Goal: Task Accomplishment & Management: Manage account settings

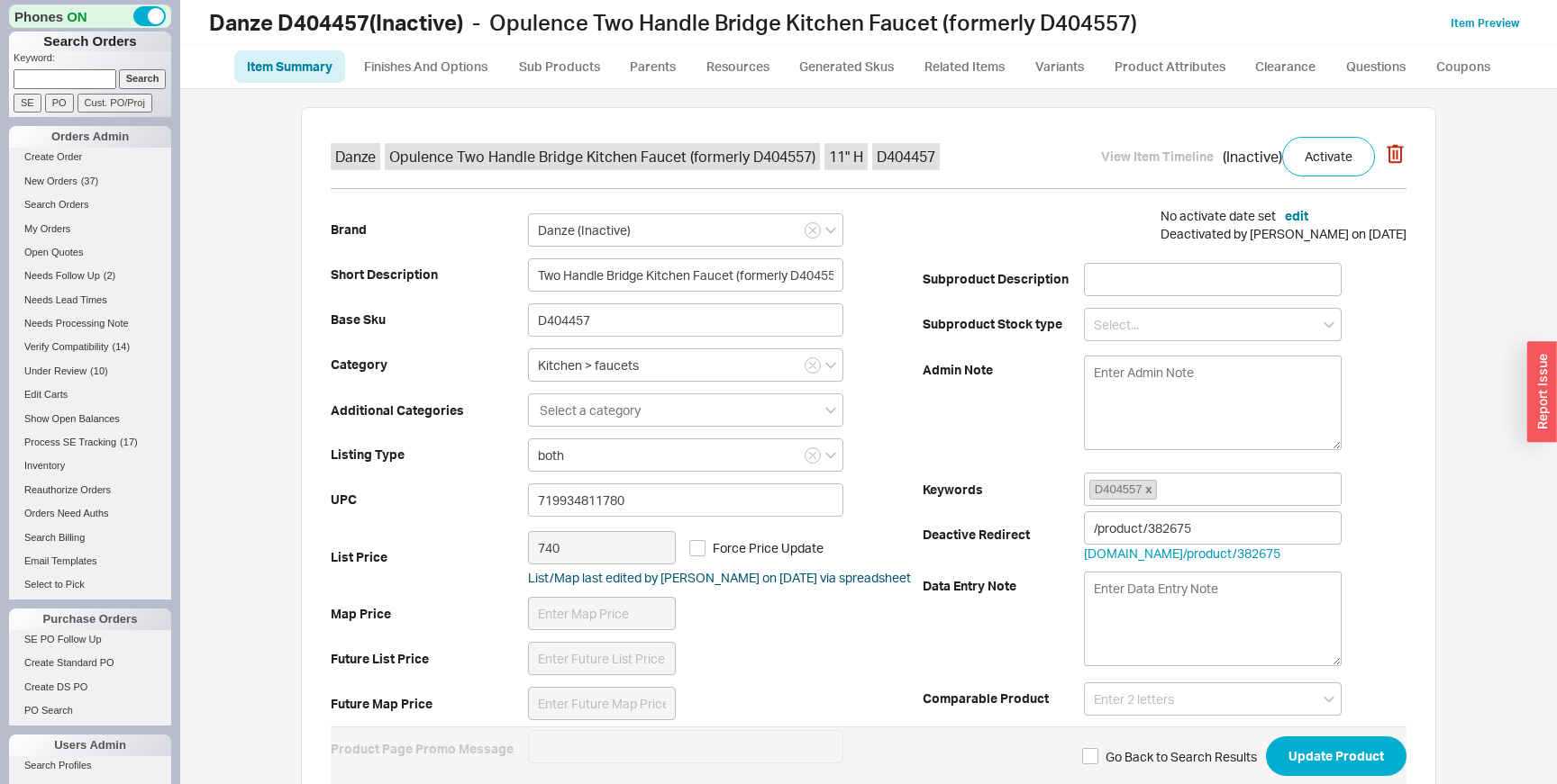
scroll to position [614, 0]
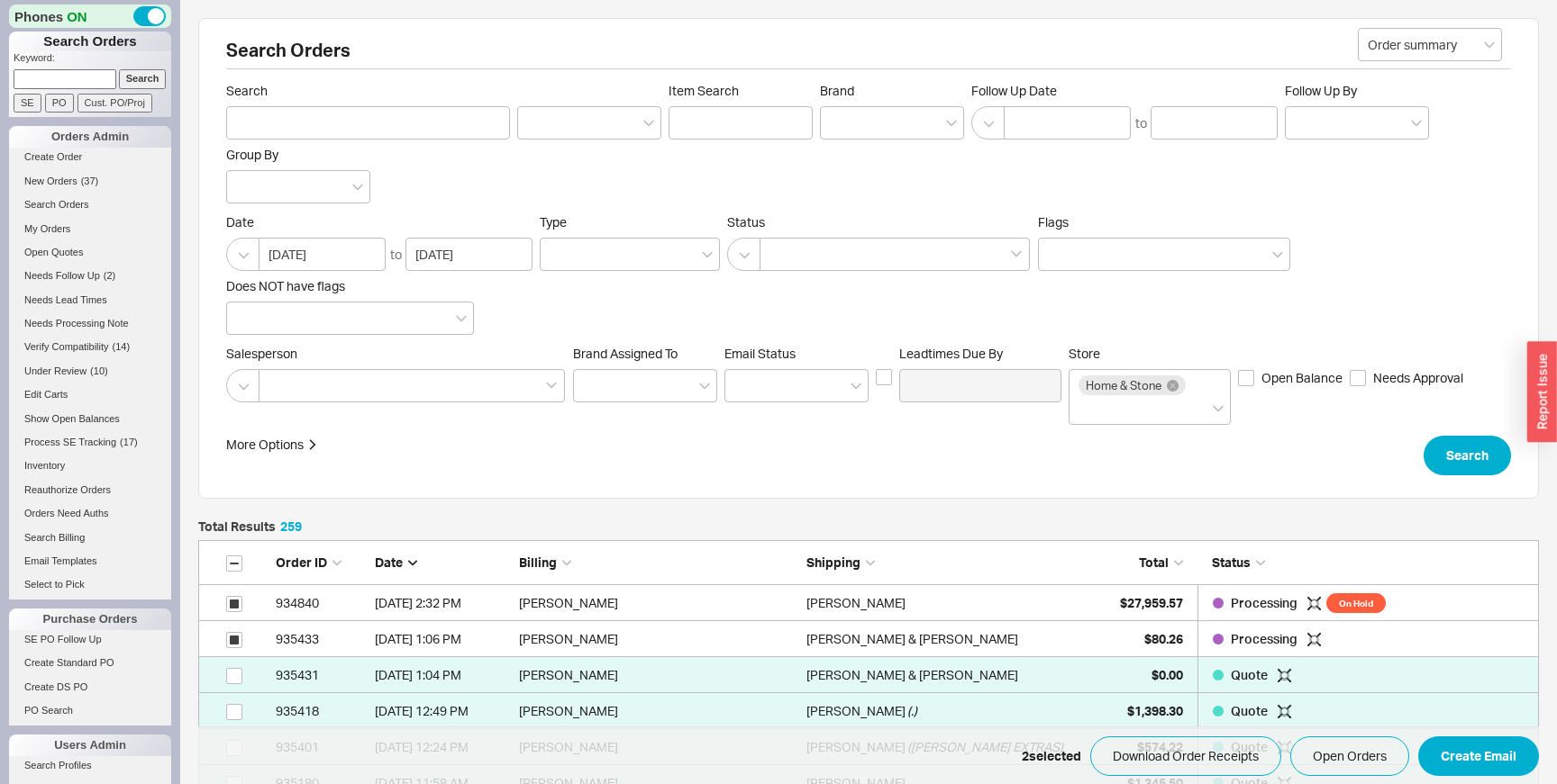
scroll to position [9410, 1340]
click at [1542, 412] on div "button" at bounding box center [1542, 393] width 30 height 101
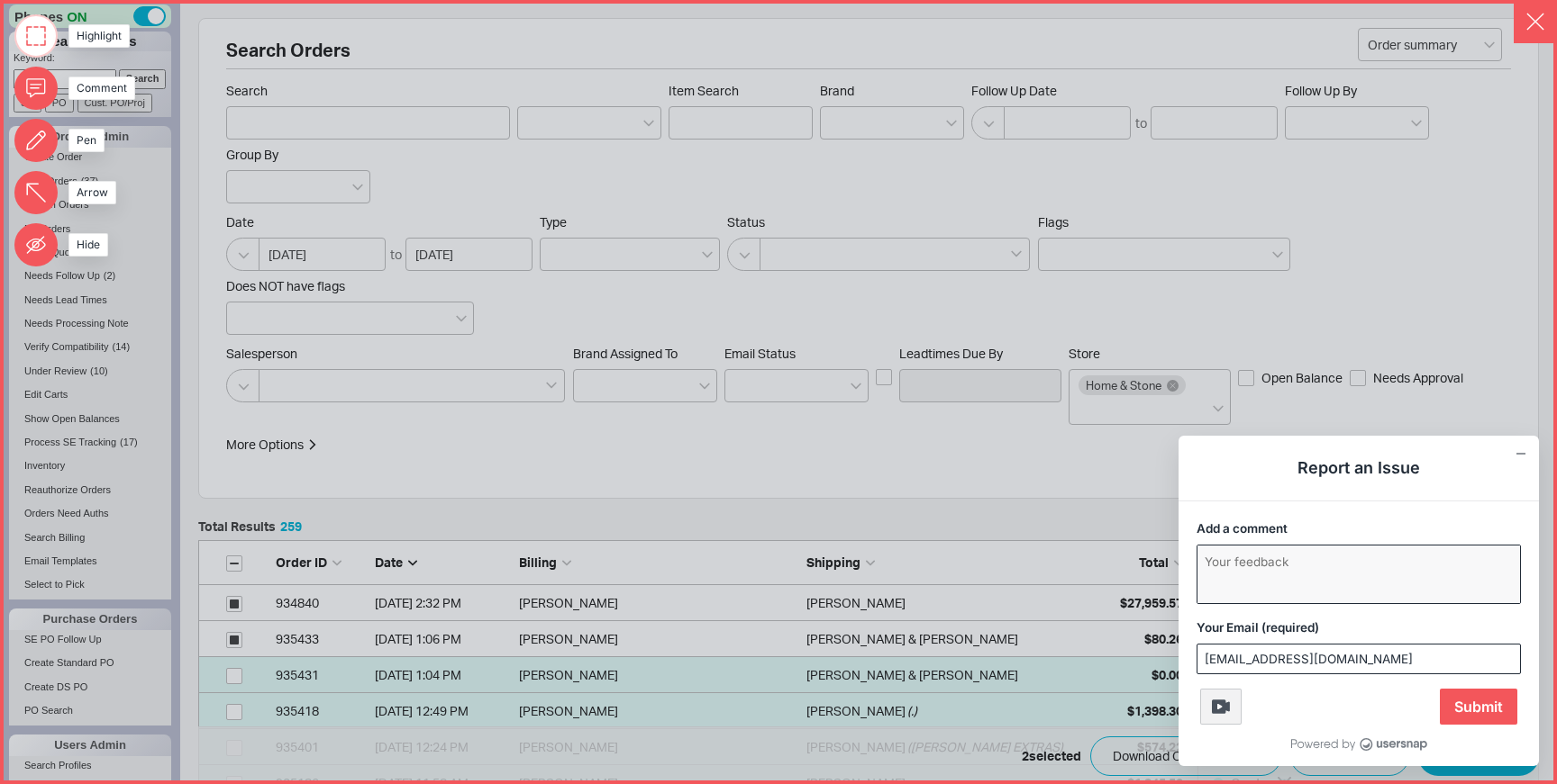
click at [1438, 600] on textarea "Add a comment" at bounding box center [1358, 575] width 322 height 58
type textarea "Test"
click at [1478, 715] on span "Submit" at bounding box center [1479, 707] width 77 height 36
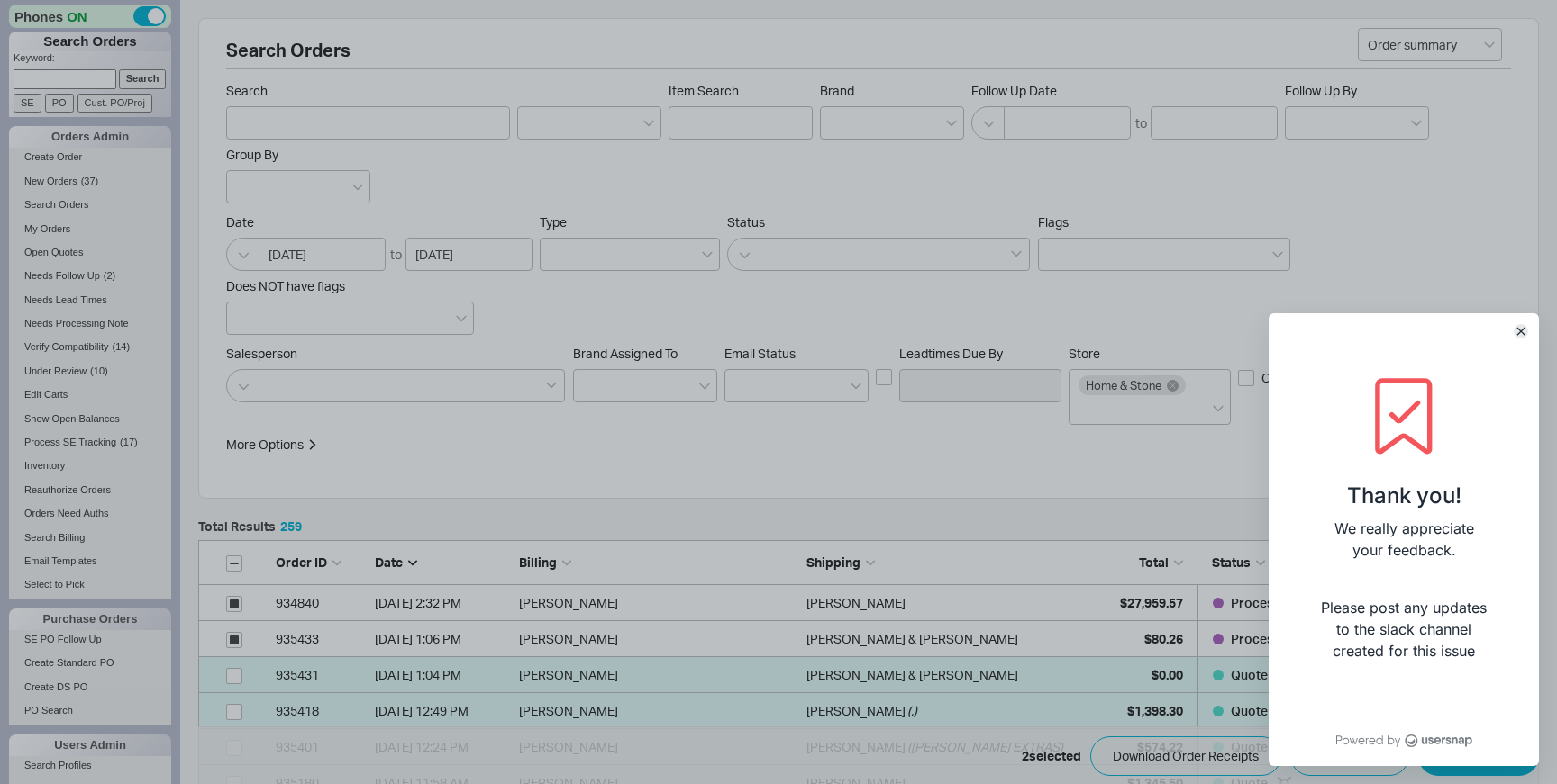
click at [1520, 332] on icon "Close" at bounding box center [1520, 331] width 7 height 7
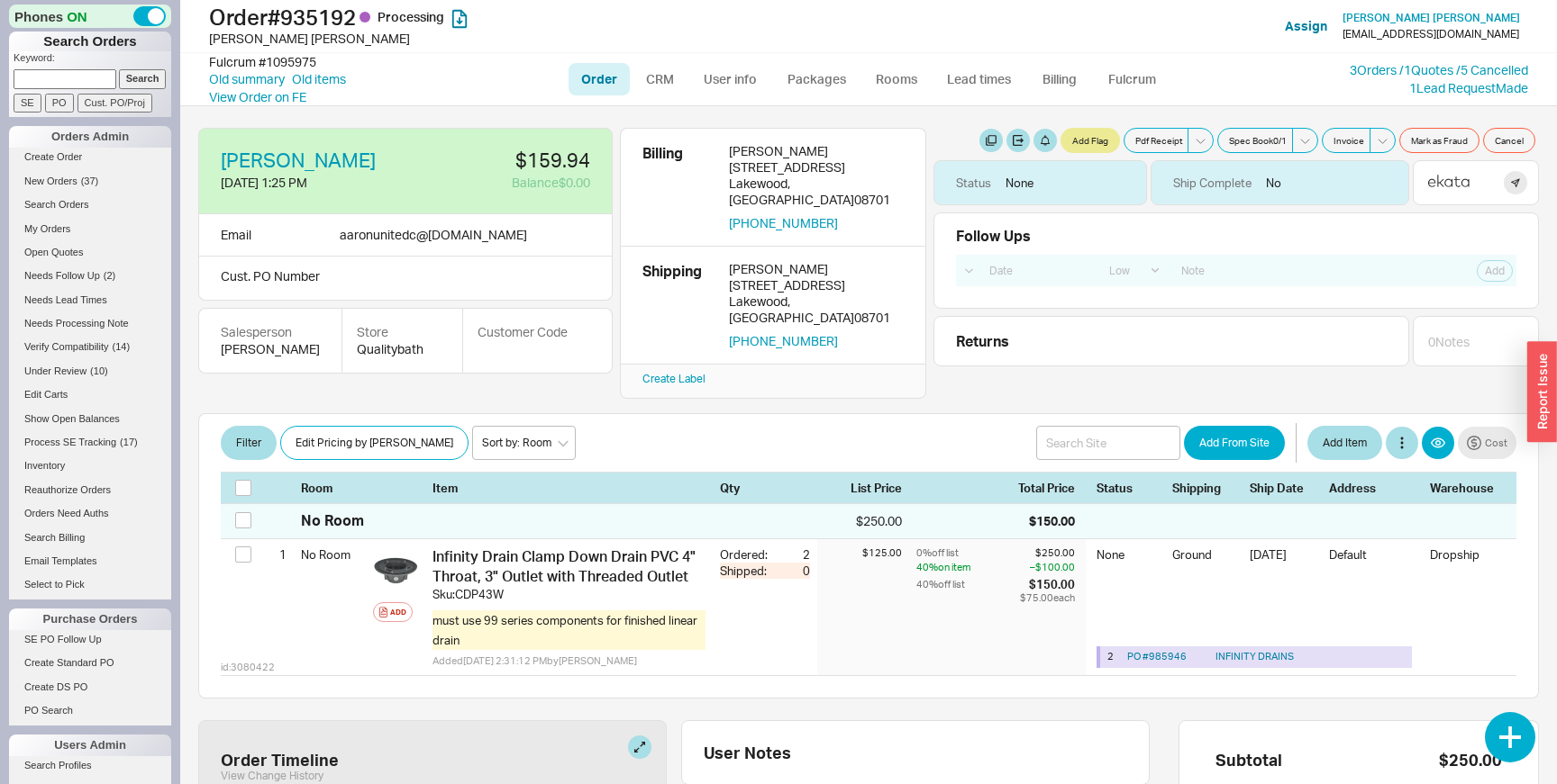
select select "LOW"
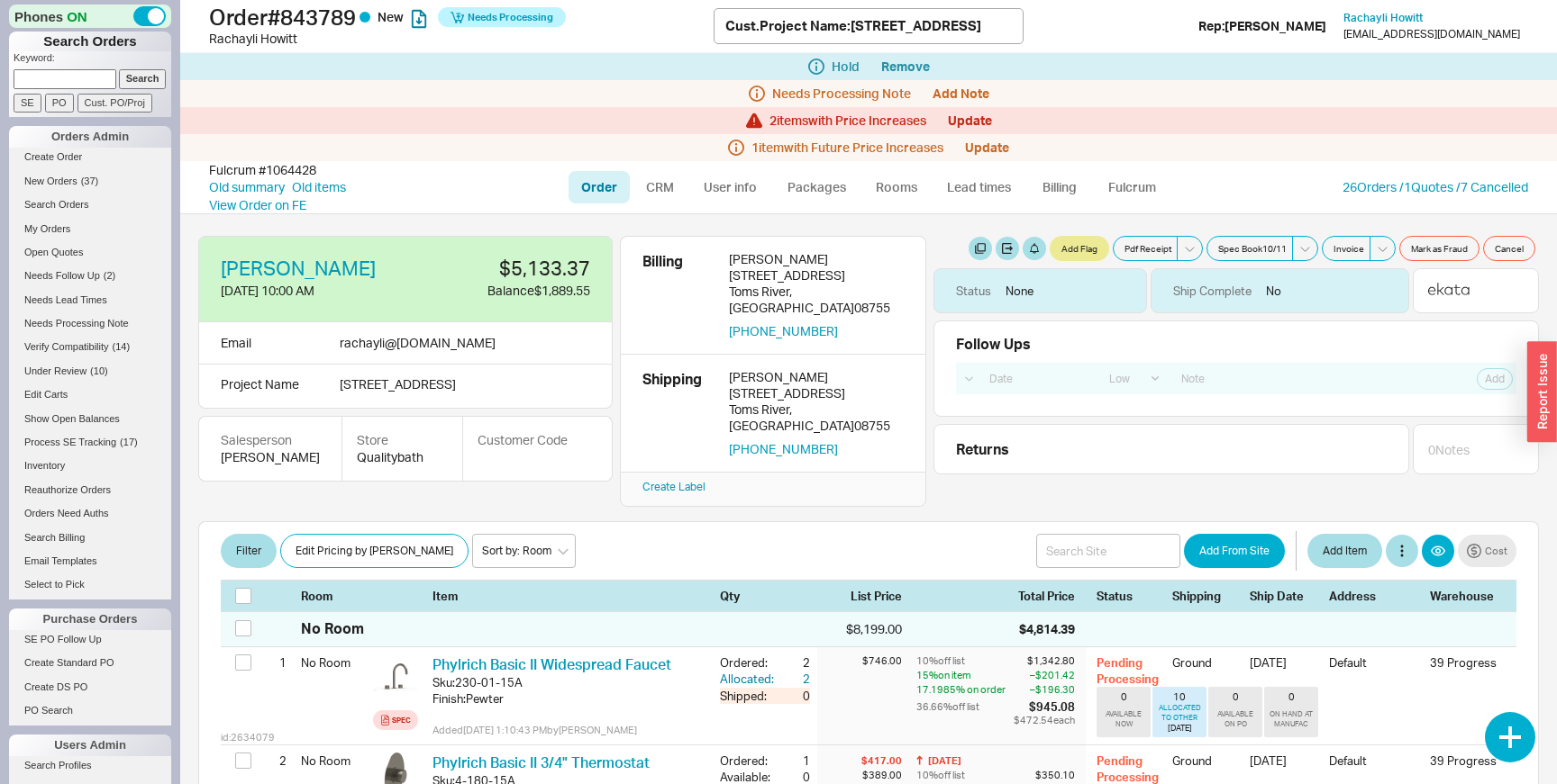
select select "LOW"
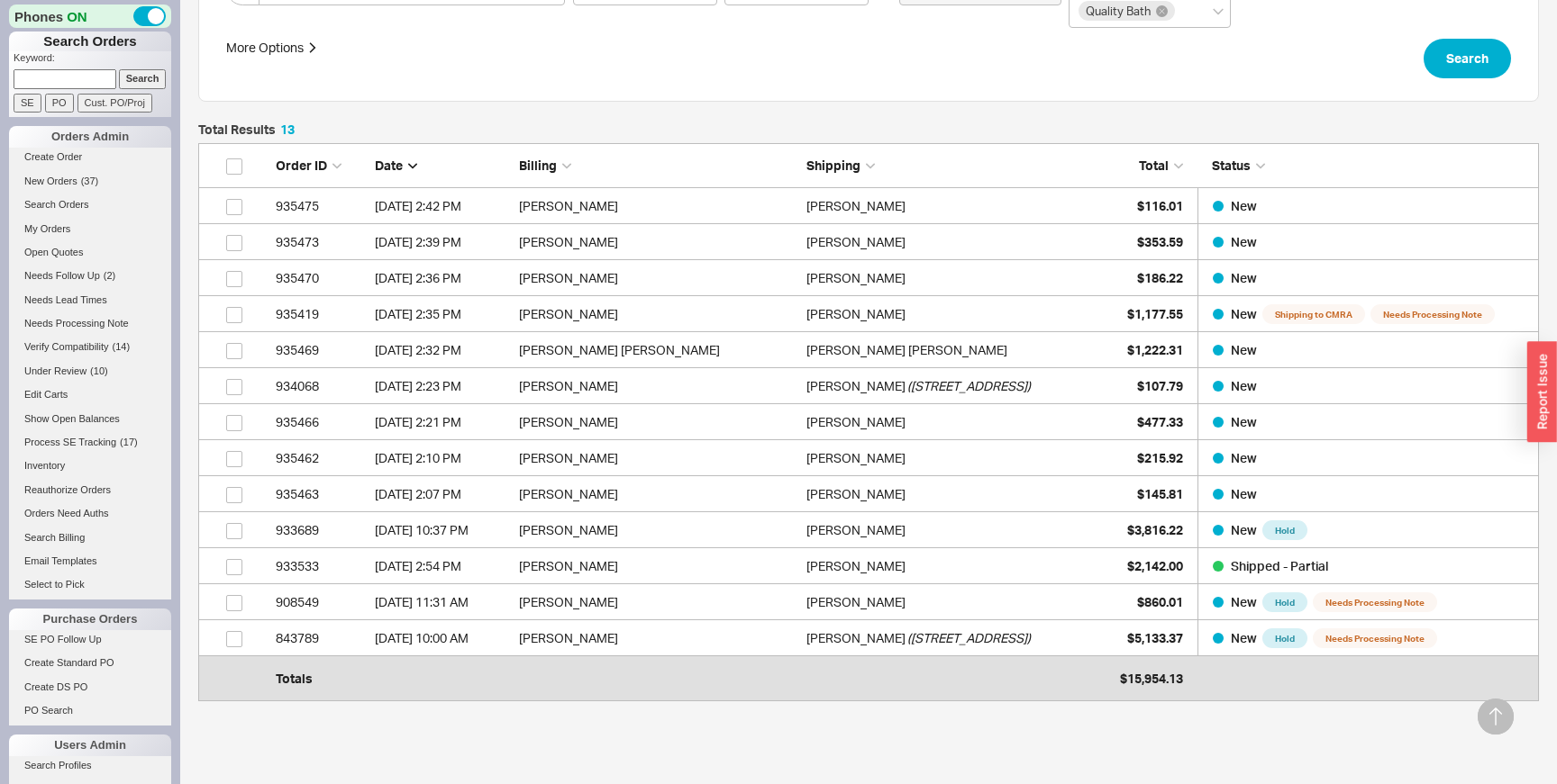
scroll to position [550, 1340]
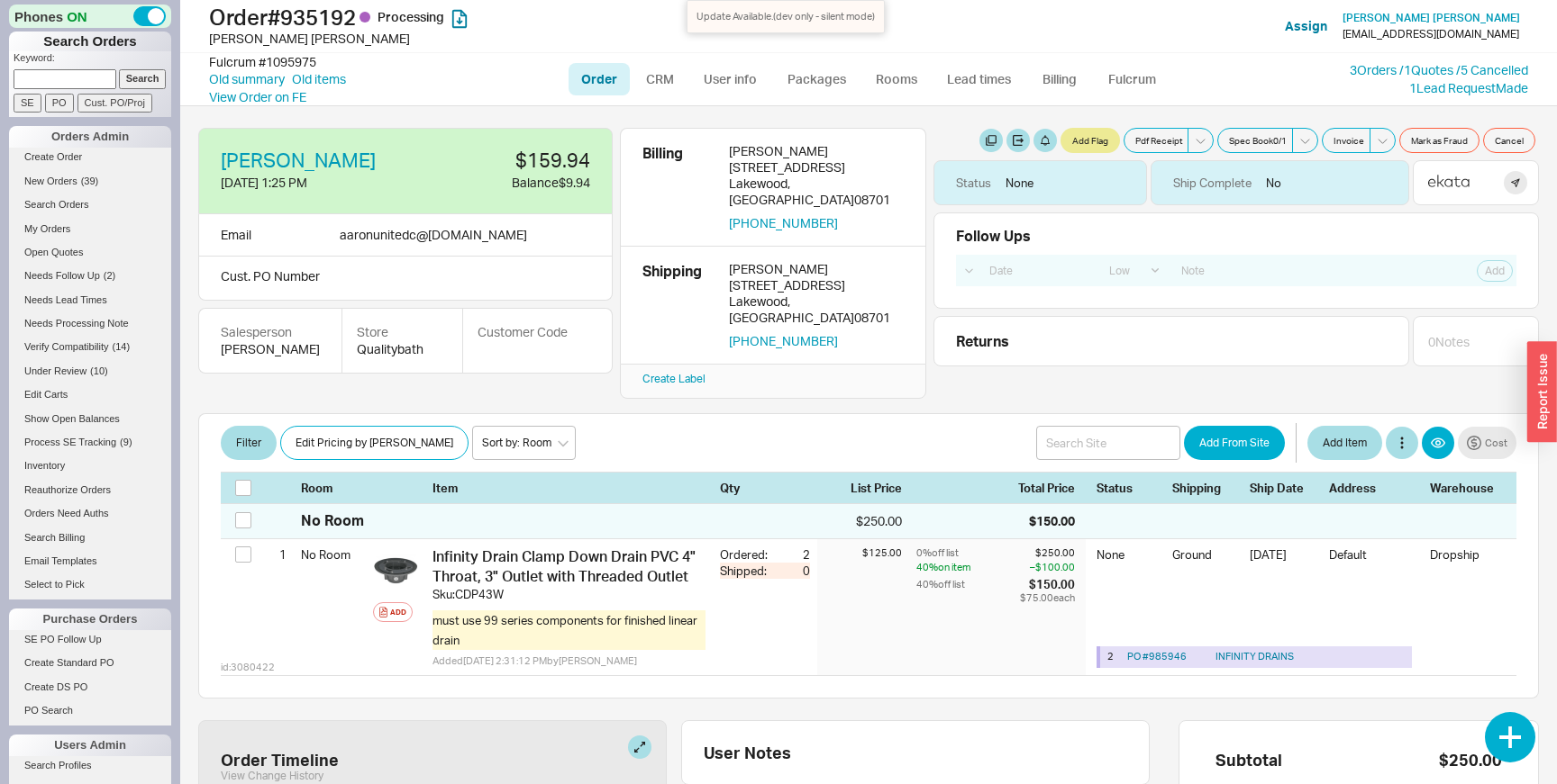
select select "LOW"
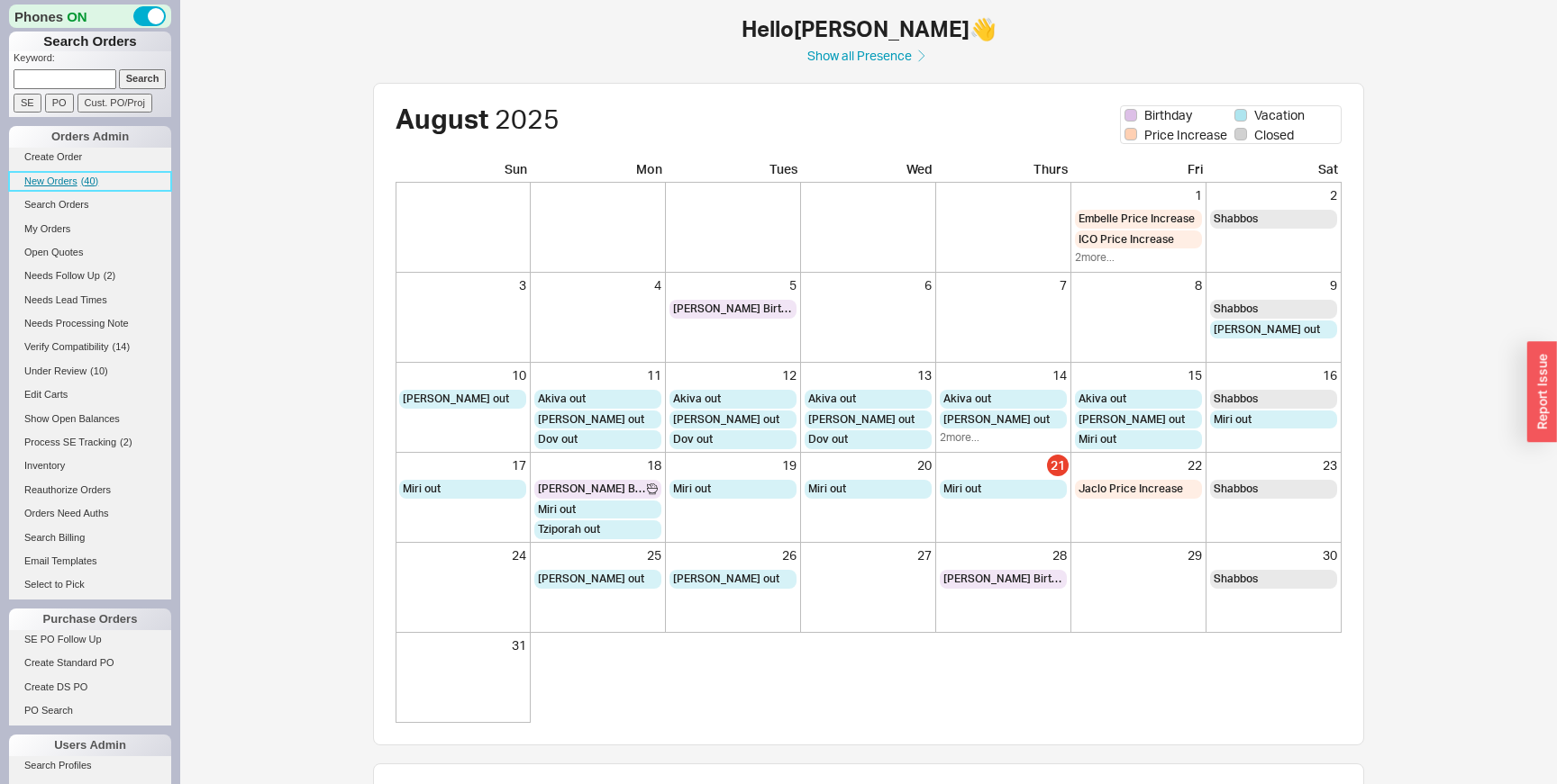
click at [74, 184] on span "New Orders" at bounding box center [50, 180] width 53 height 11
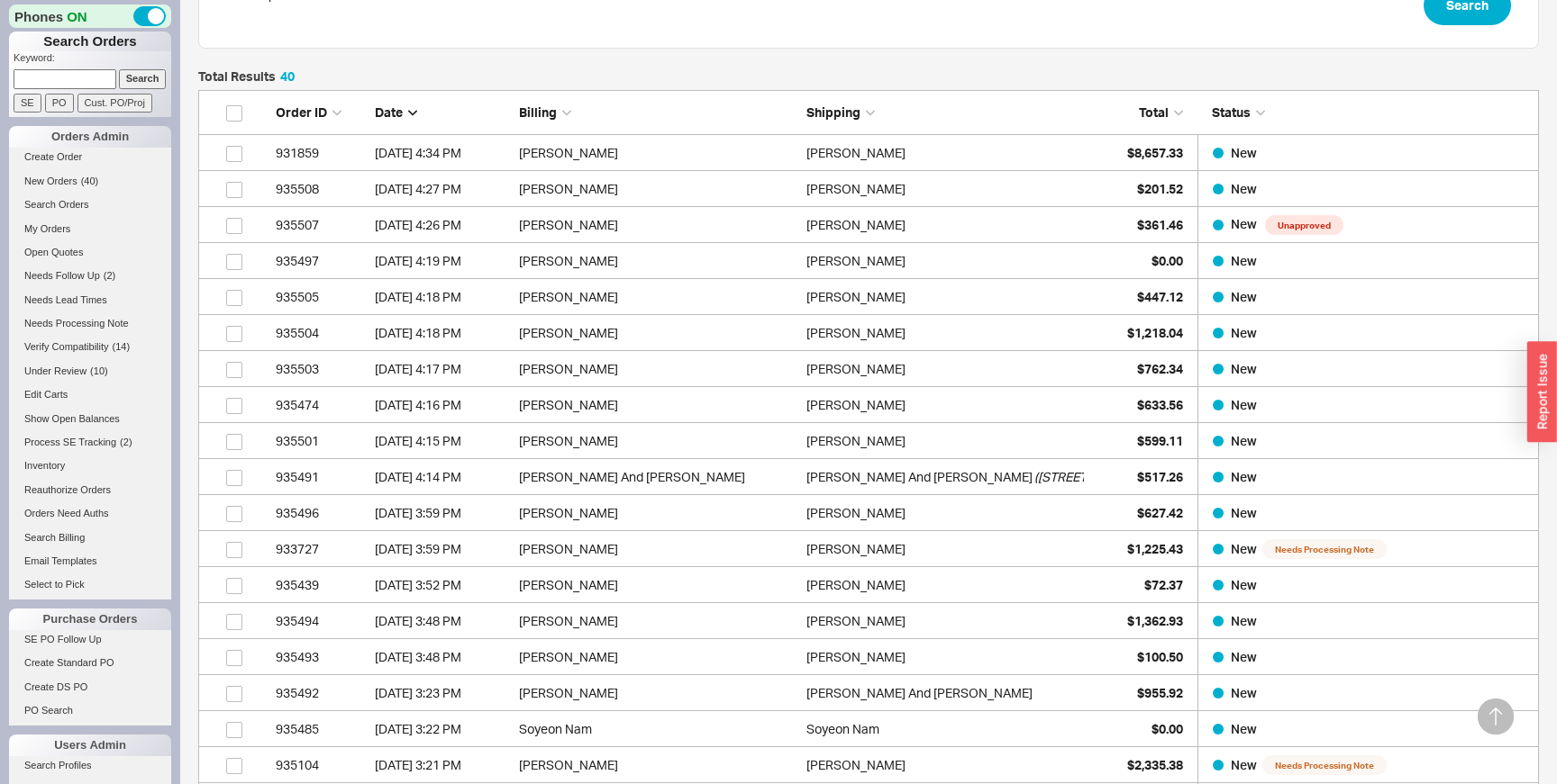
scroll to position [498, 0]
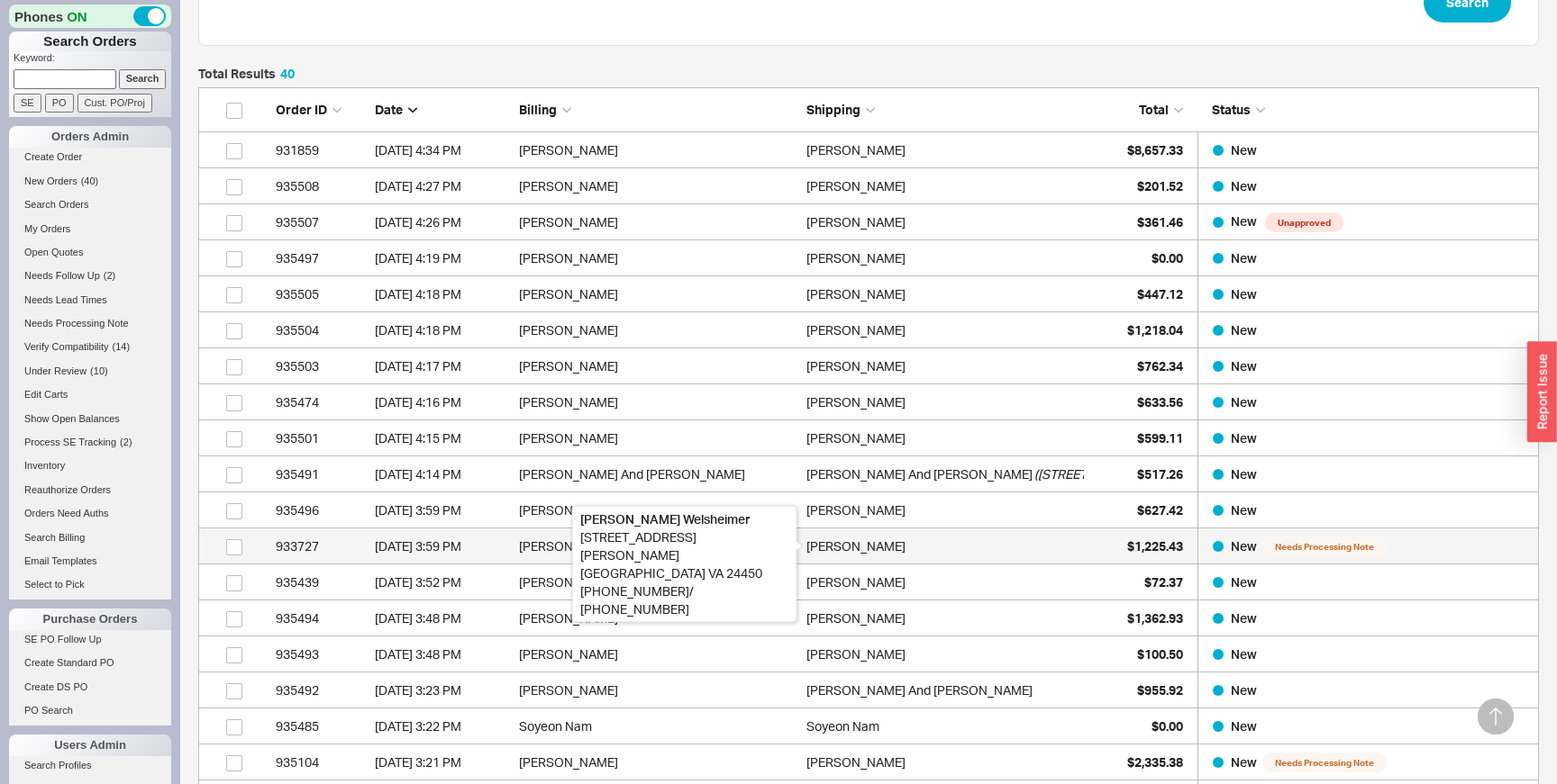
click at [873, 550] on div "Trina Welsheimer" at bounding box center [856, 546] width 99 height 36
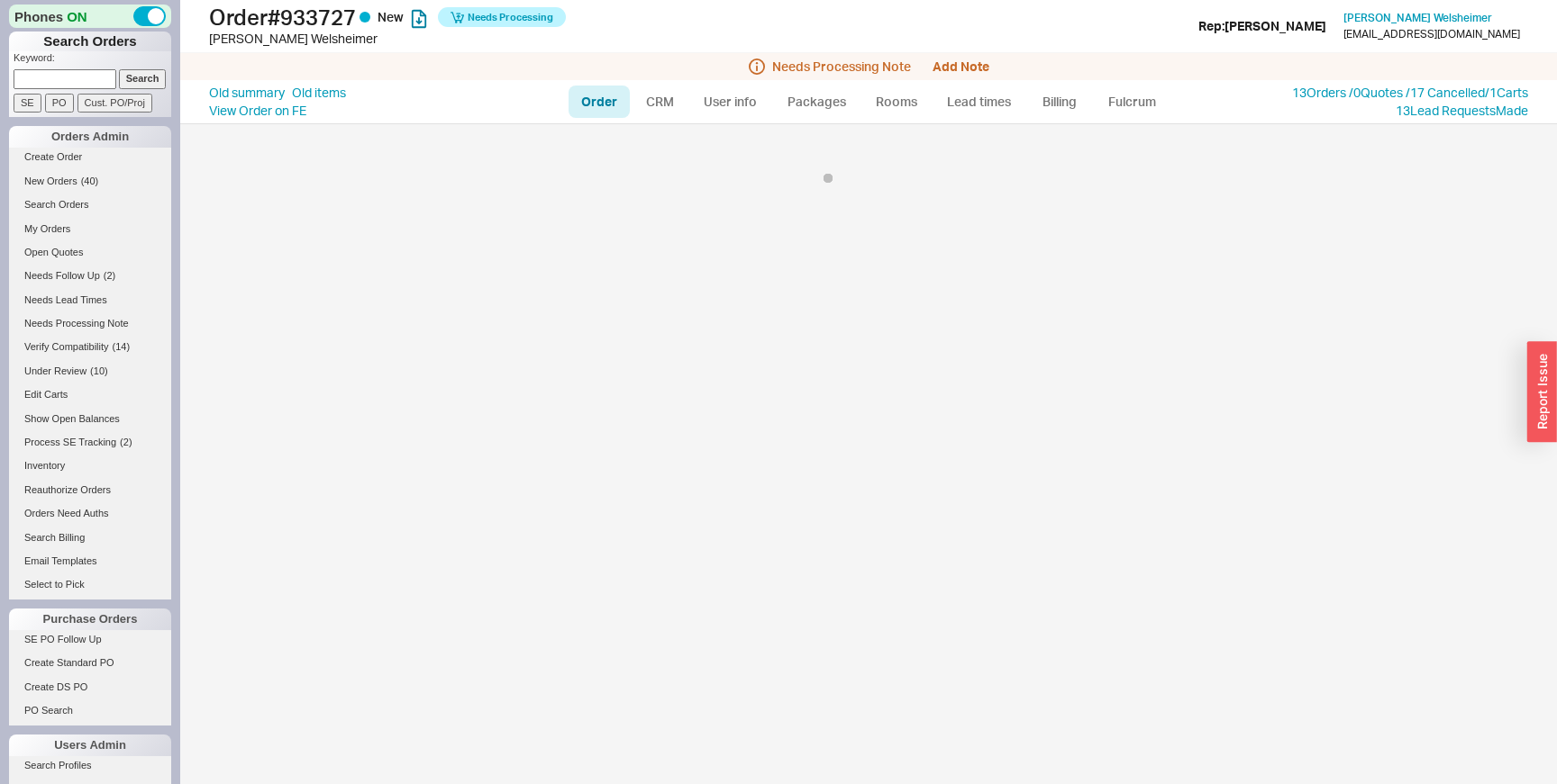
select select "LOW"
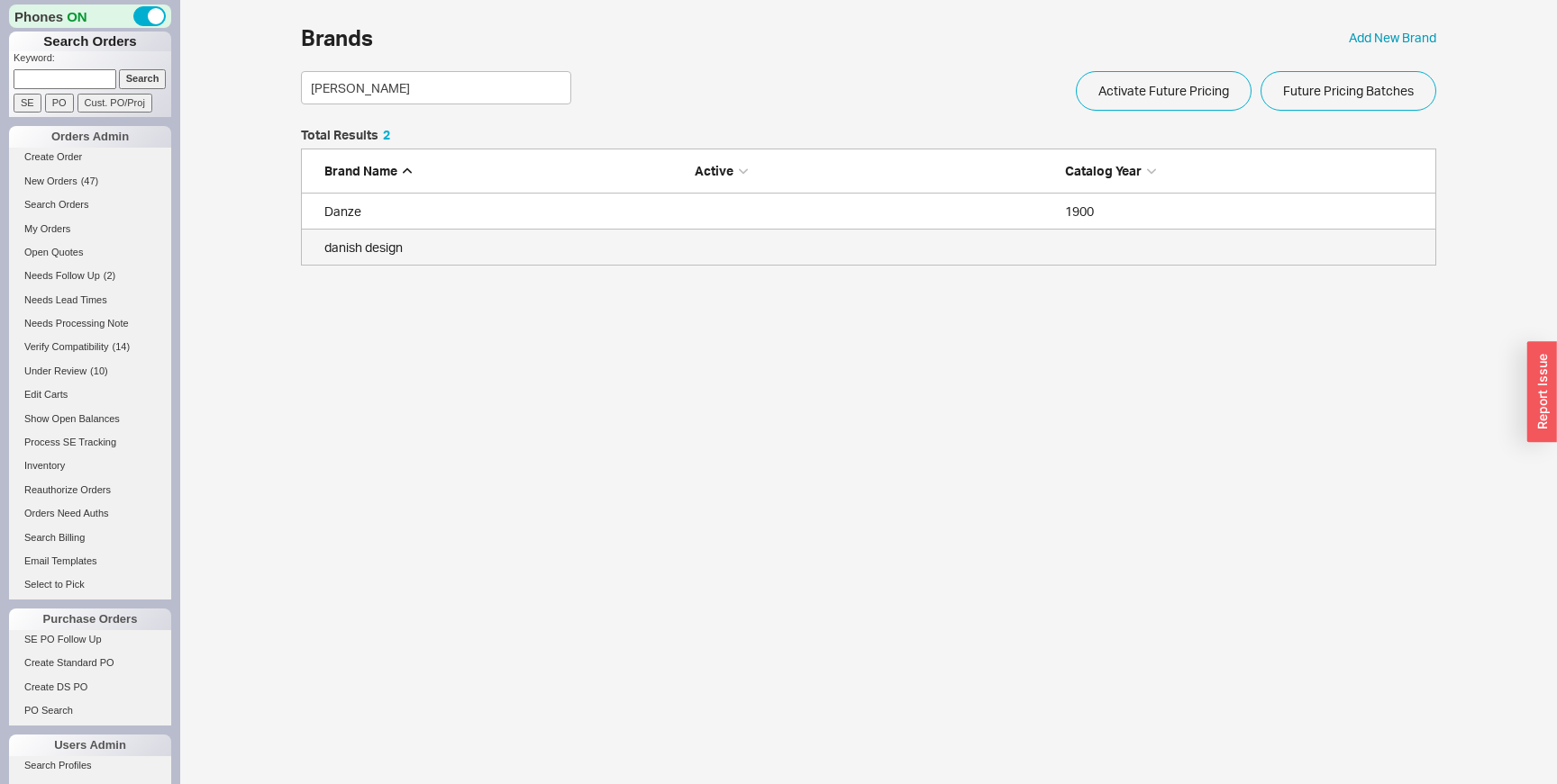
scroll to position [136, 1135]
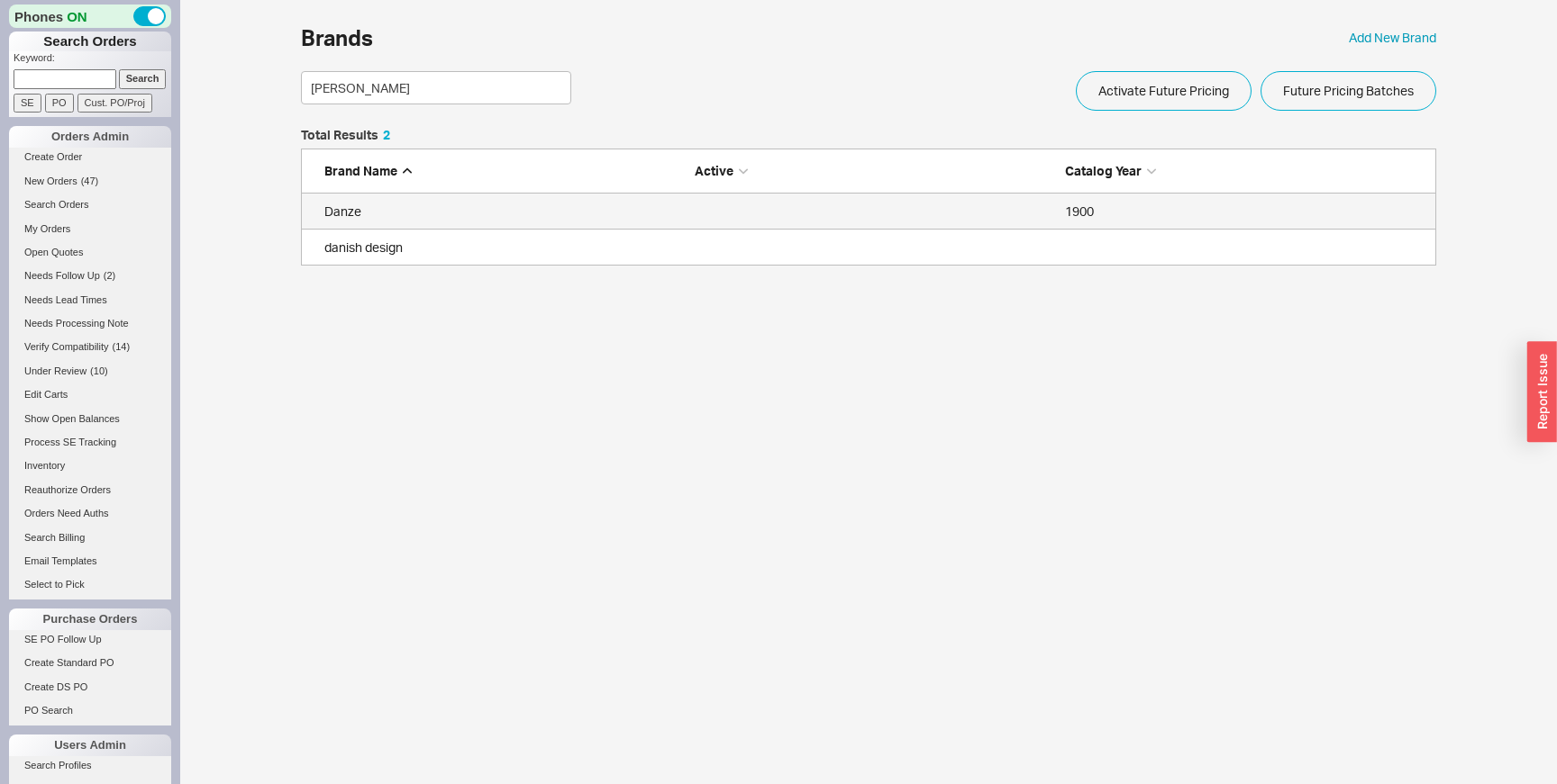
click at [514, 222] on link "Danze 1900" at bounding box center [869, 211] width 1135 height 36
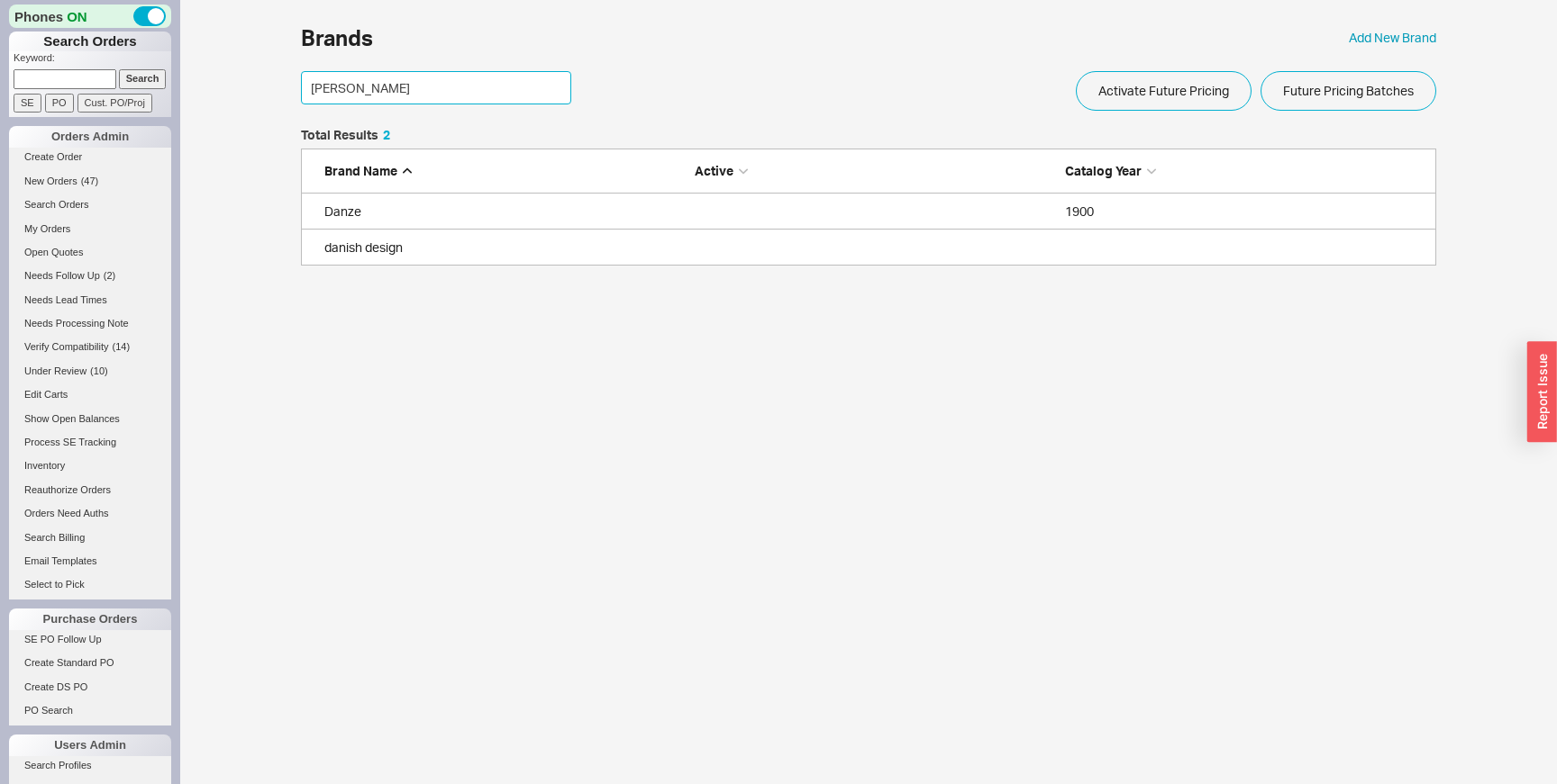
click at [370, 87] on input "[PERSON_NAME]" at bounding box center [436, 87] width 270 height 33
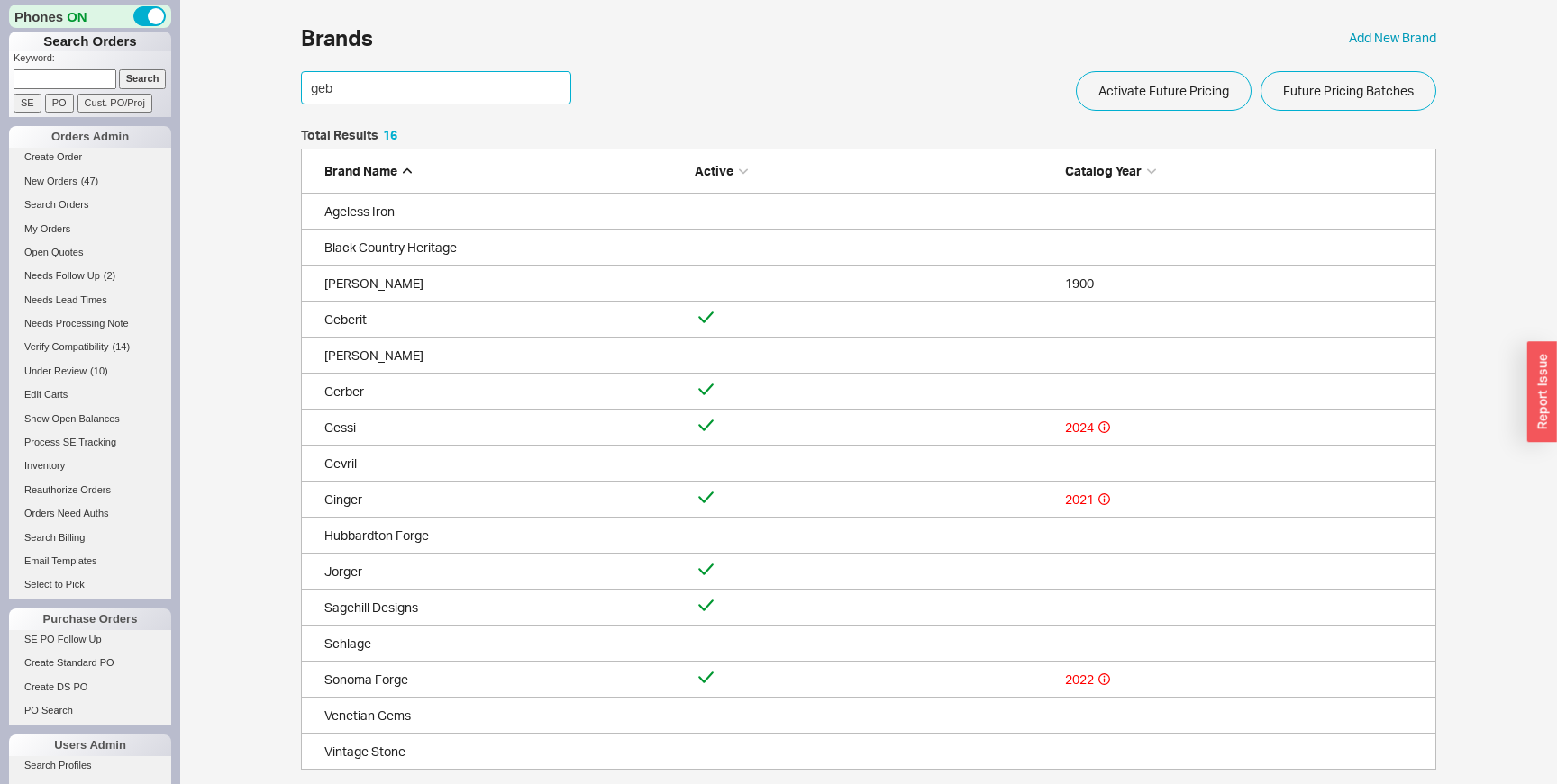
scroll to position [101, 1135]
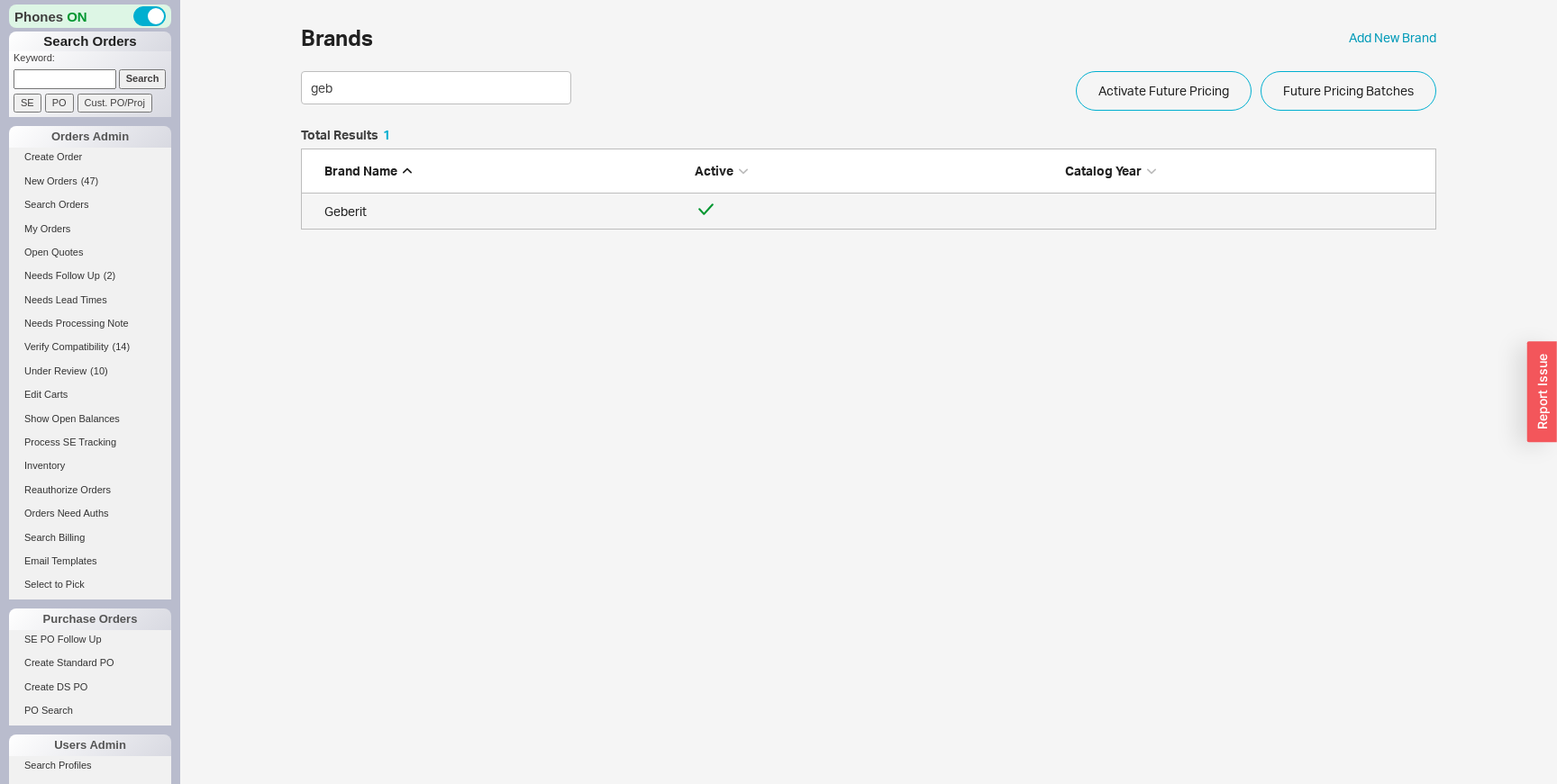
click at [416, 204] on div "Geberit" at bounding box center [504, 211] width 361 height 18
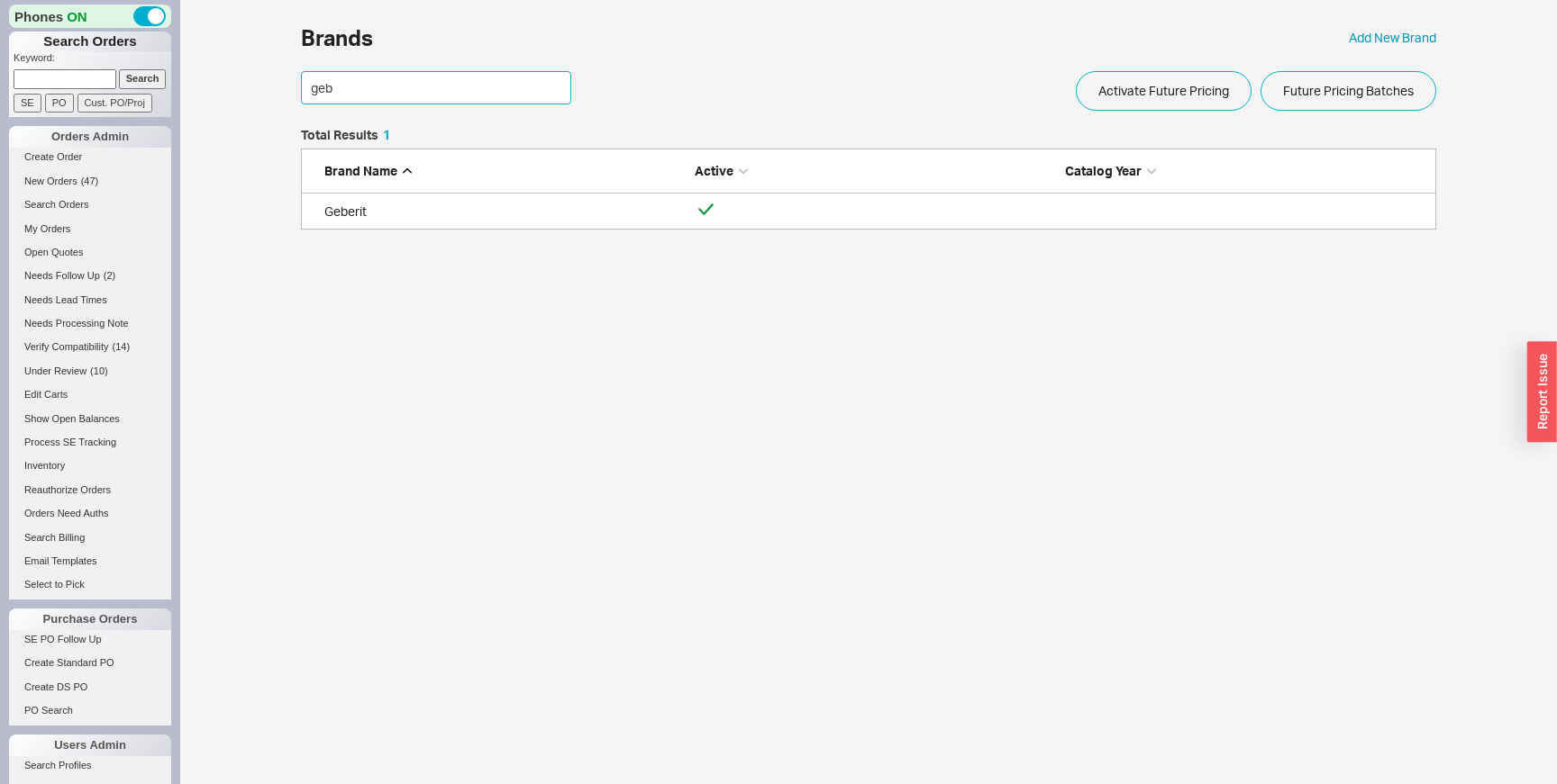
click at [383, 99] on input "geb" at bounding box center [436, 87] width 270 height 33
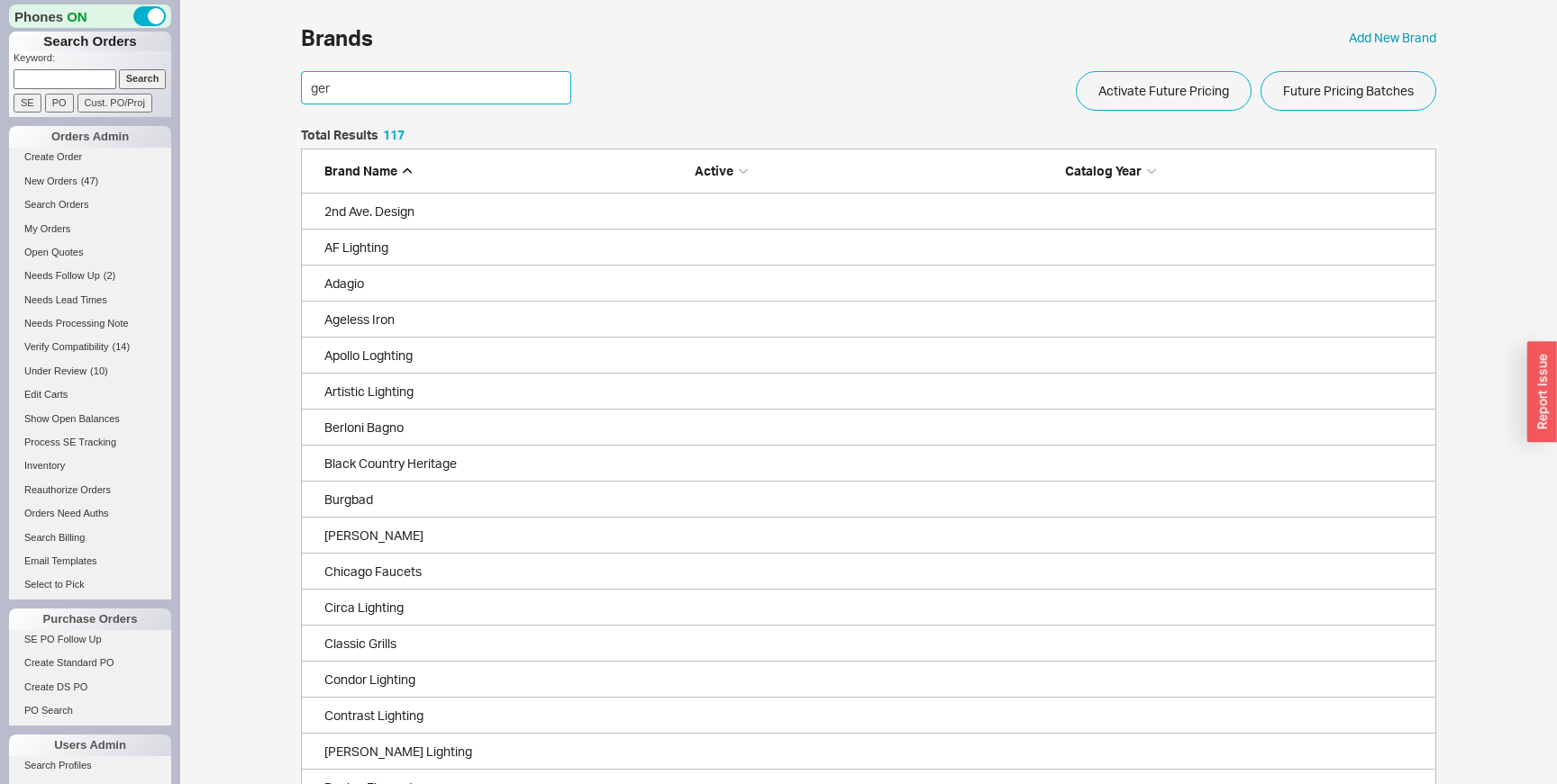
scroll to position [173, 1135]
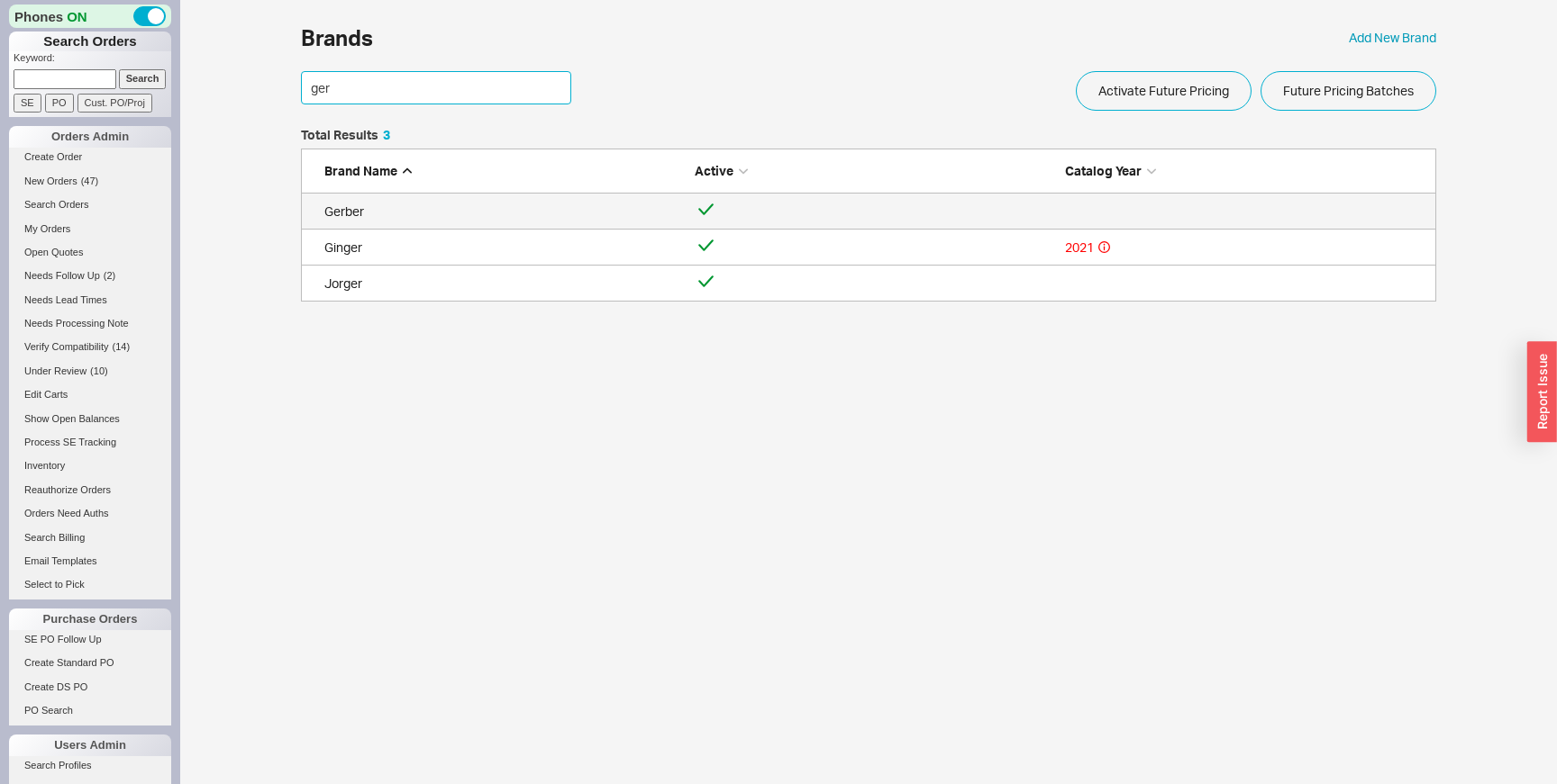
type input "ger"
click at [459, 209] on div "Gerber" at bounding box center [504, 211] width 361 height 18
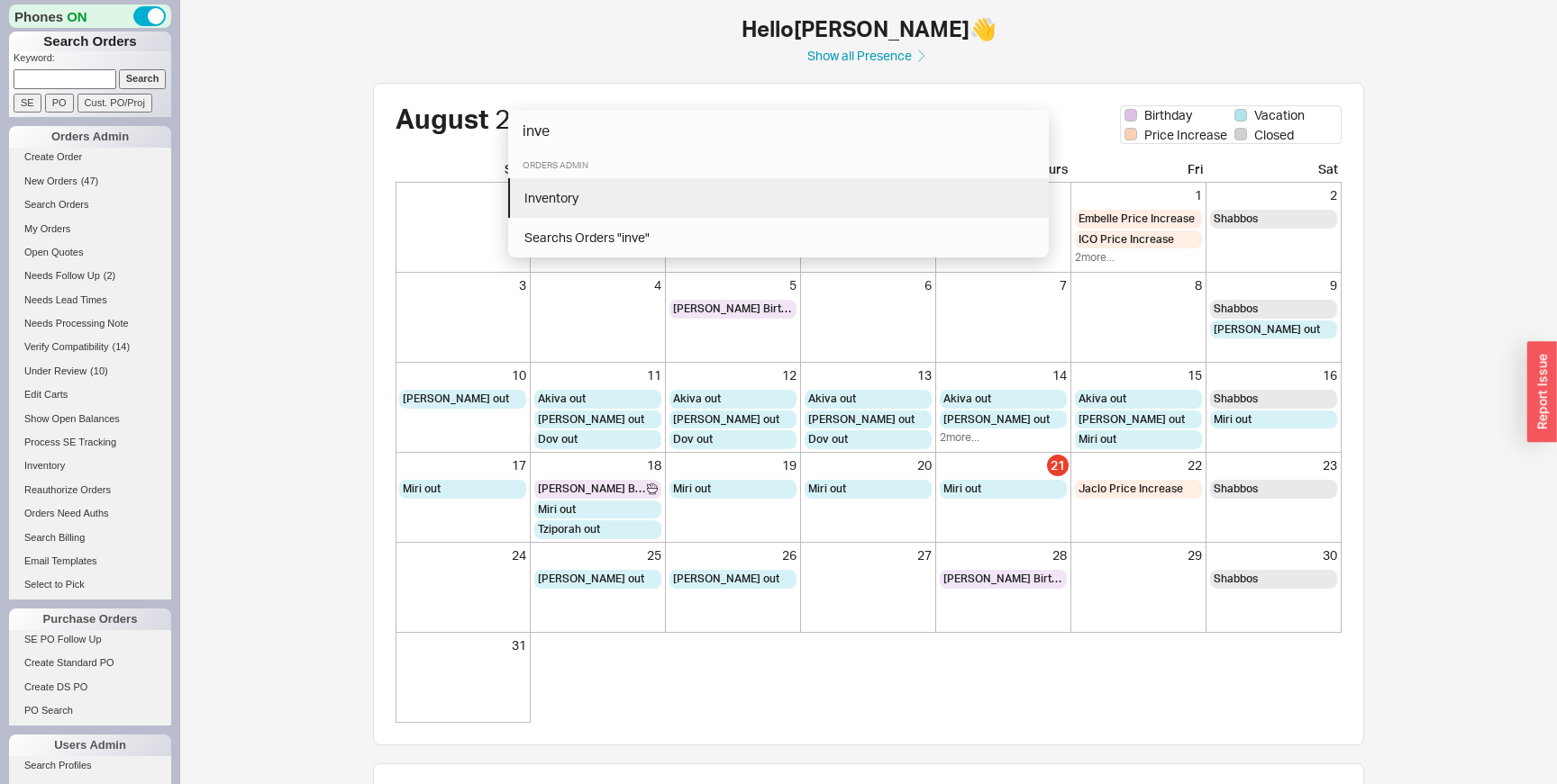
type input "inve"
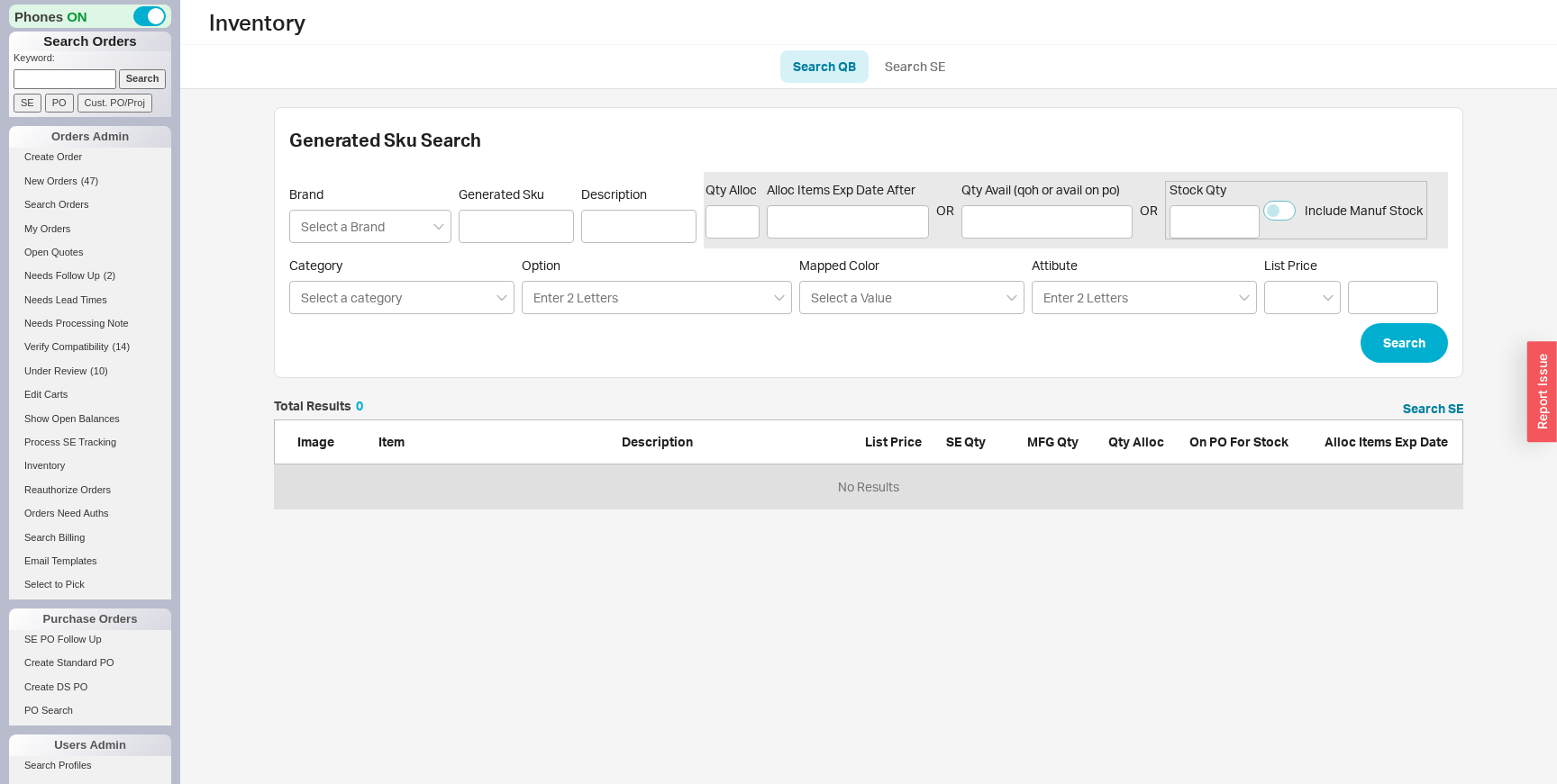
scroll to position [109, 1189]
click at [899, 75] on link "Search SE" at bounding box center [915, 66] width 85 height 32
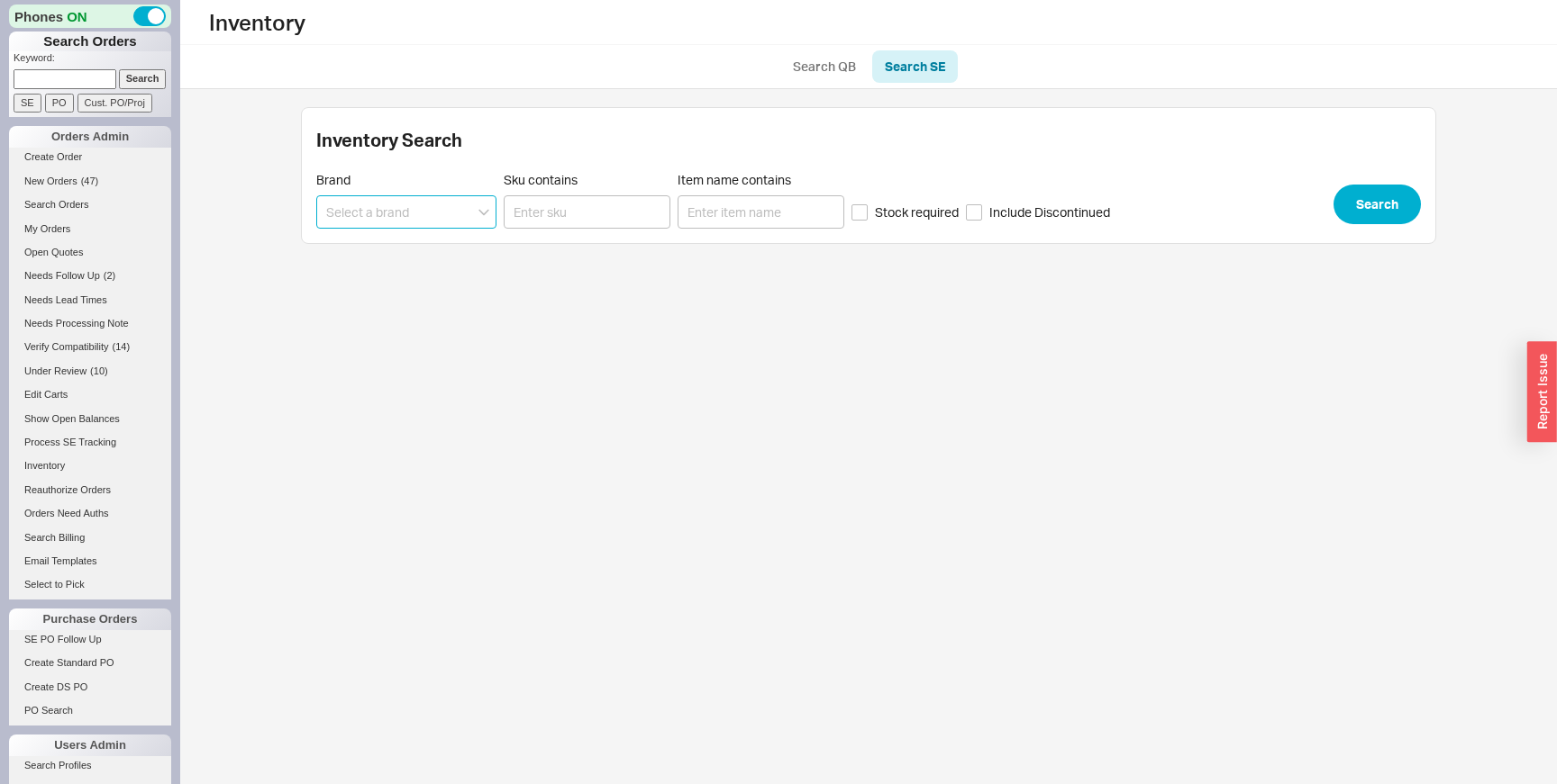
click at [351, 222] on input at bounding box center [407, 212] width 180 height 33
type input "DNZ - Danze"
click at [911, 209] on span "Stock required" at bounding box center [916, 212] width 84 height 18
click at [868, 209] on input "Stock required" at bounding box center [859, 212] width 16 height 16
checkbox input "true"
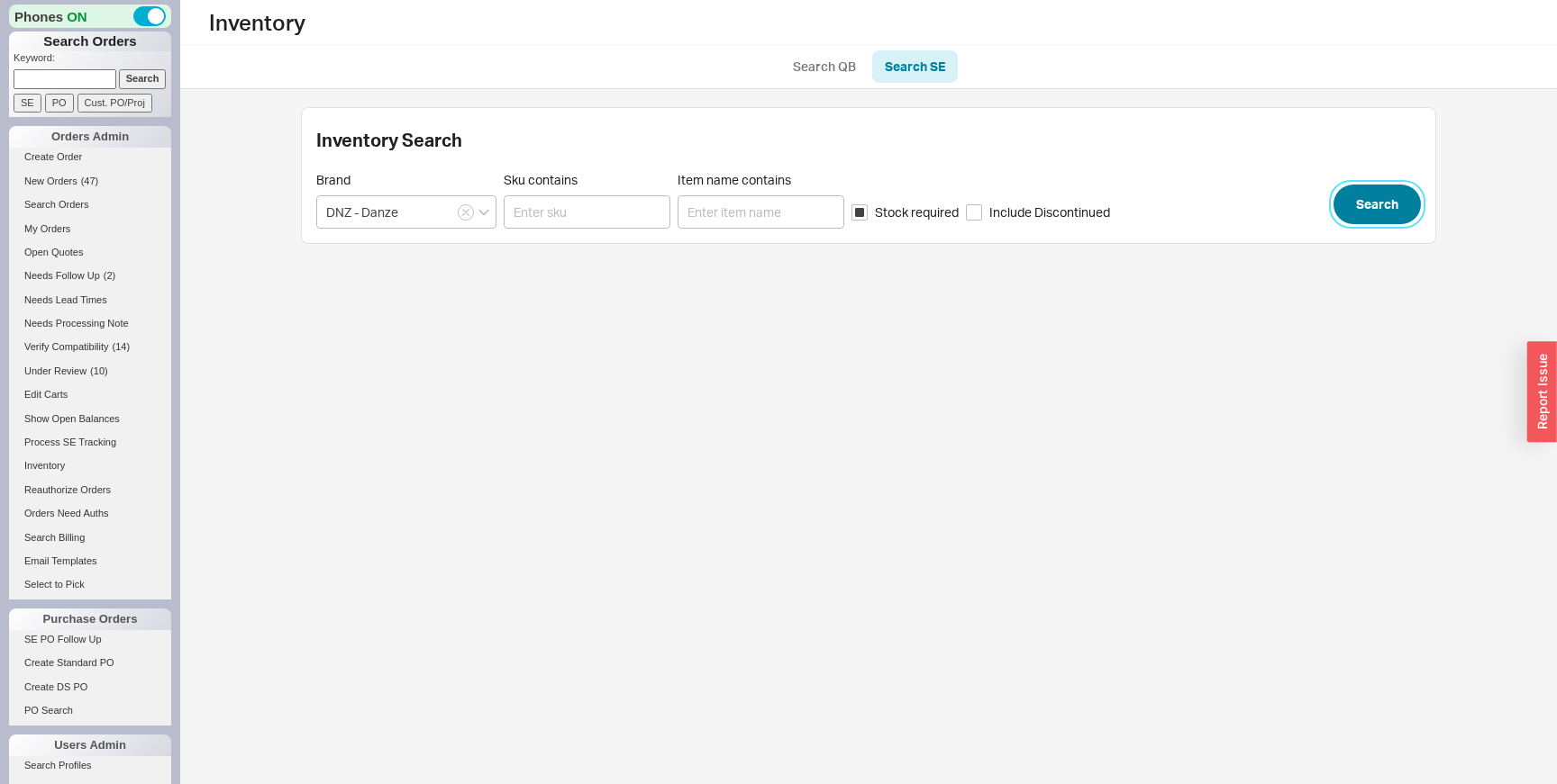
click at [1373, 200] on button "Search" at bounding box center [1377, 204] width 87 height 40
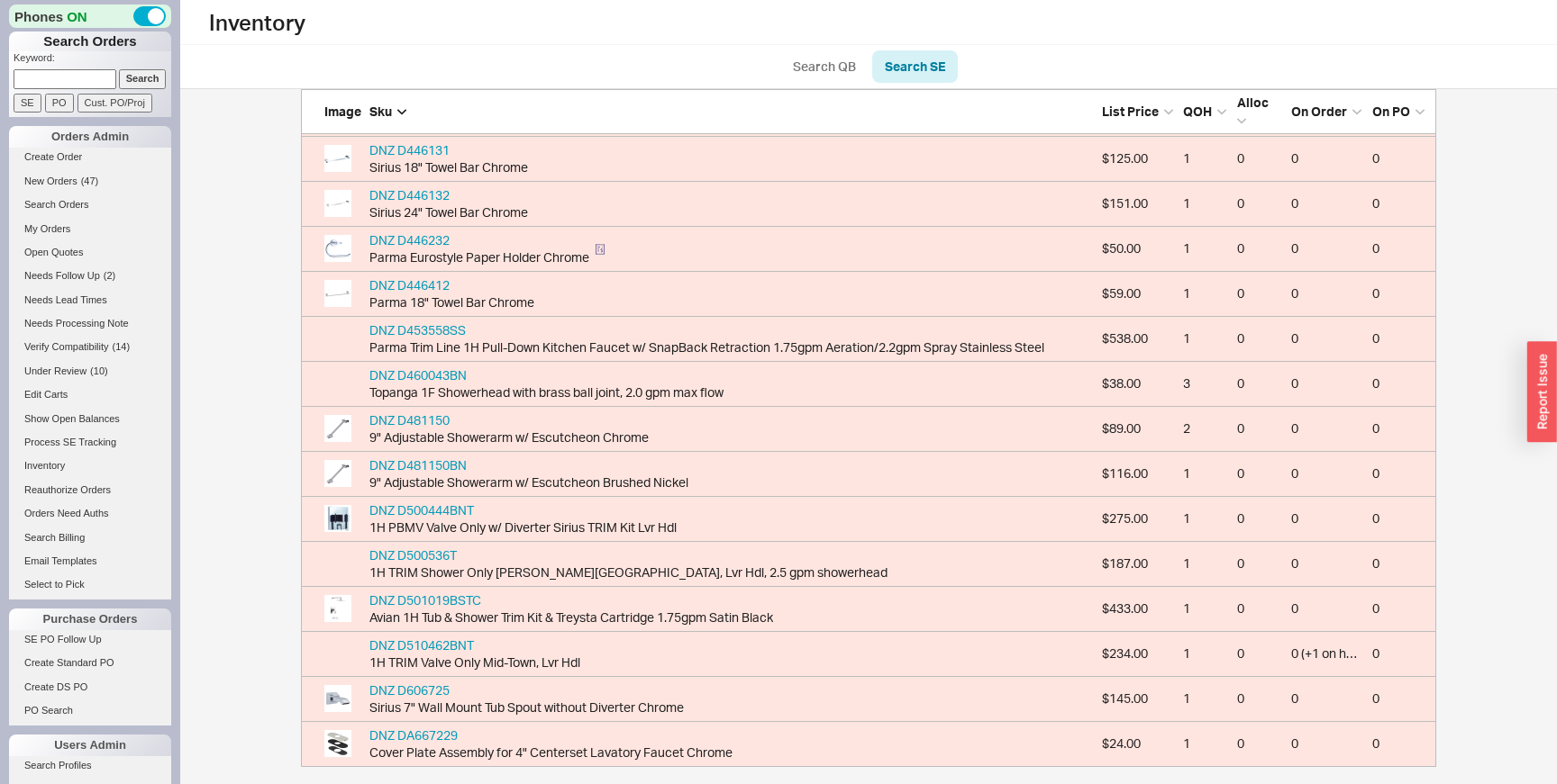
scroll to position [381, 0]
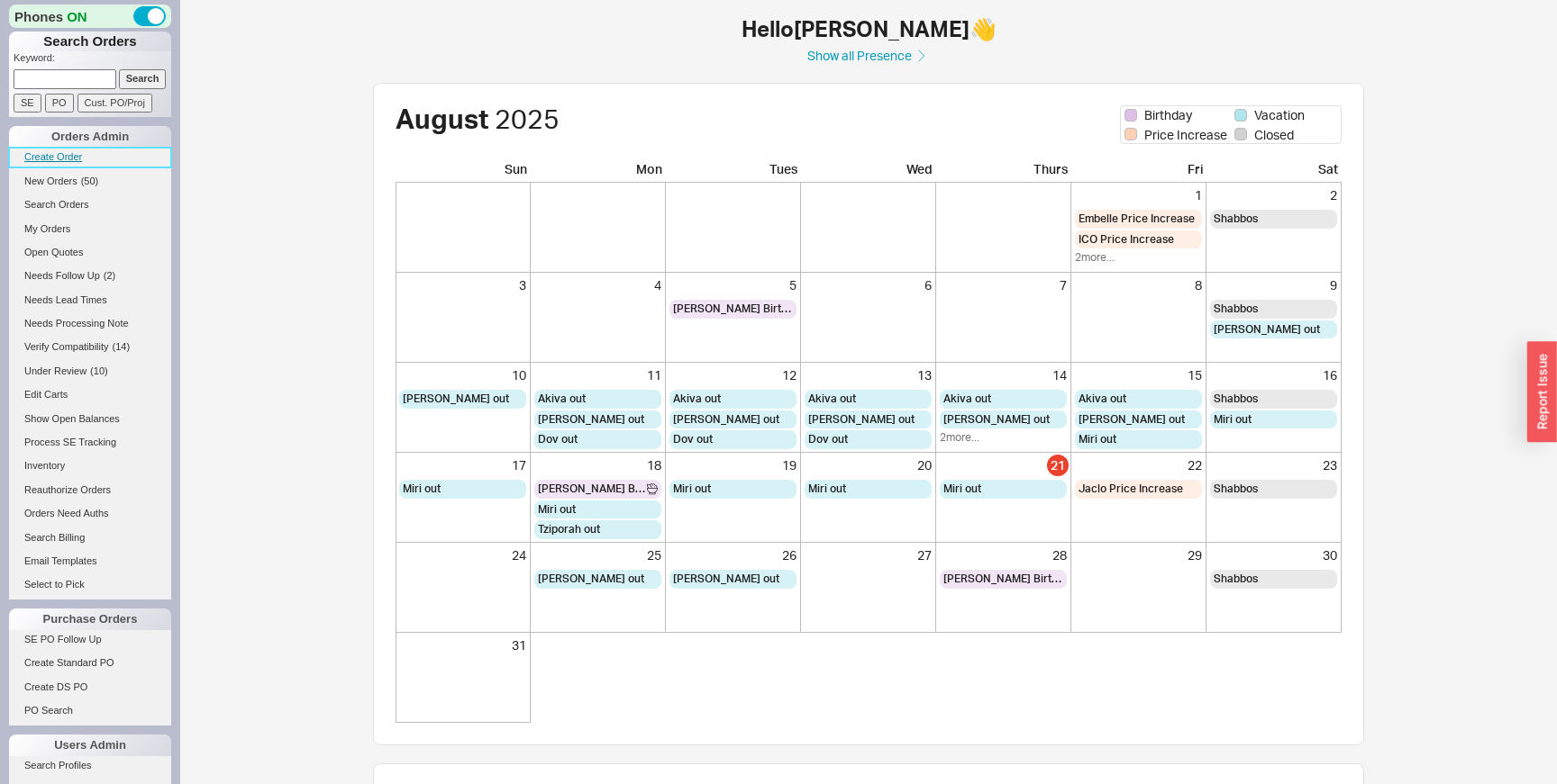
click at [51, 157] on link "Create Order" at bounding box center [89, 158] width 162 height 19
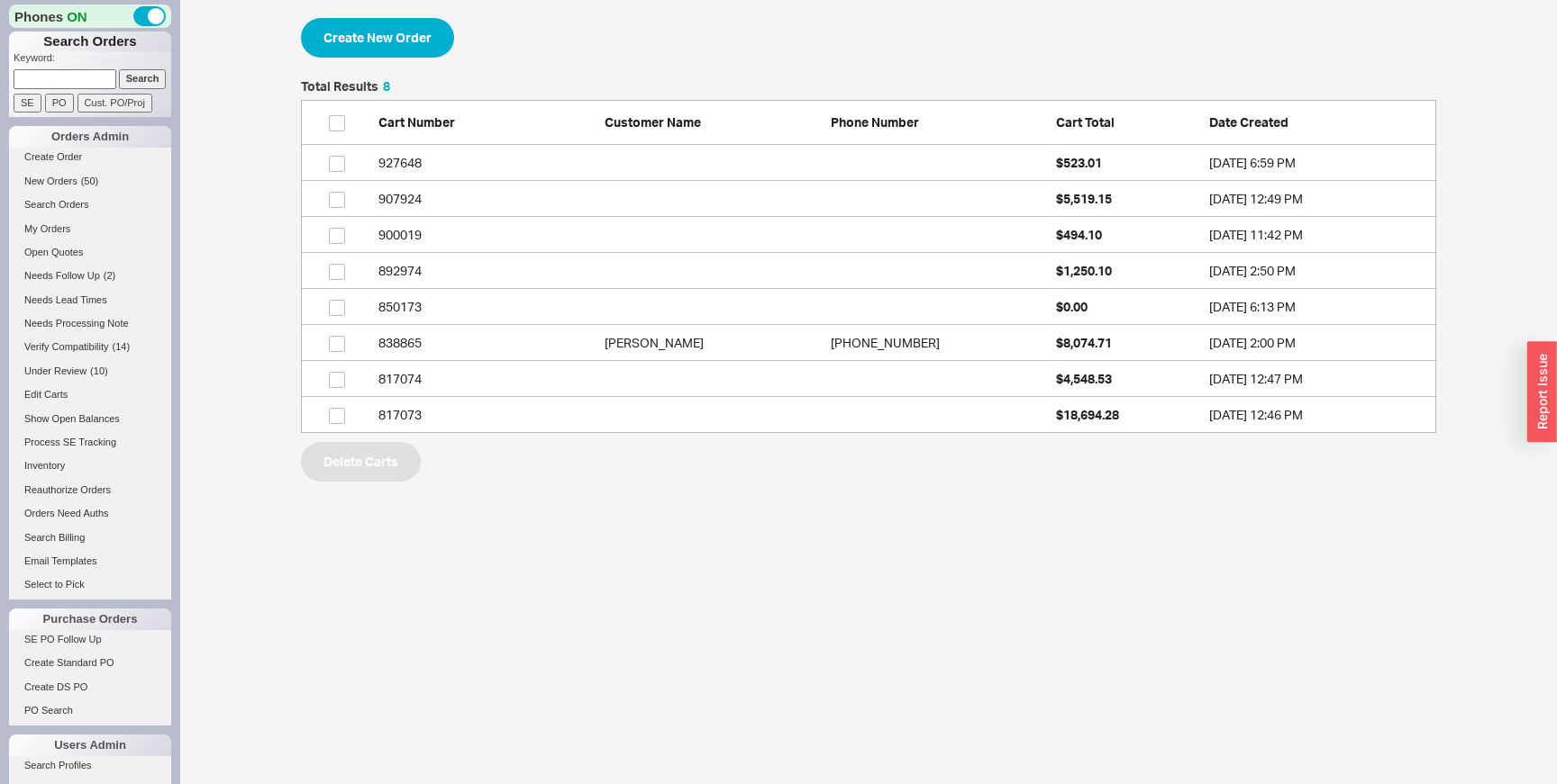
scroll to position [353, 1135]
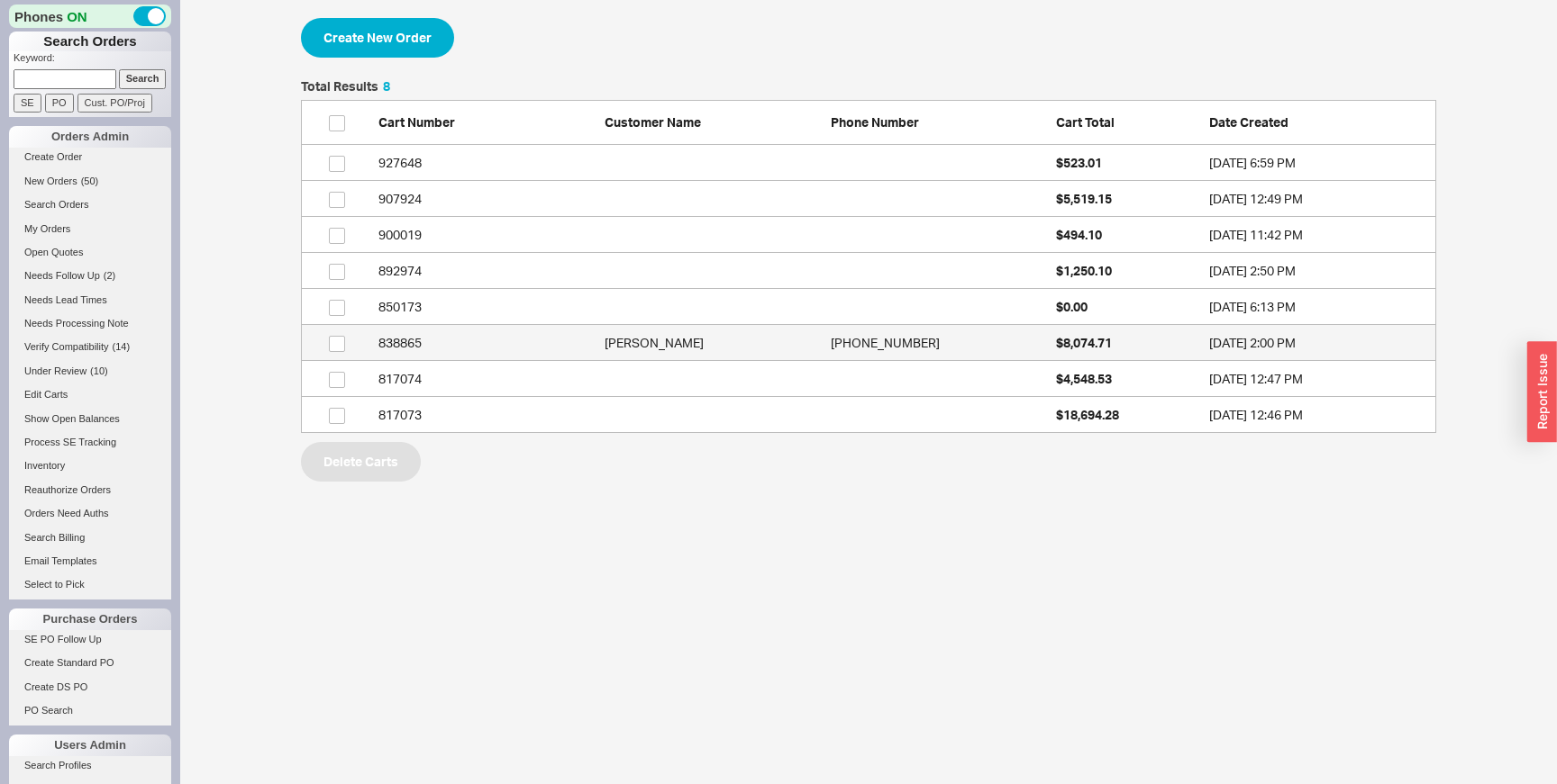
click at [542, 341] on div "838865" at bounding box center [487, 343] width 217 height 18
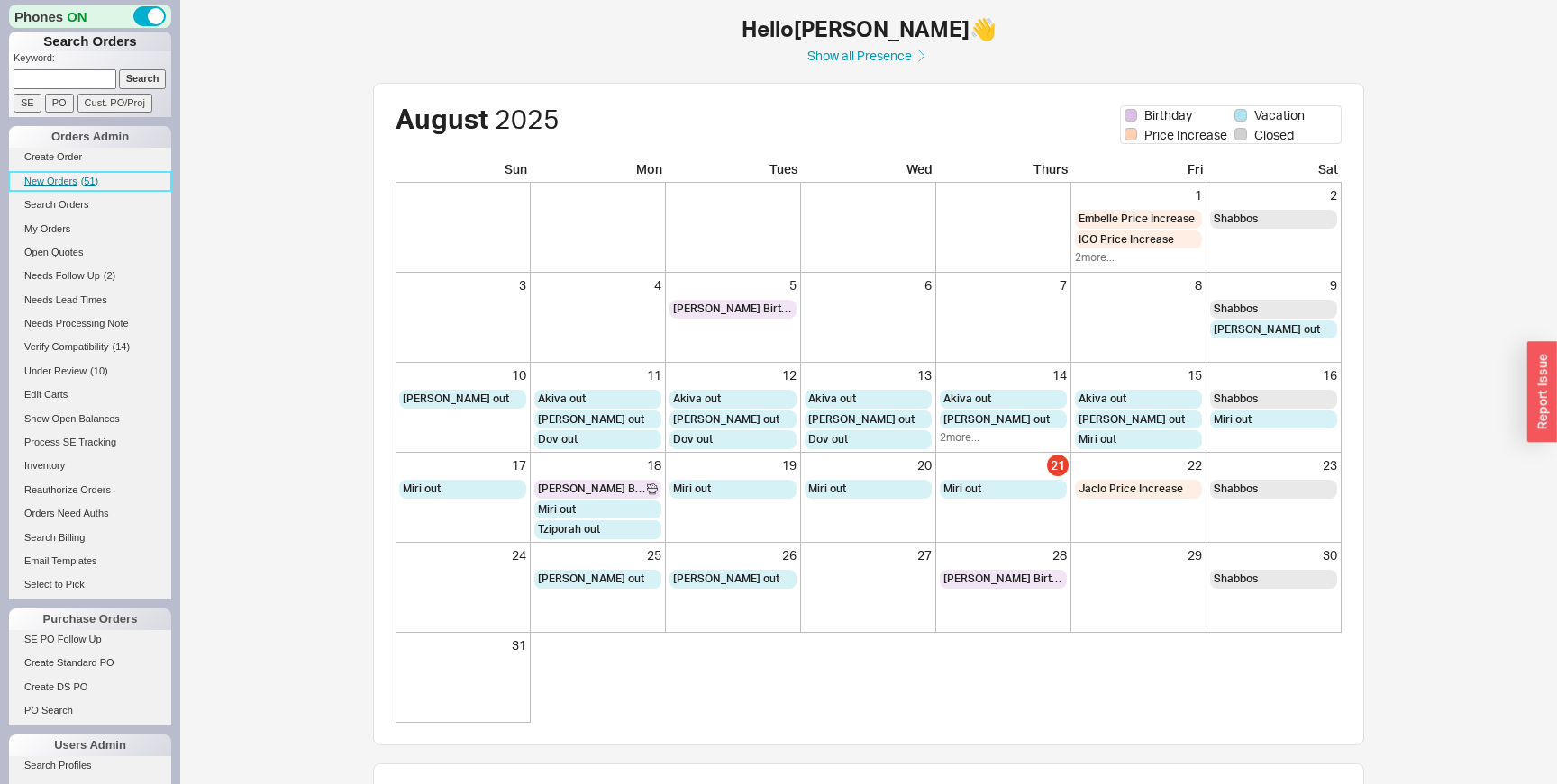
click at [90, 174] on link "New Orders ( 51 )" at bounding box center [89, 182] width 162 height 19
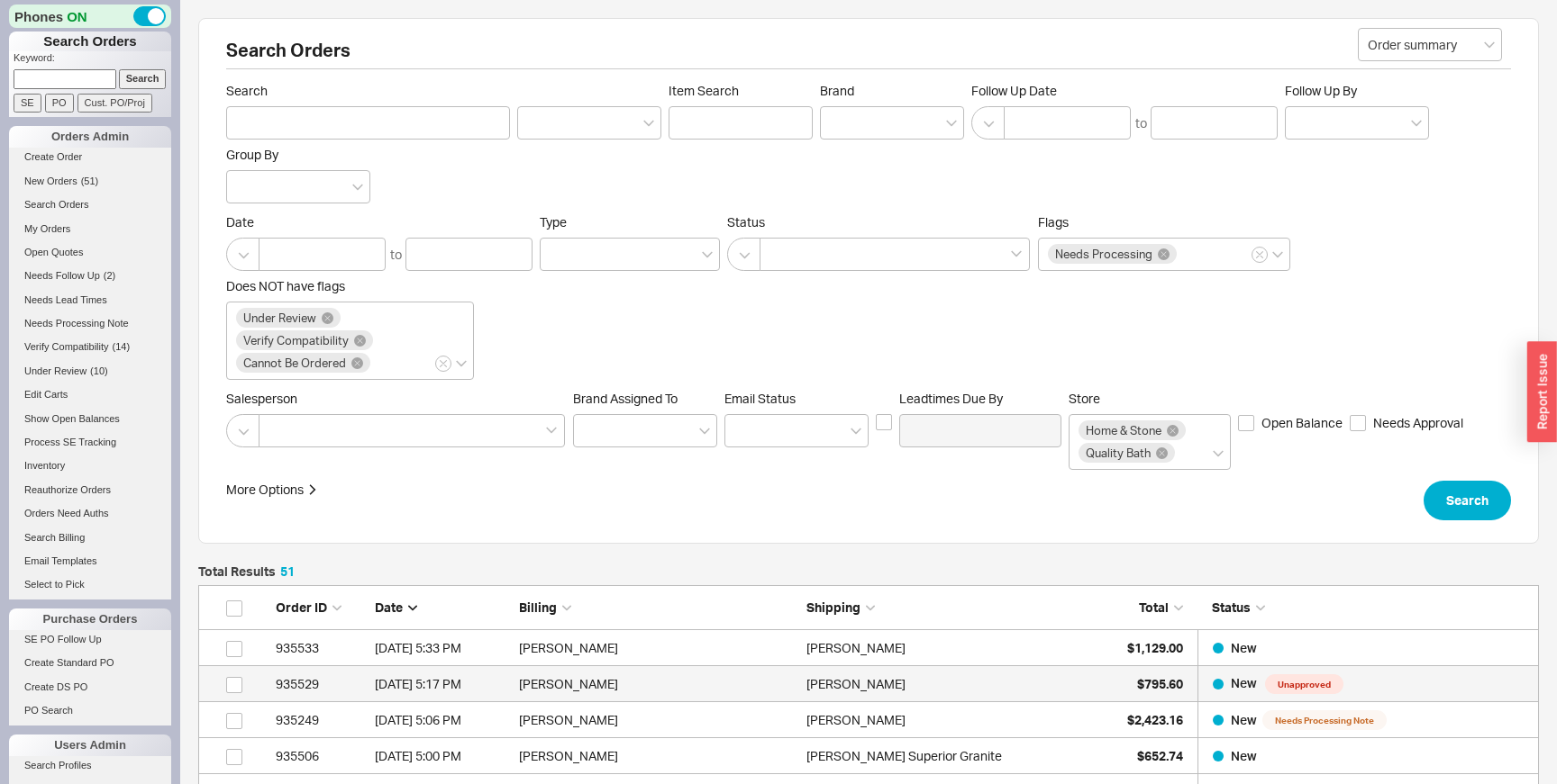
scroll to position [1918, 1340]
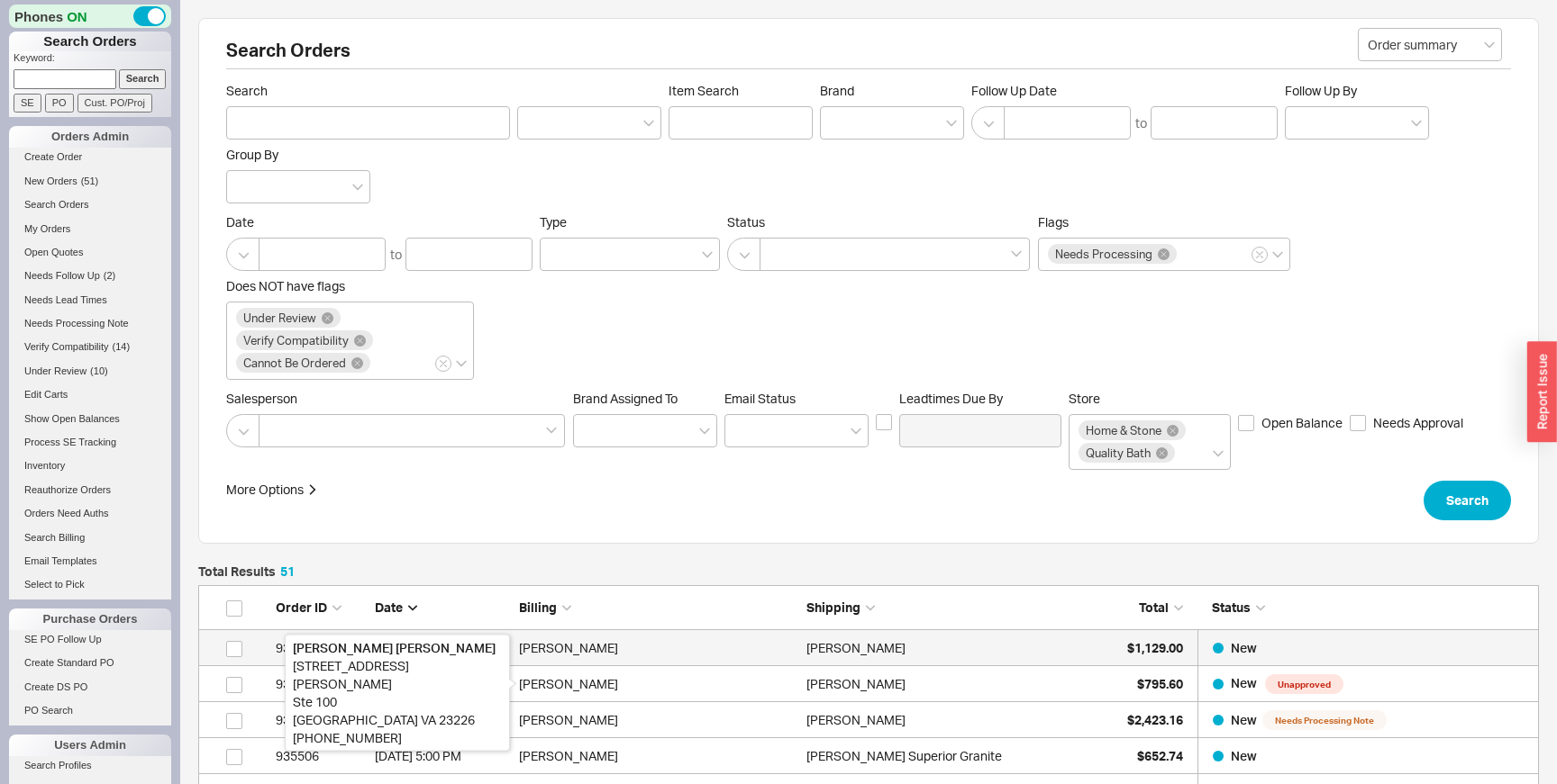
click at [727, 654] on div "[PERSON_NAME]" at bounding box center [657, 648] width 278 height 36
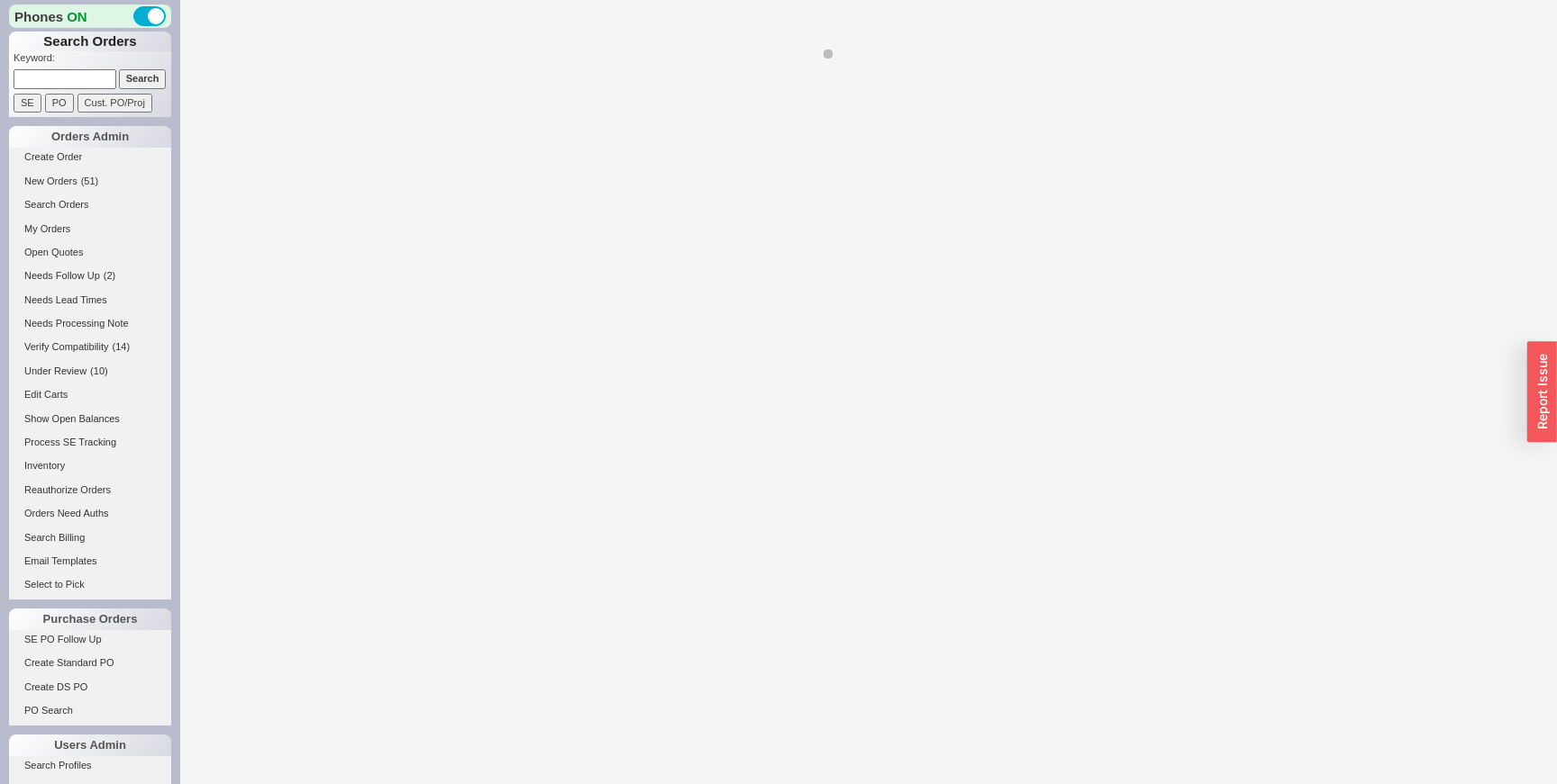
select select "LOW"
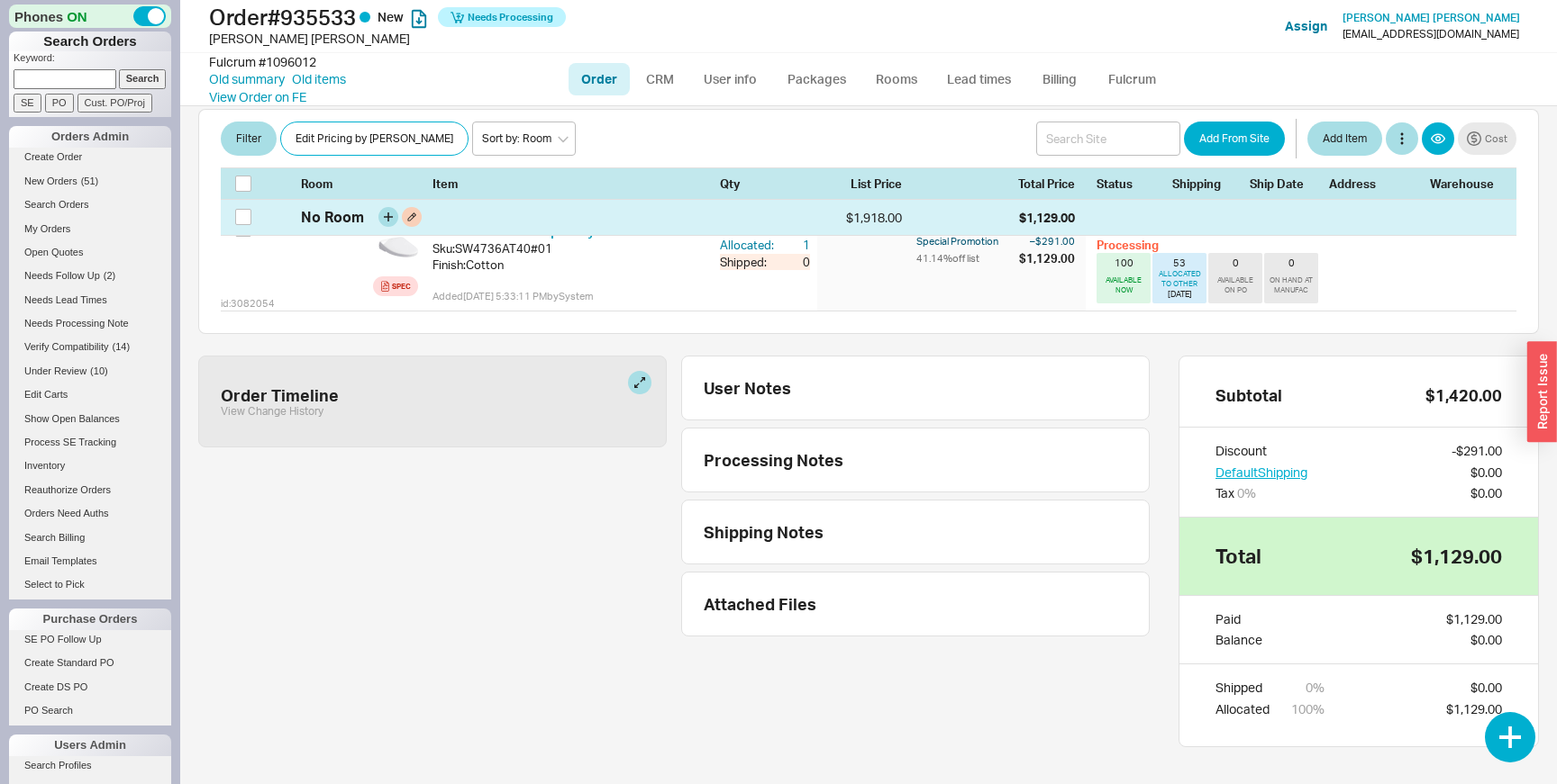
scroll to position [167, 0]
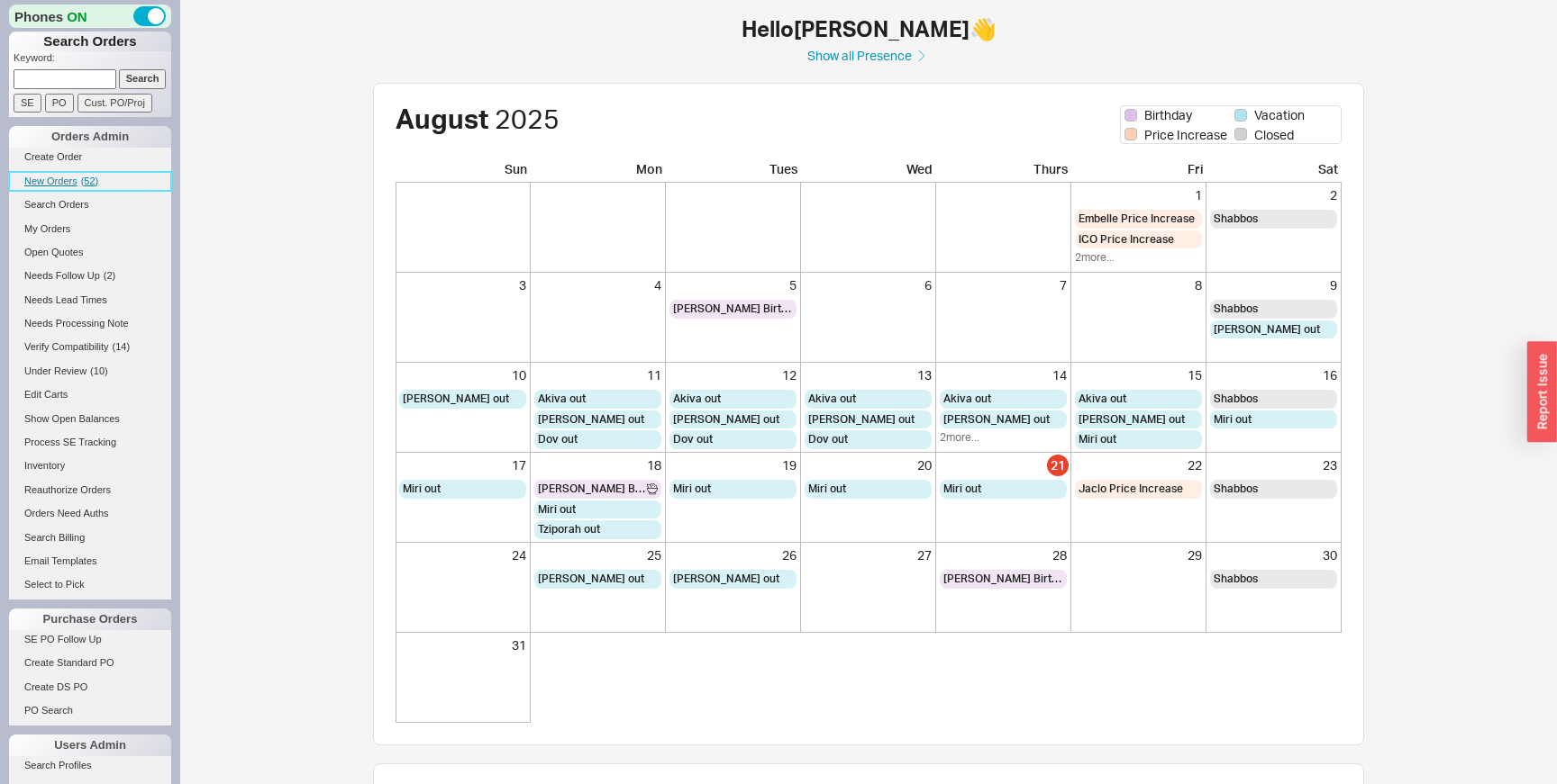
click at [91, 179] on span "( 52 )" at bounding box center [90, 180] width 18 height 11
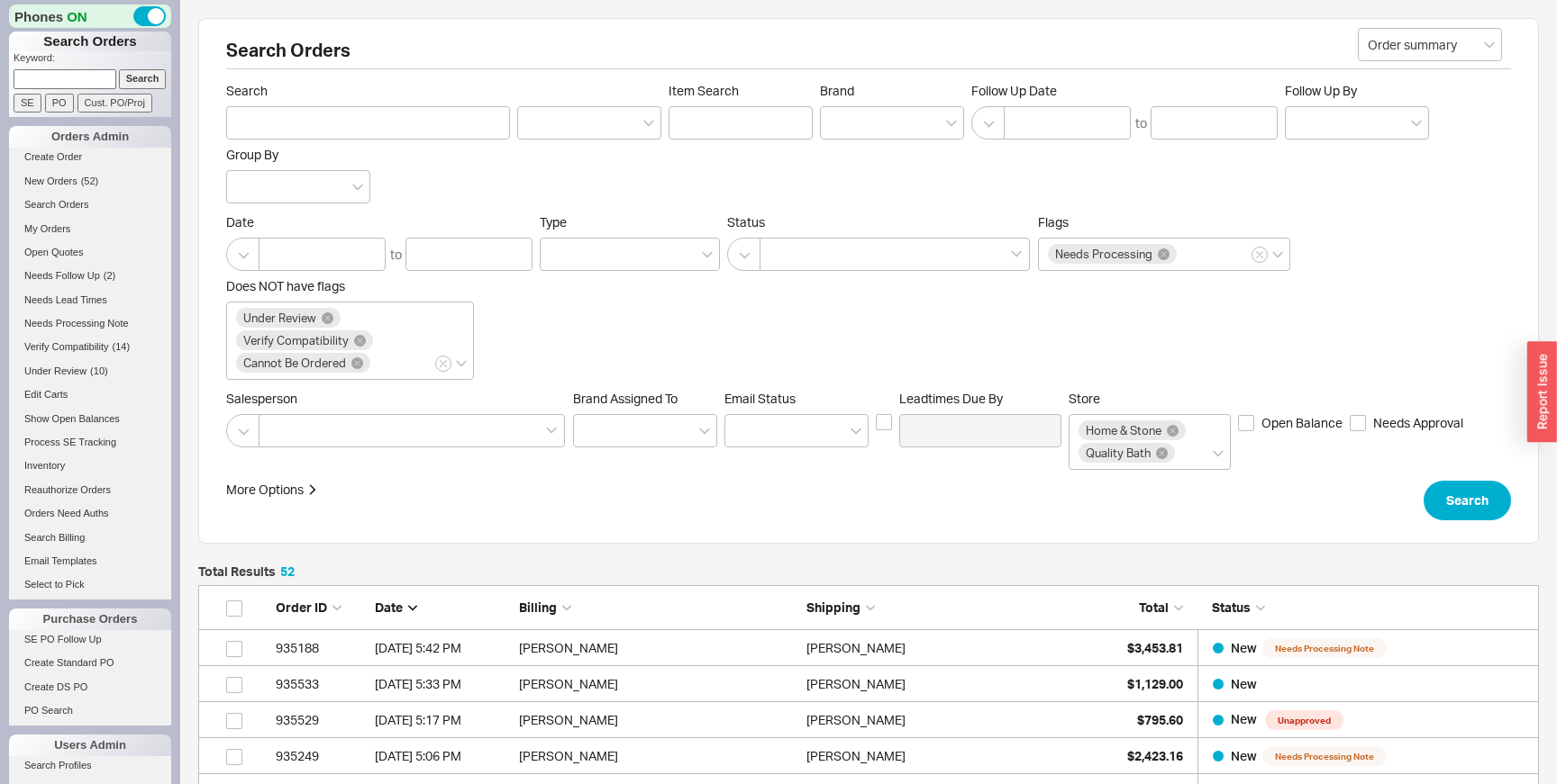
scroll to position [1954, 1340]
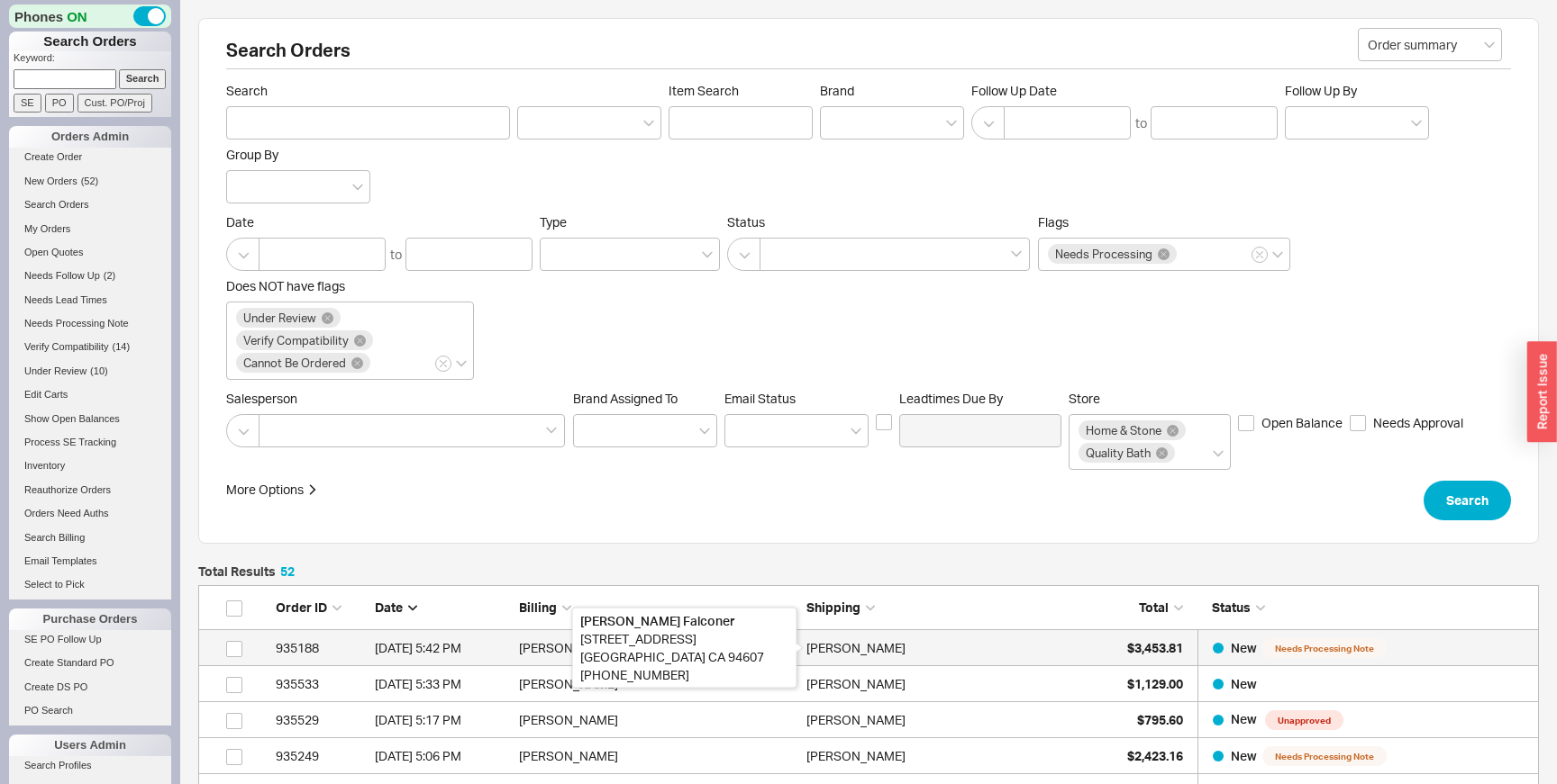
click at [810, 644] on div "[PERSON_NAME]" at bounding box center [856, 648] width 99 height 36
select select "LOW"
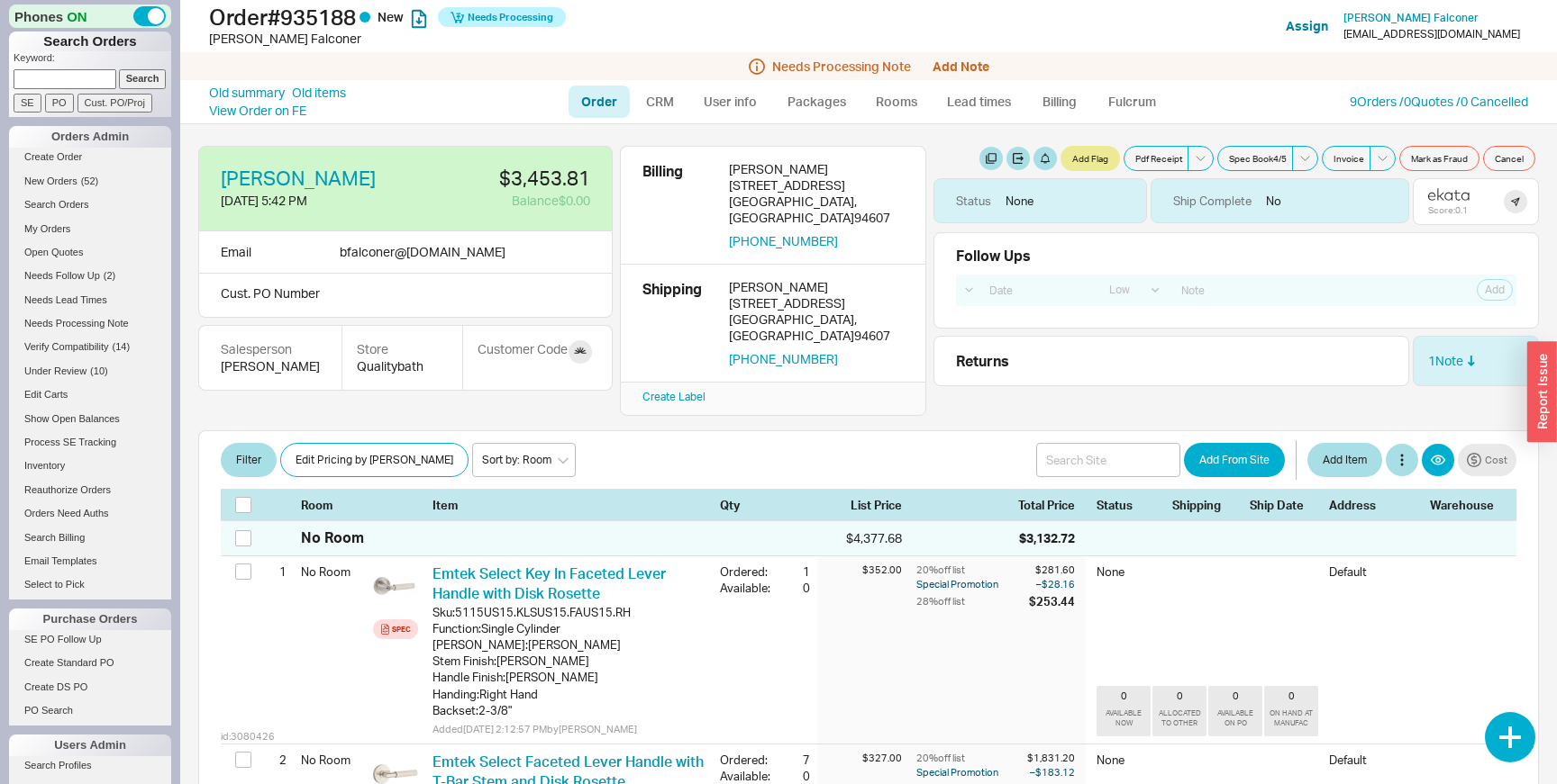
select select "LOW"
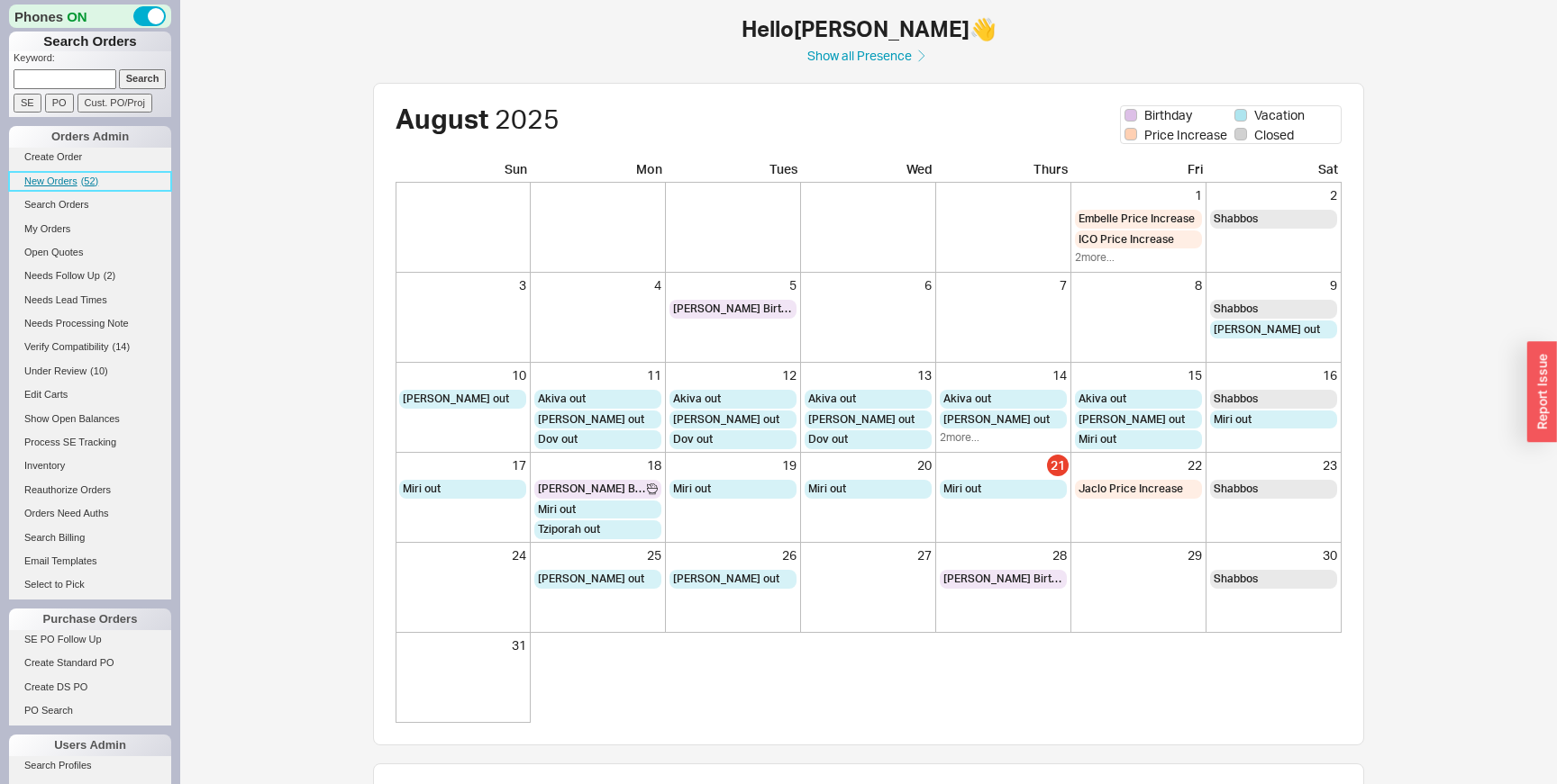
click at [83, 187] on link "New Orders ( 52 )" at bounding box center [89, 182] width 162 height 19
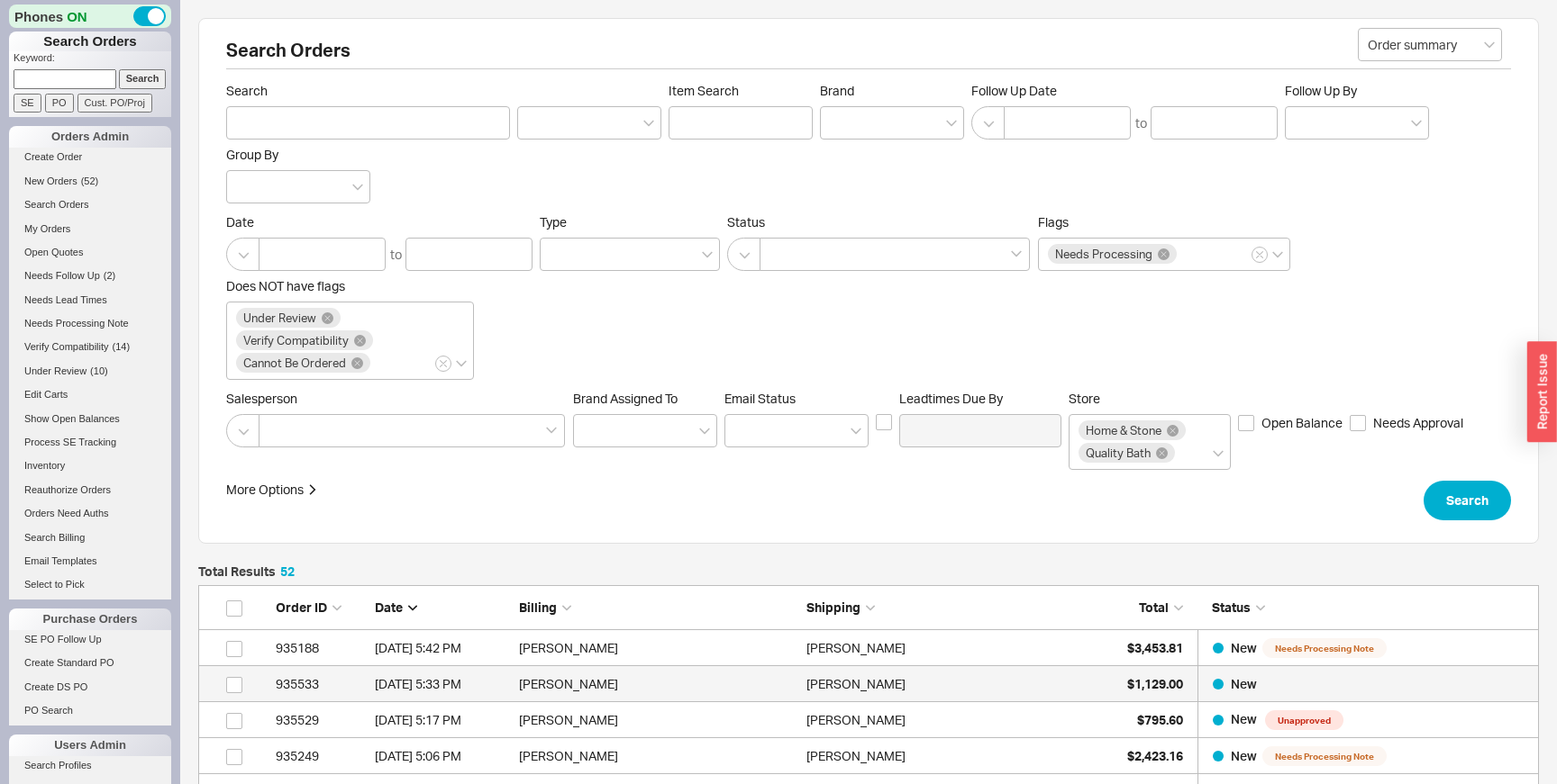
scroll to position [1954, 1340]
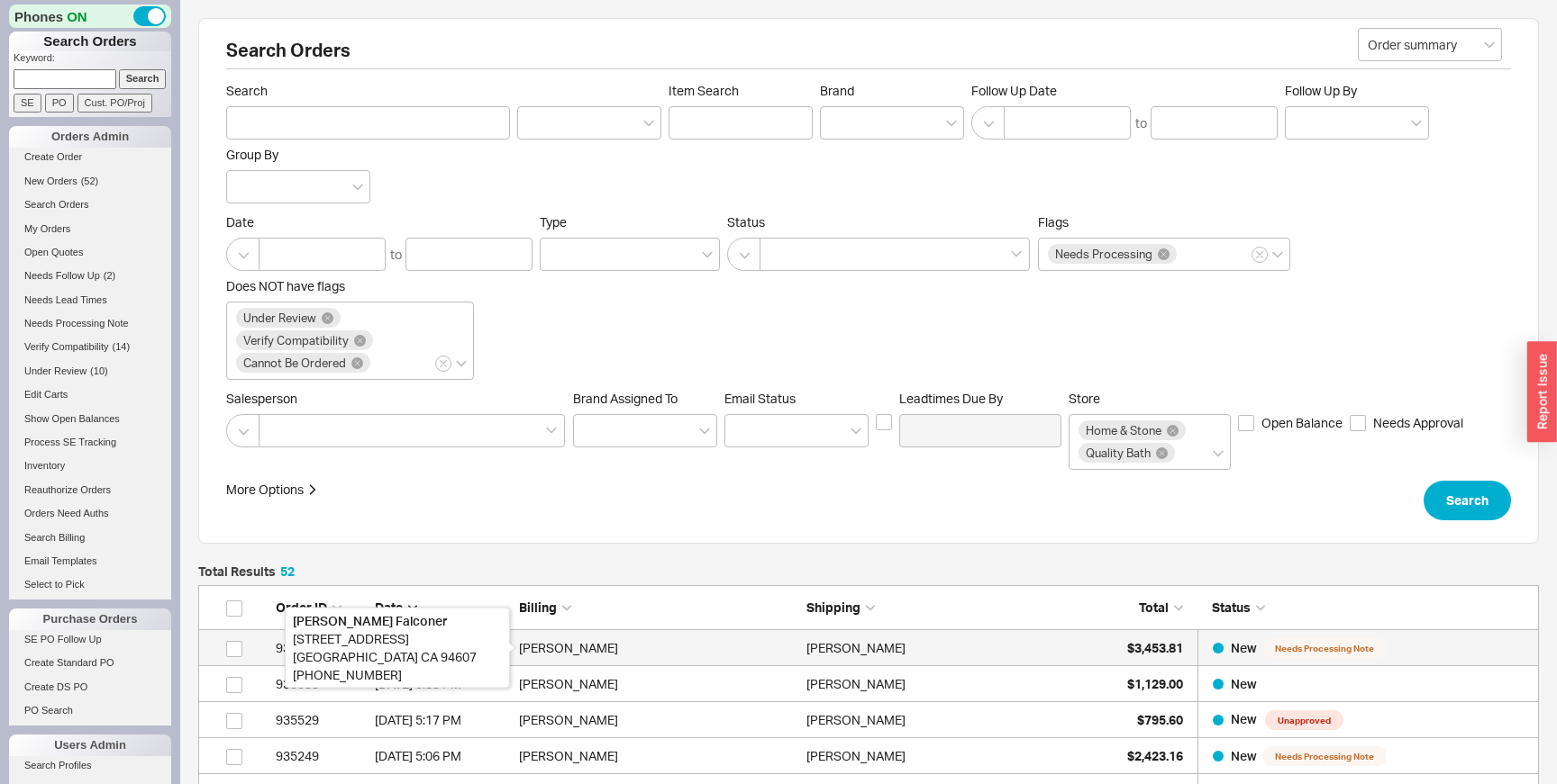
click at [612, 646] on div "Brad Falconer" at bounding box center [657, 648] width 278 height 36
select select "LOW"
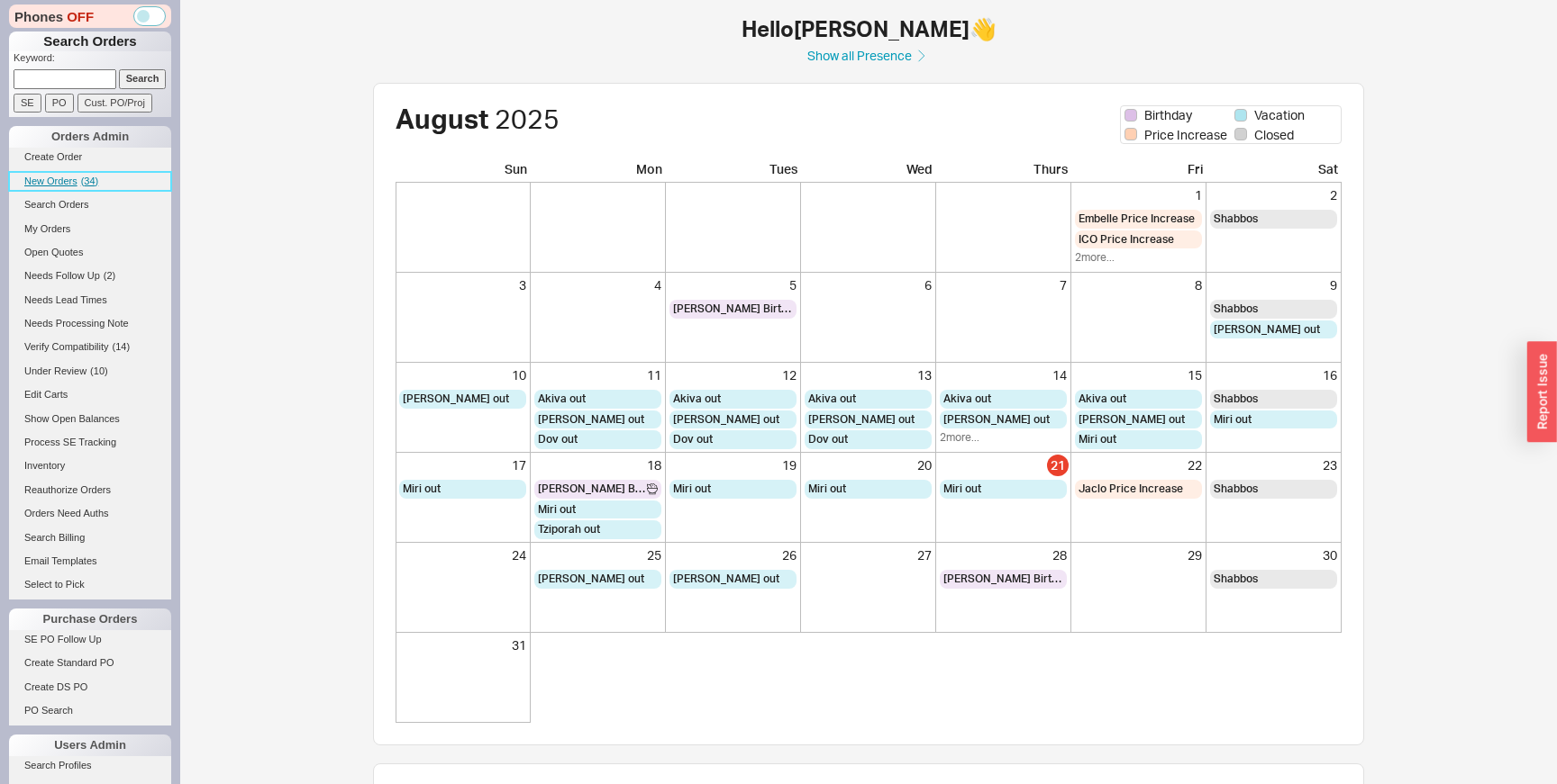
click at [67, 182] on span "New Orders" at bounding box center [50, 180] width 53 height 11
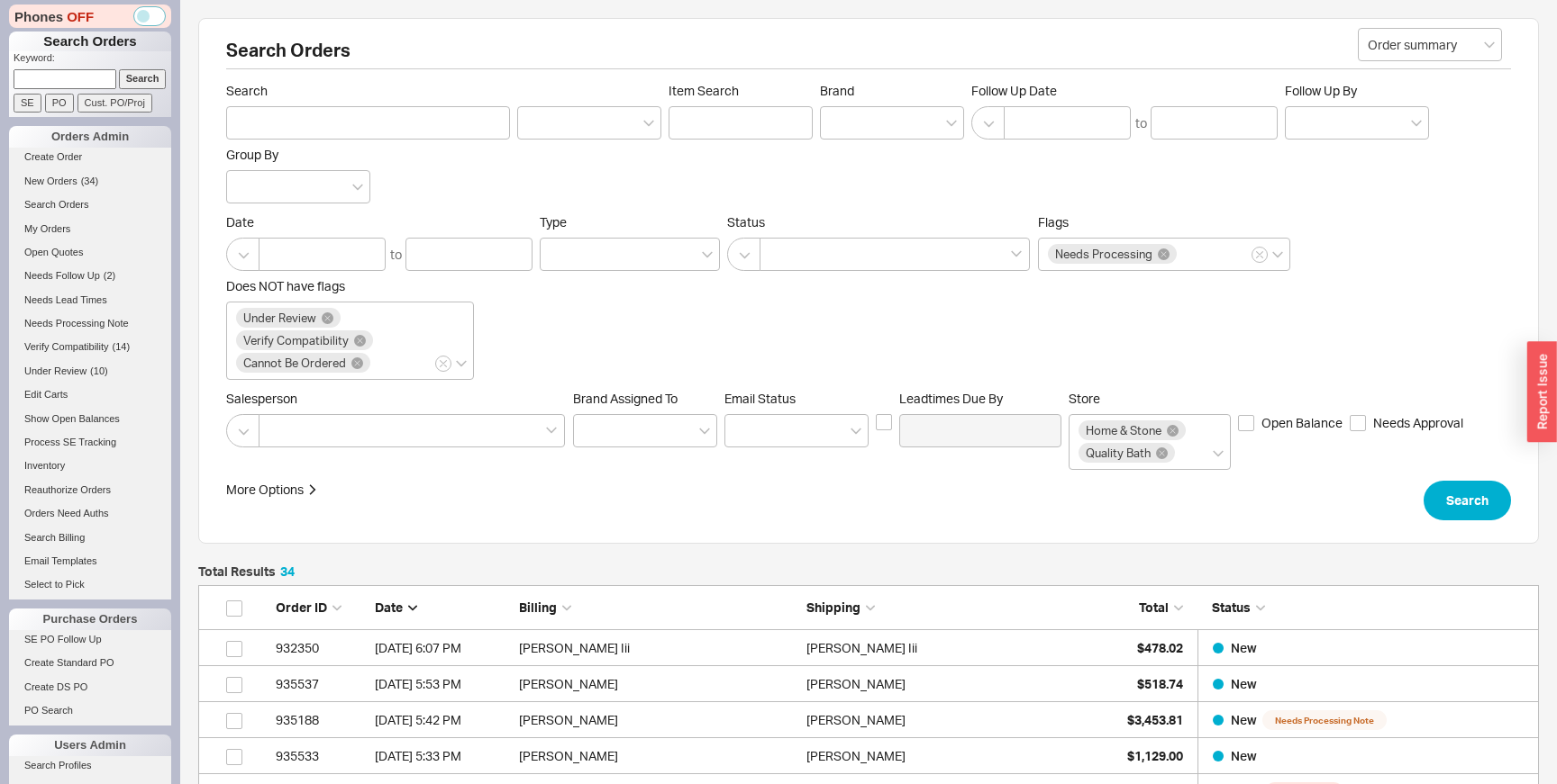
scroll to position [1306, 1340]
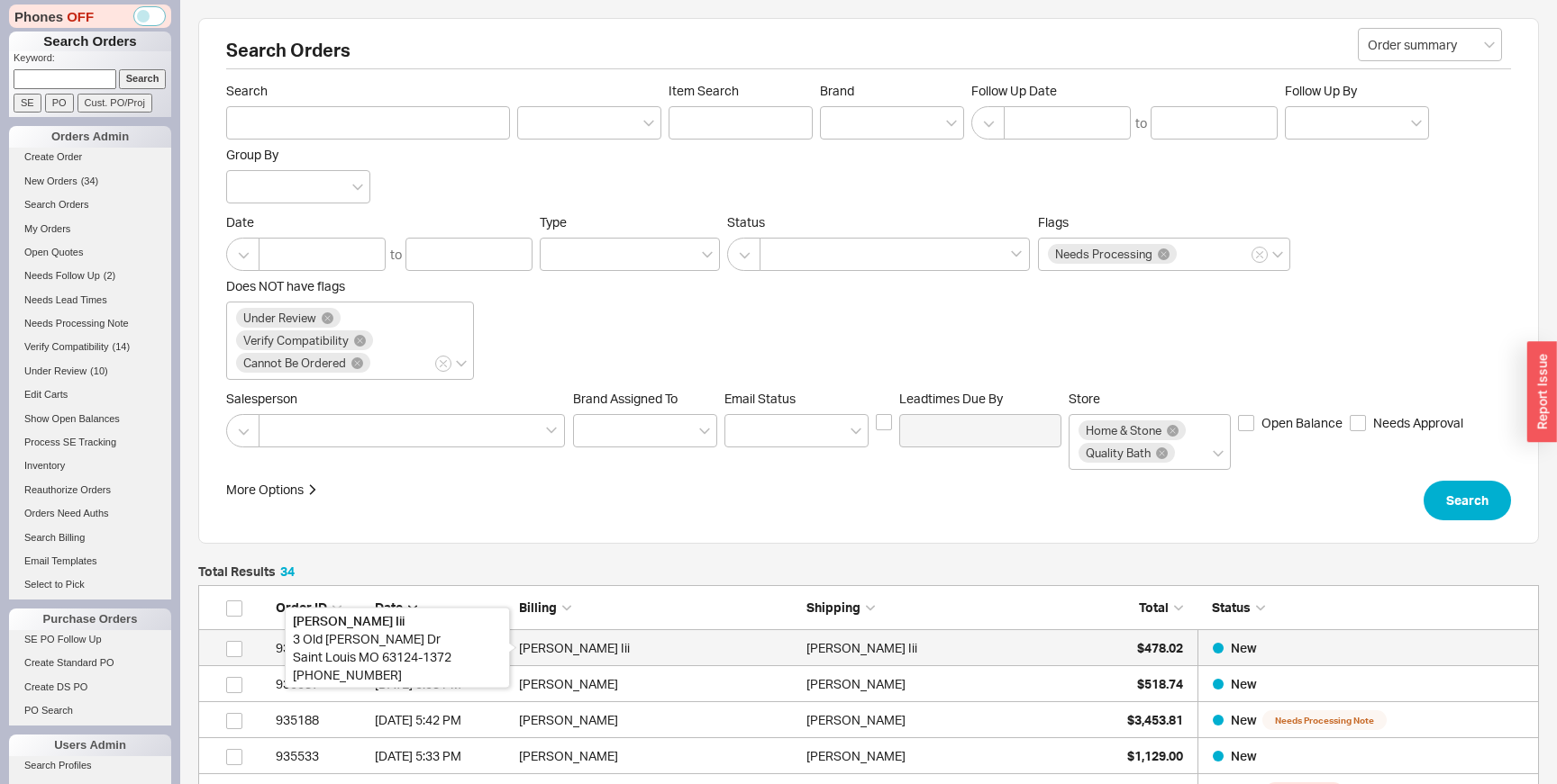
click at [688, 640] on div "Kyrle Boldt Iii" at bounding box center [657, 648] width 278 height 36
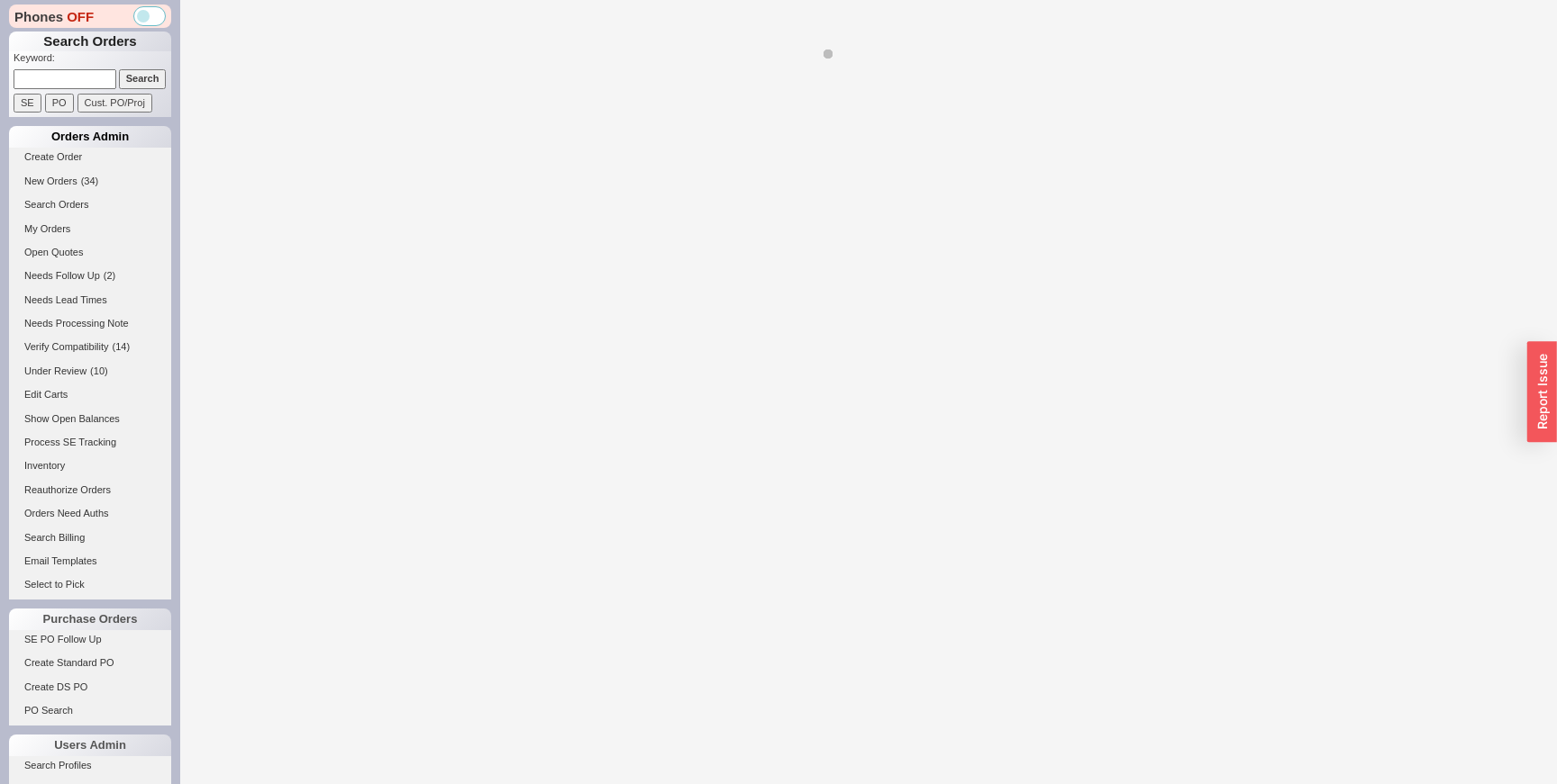
select select "LOW"
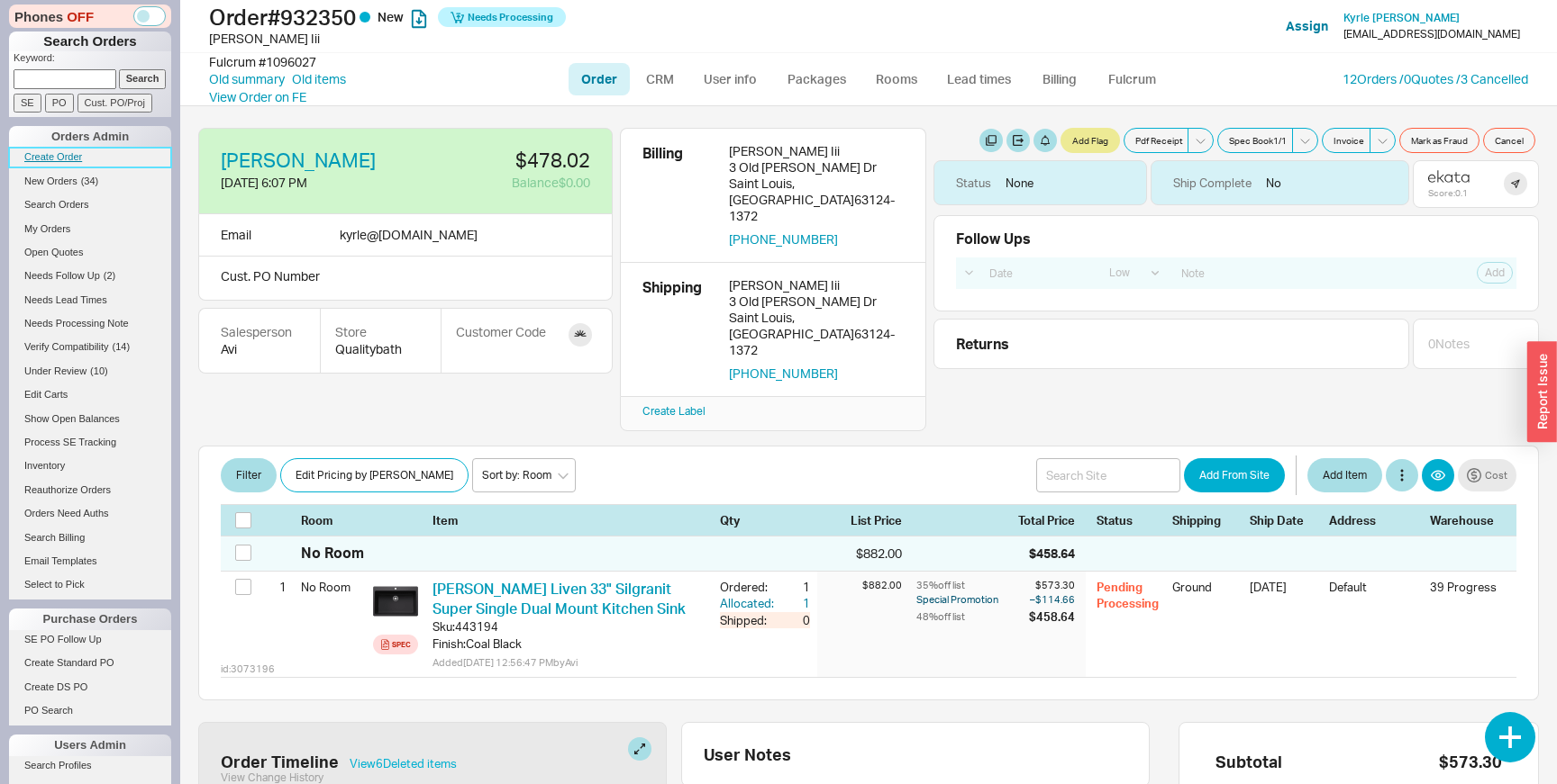
click at [71, 149] on link "Create Order" at bounding box center [89, 158] width 162 height 19
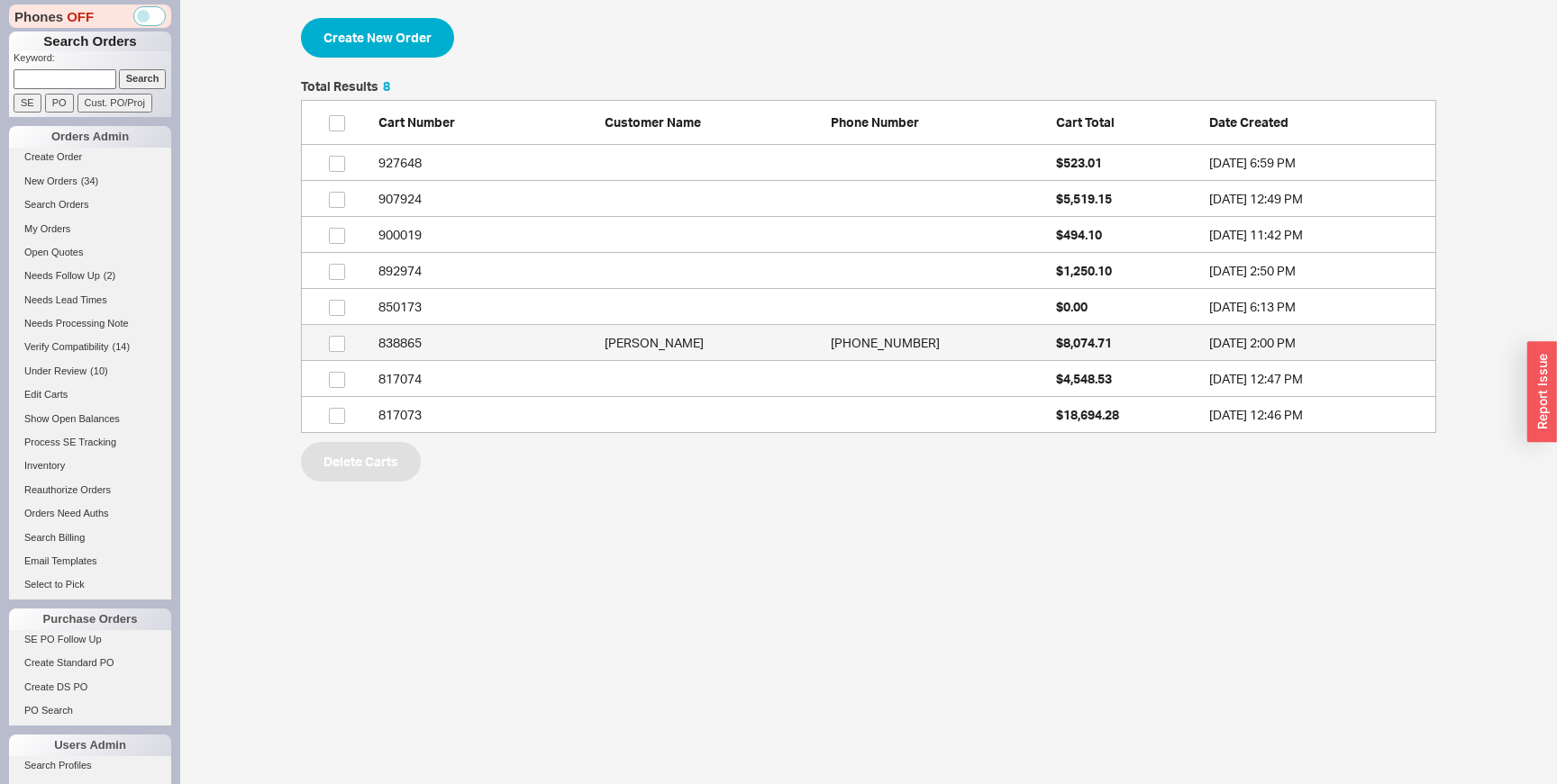
scroll to position [353, 1135]
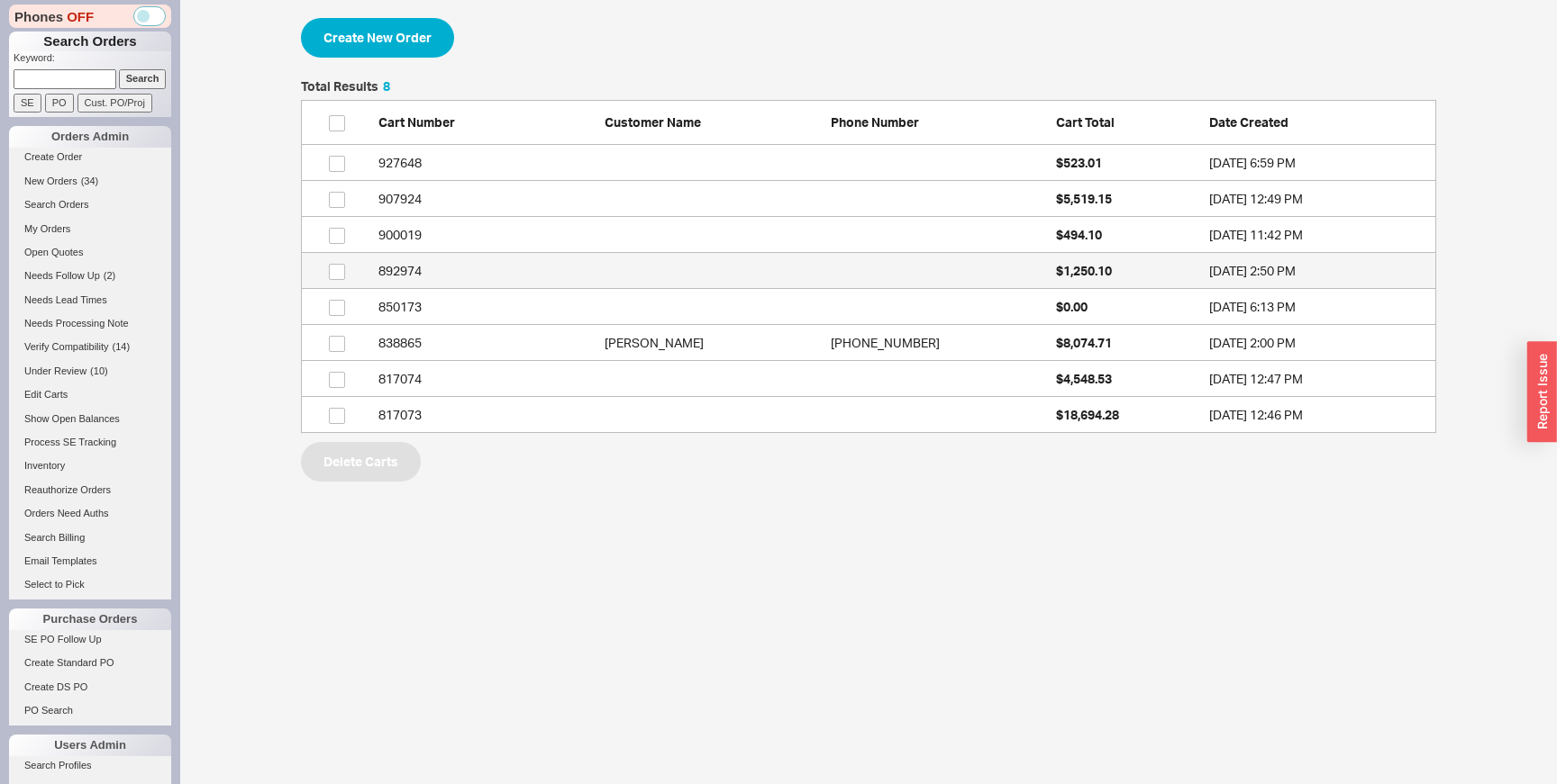
click at [524, 260] on link "892974 $1,250.10 2/5/25 2:50 PM" at bounding box center [869, 270] width 1135 height 36
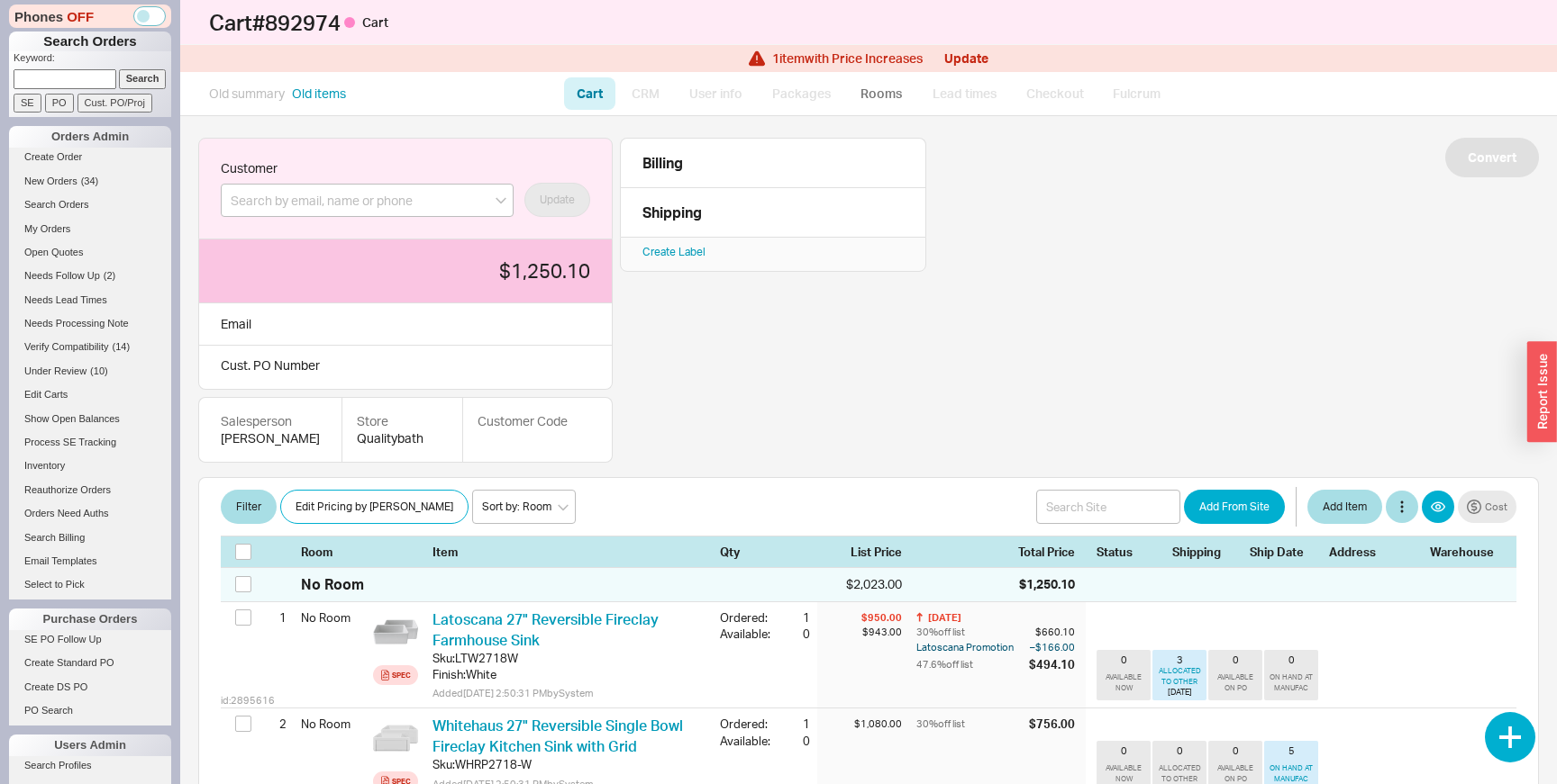
click at [460, 169] on span "Customer" at bounding box center [367, 168] width 292 height 16
click at [970, 59] on button "Update" at bounding box center [966, 58] width 45 height 15
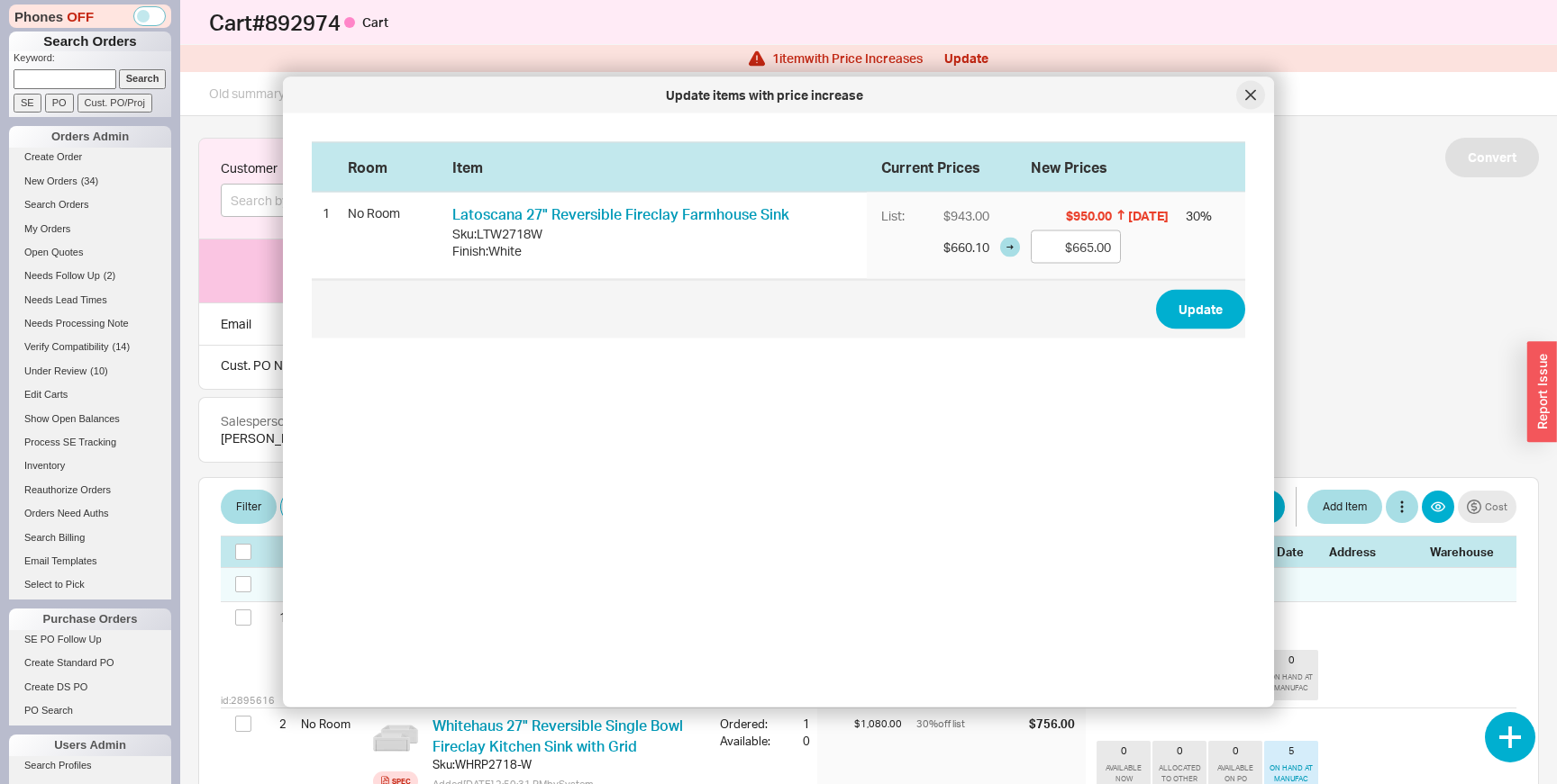
click at [1247, 96] on icon at bounding box center [1250, 95] width 11 height 11
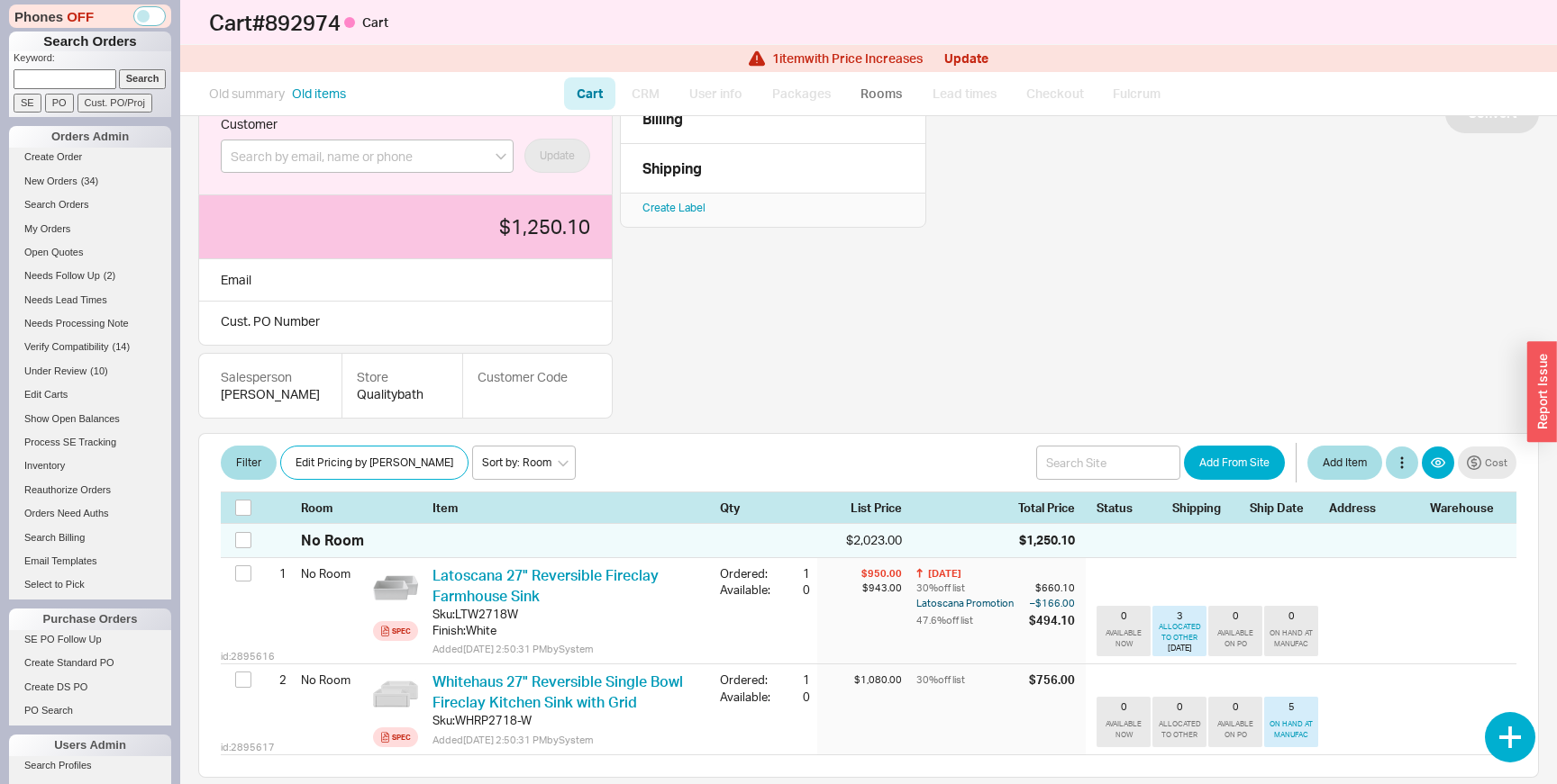
scroll to position [37, 0]
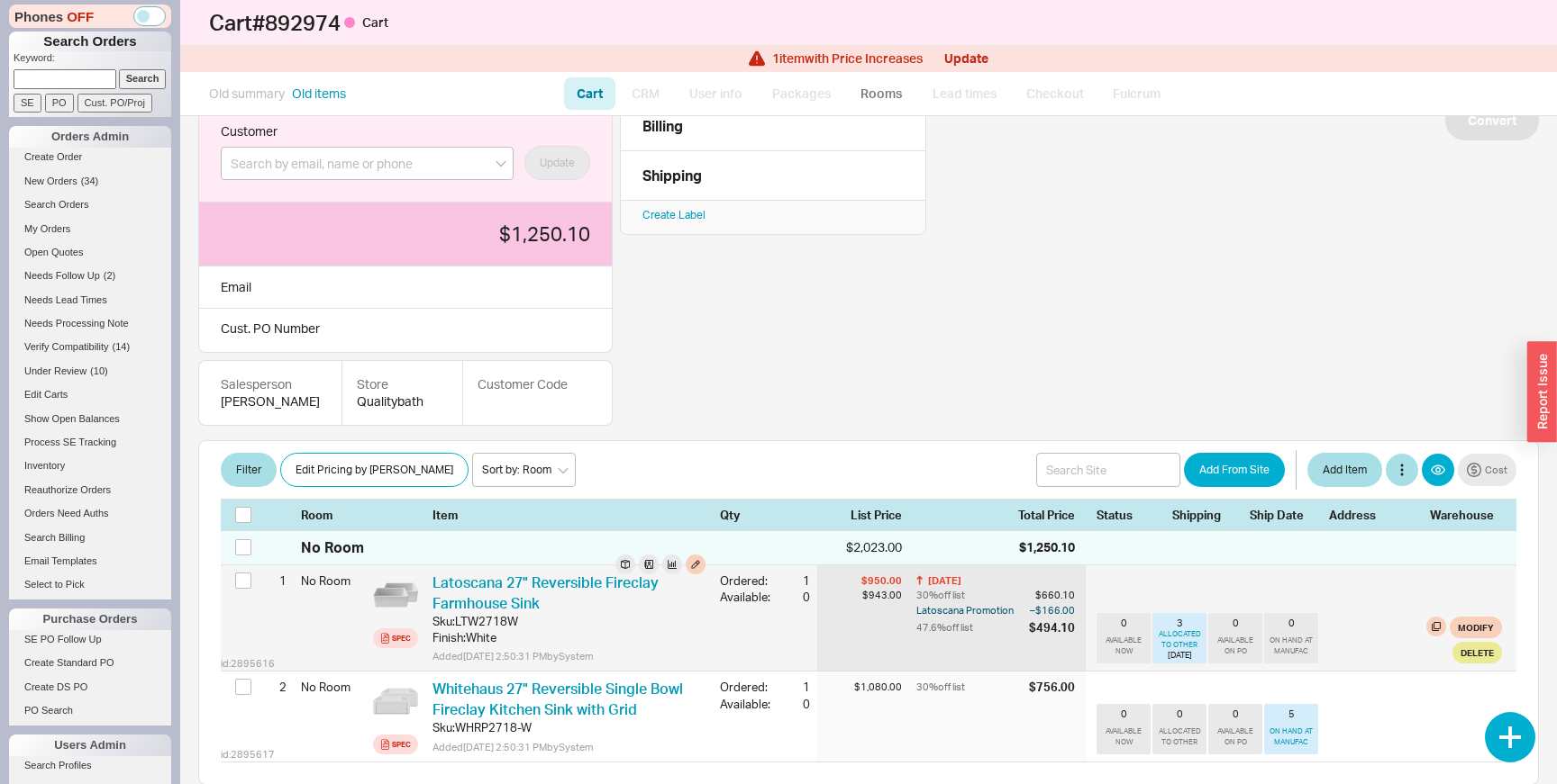
click at [491, 629] on div "LTW2718W" at bounding box center [486, 621] width 63 height 16
copy div "LTW2718W"
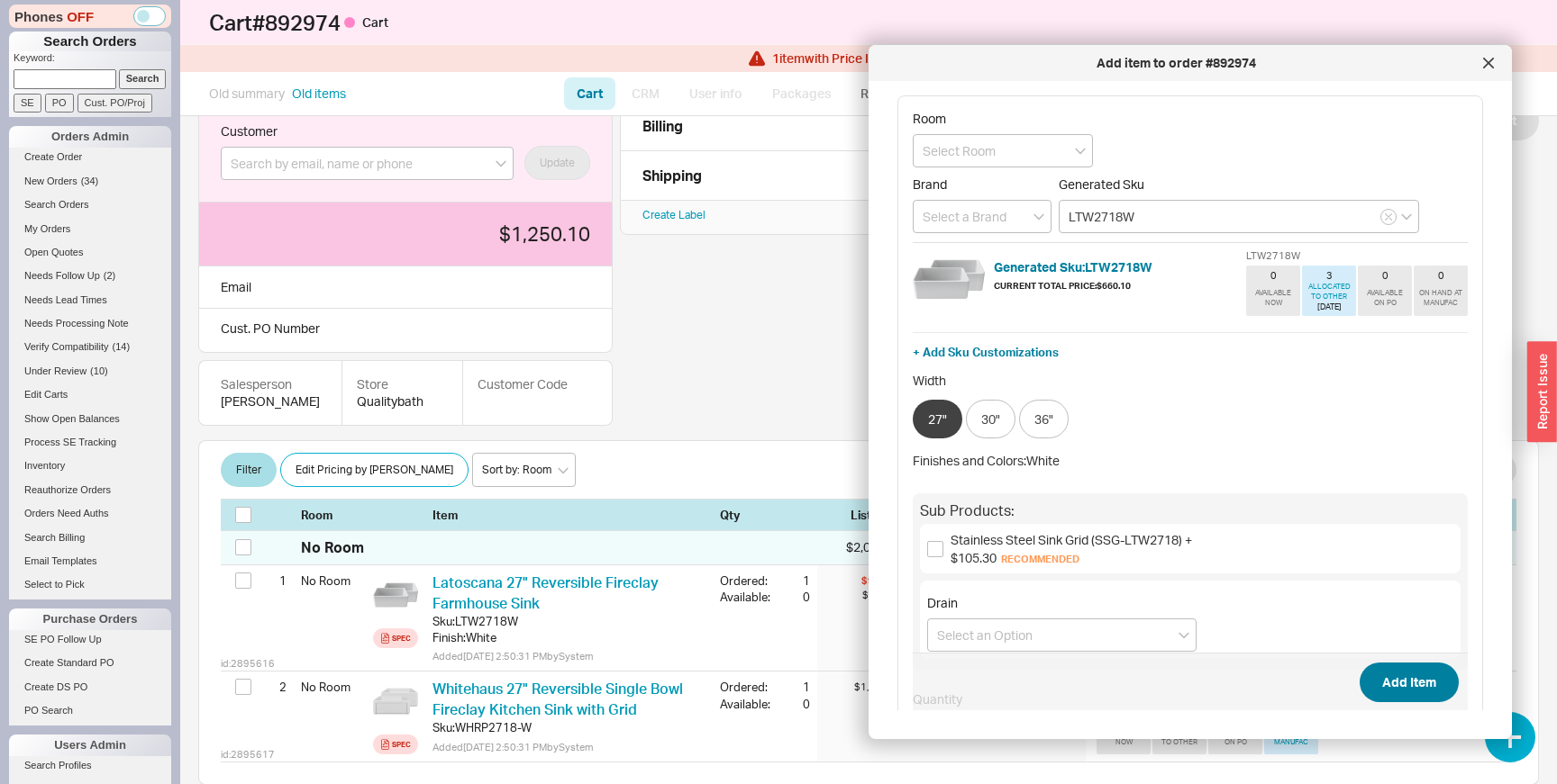
type input "LTW2718W"
click at [1403, 676] on button "Add Item" at bounding box center [1409, 682] width 99 height 40
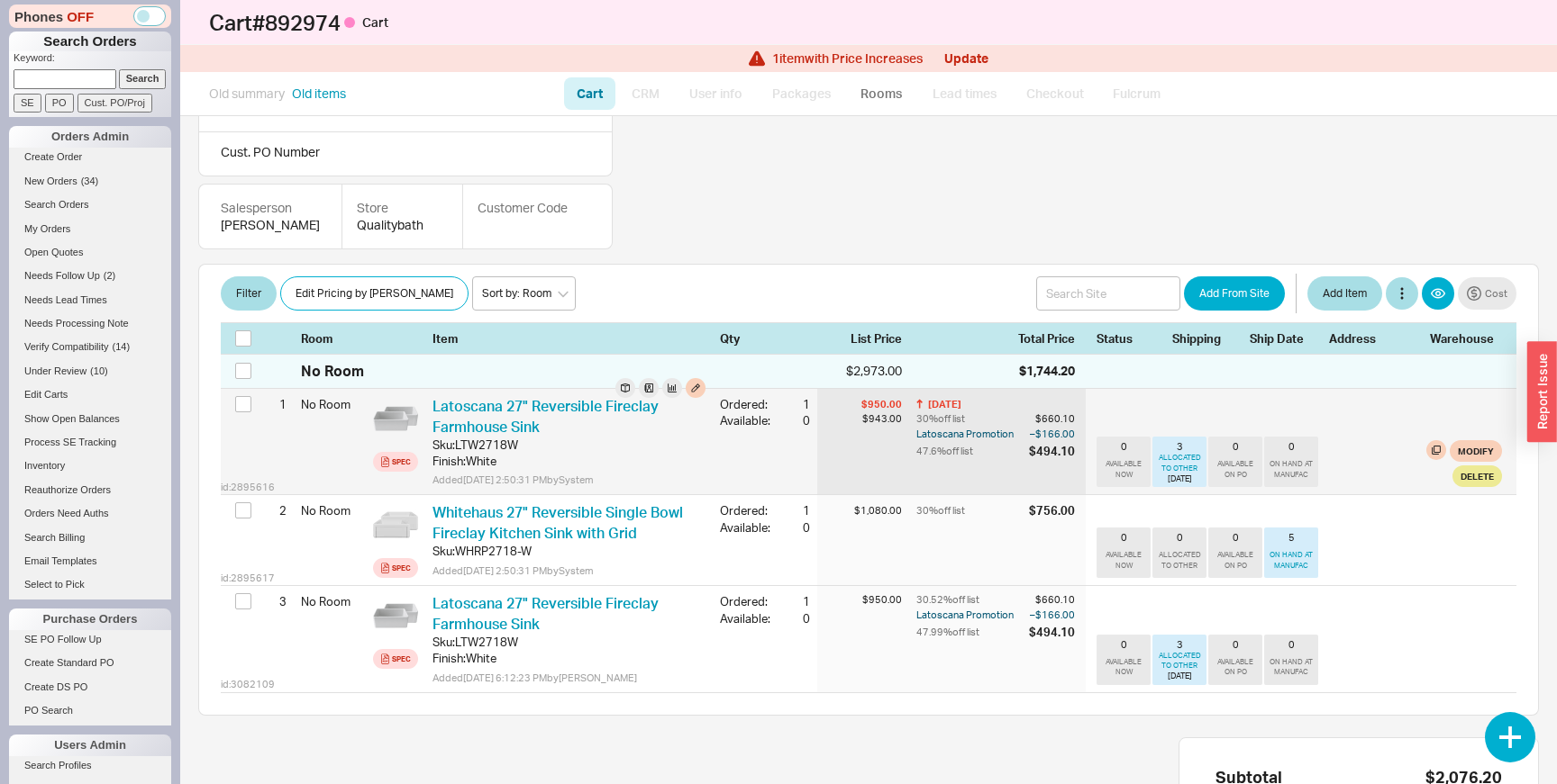
scroll to position [196, 0]
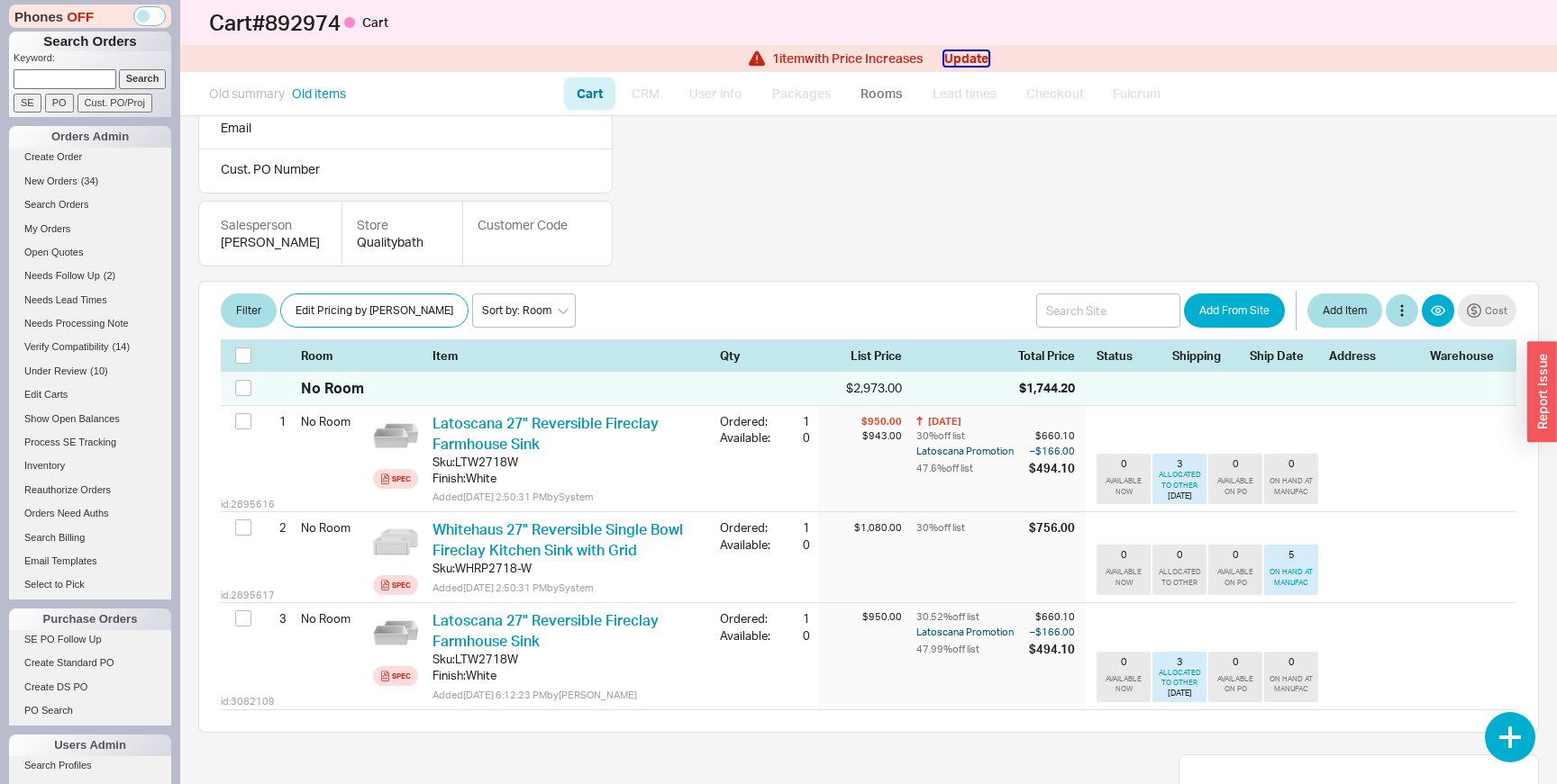
click at [961, 59] on button "Update" at bounding box center [966, 58] width 45 height 15
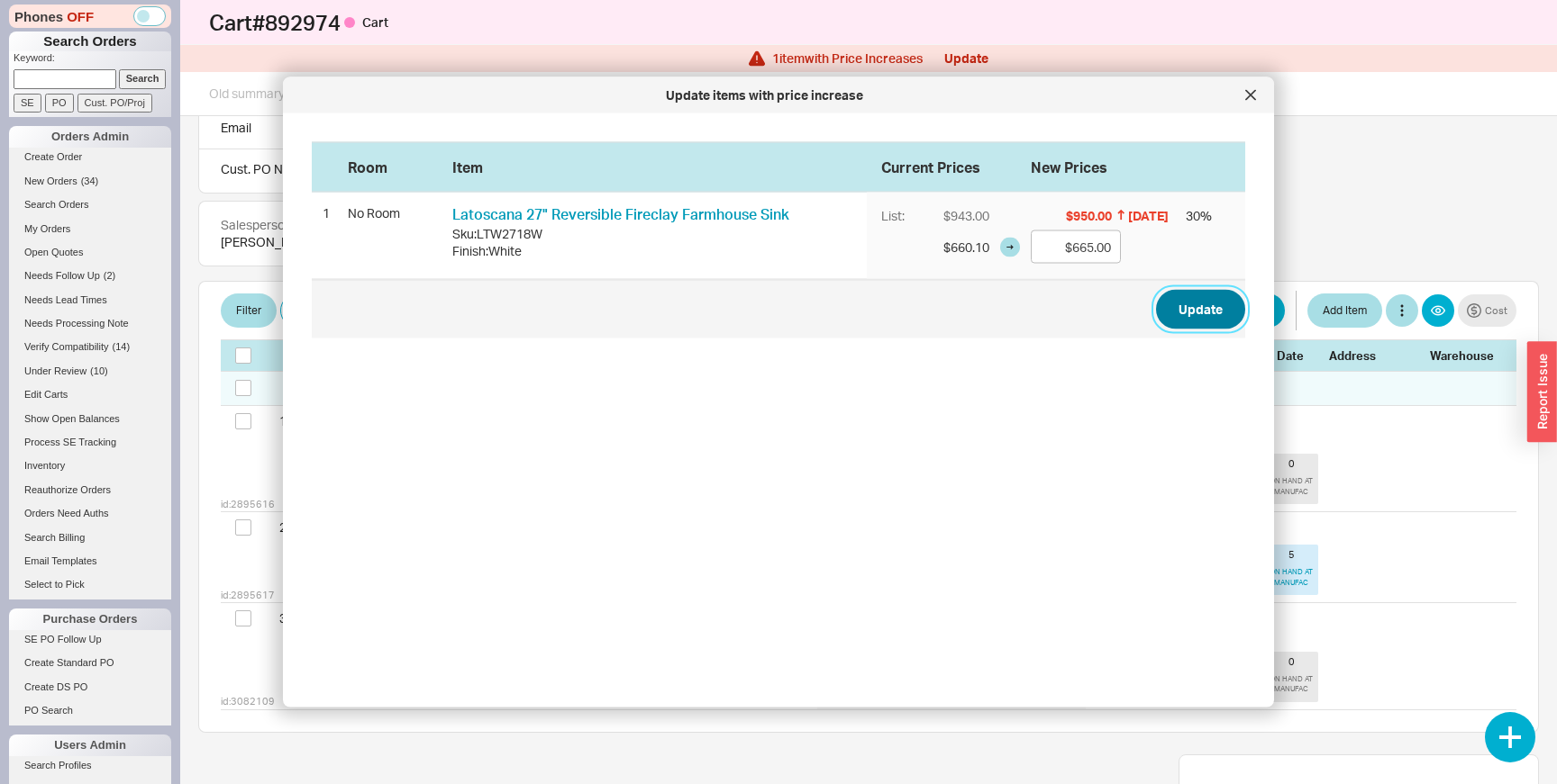
click at [1210, 309] on button "Update" at bounding box center [1201, 310] width 89 height 40
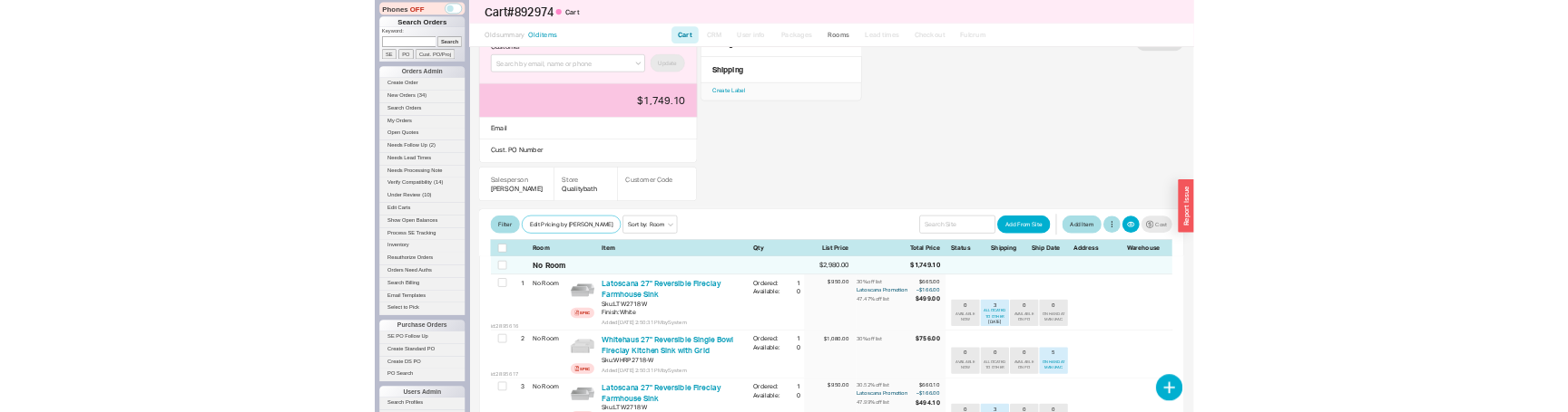
scroll to position [0, 0]
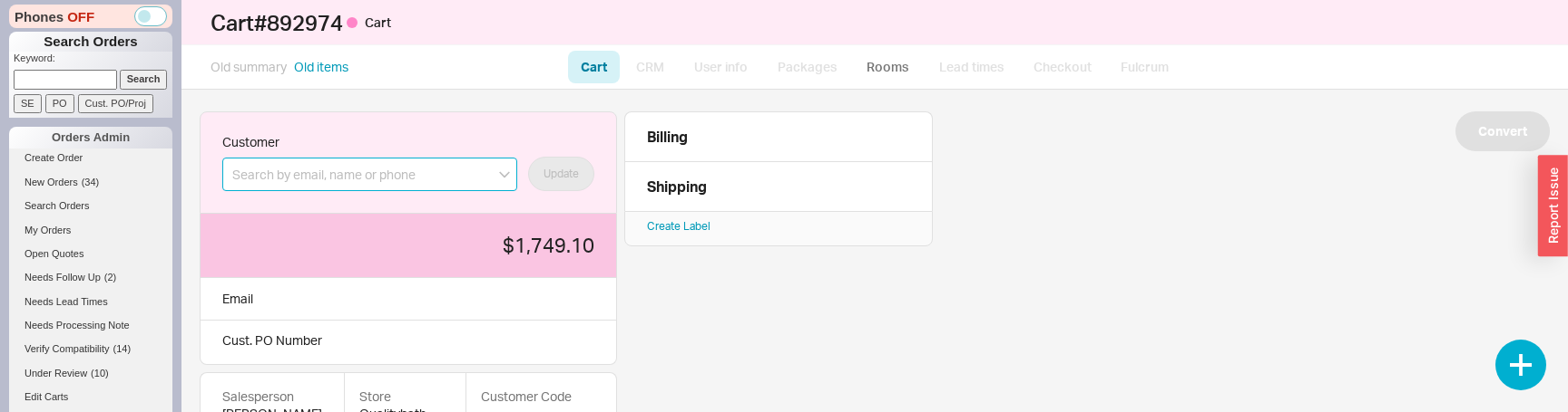
click at [387, 169] on input at bounding box center [370, 174] width 294 height 33
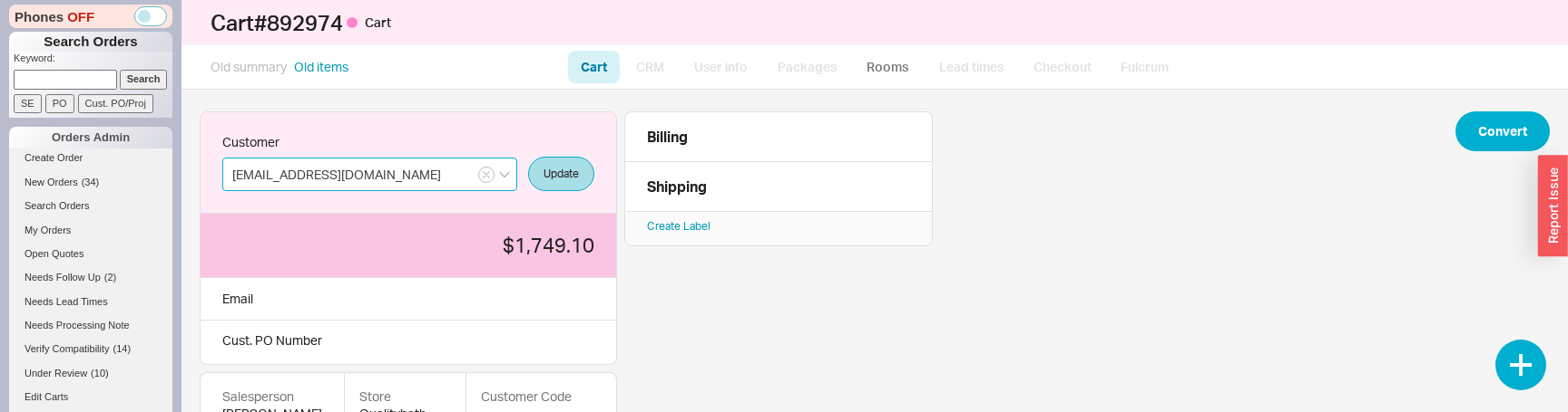
type input "michalt@qualitbath.com"
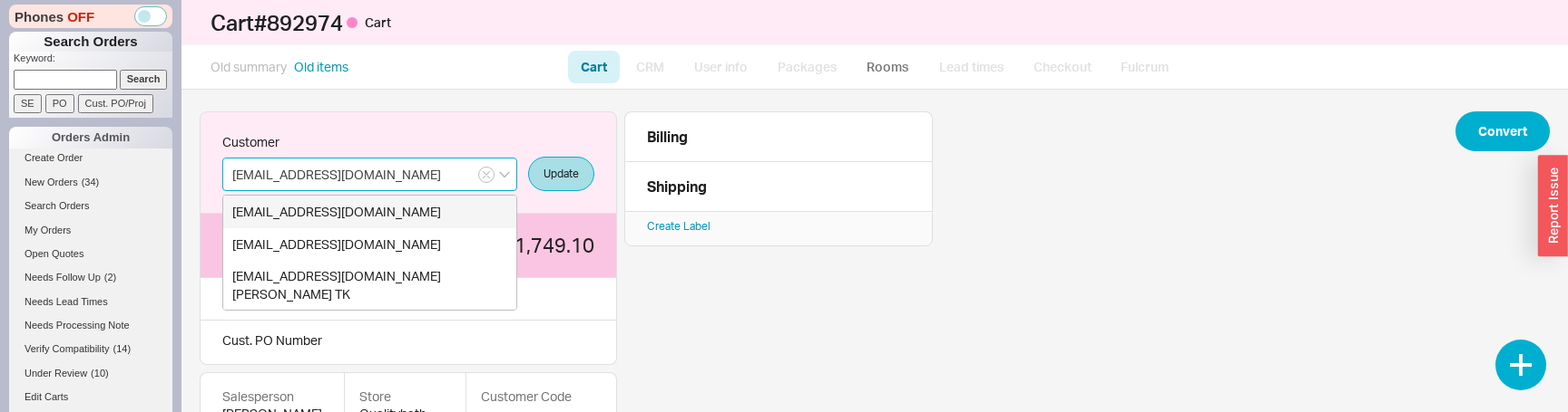
click at [423, 181] on input "michalt@qualitbath.com" at bounding box center [370, 174] width 294 height 33
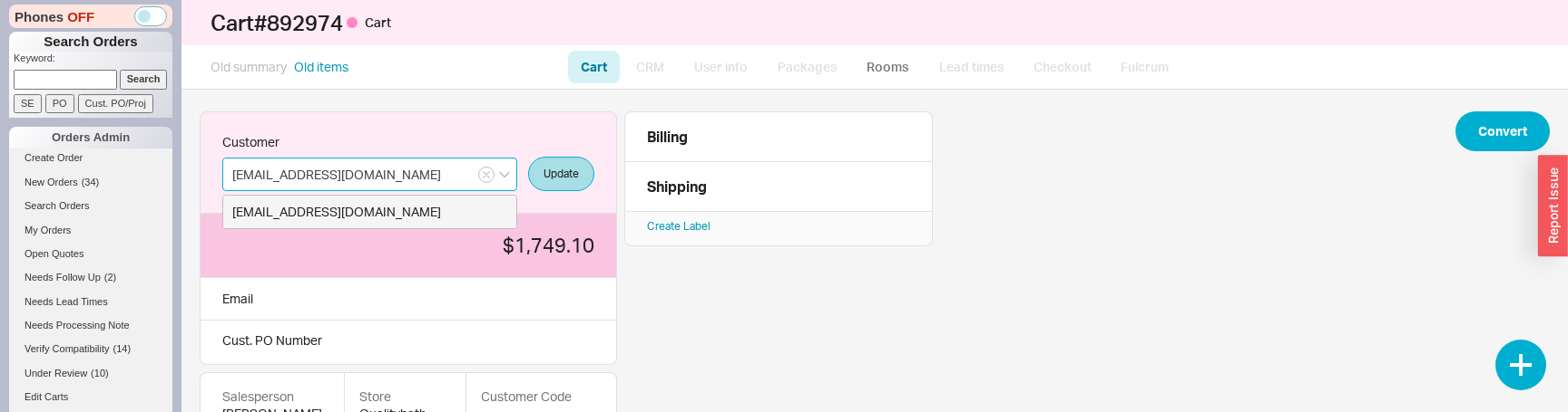
click at [426, 208] on div "michalt@qualitbath.com" at bounding box center [370, 211] width 275 height 19
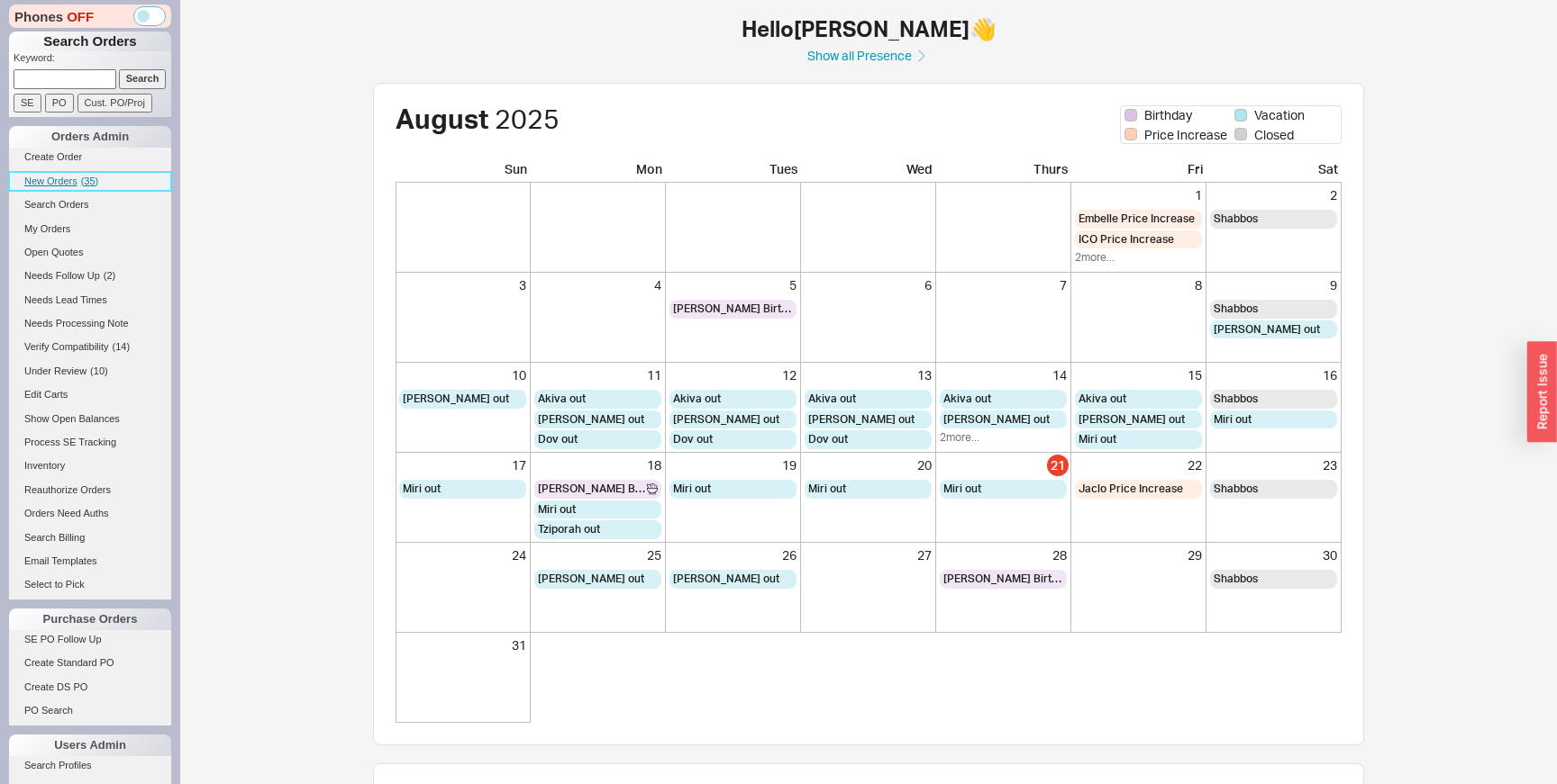
click at [74, 172] on link "New Orders ( 35 )" at bounding box center [89, 182] width 162 height 19
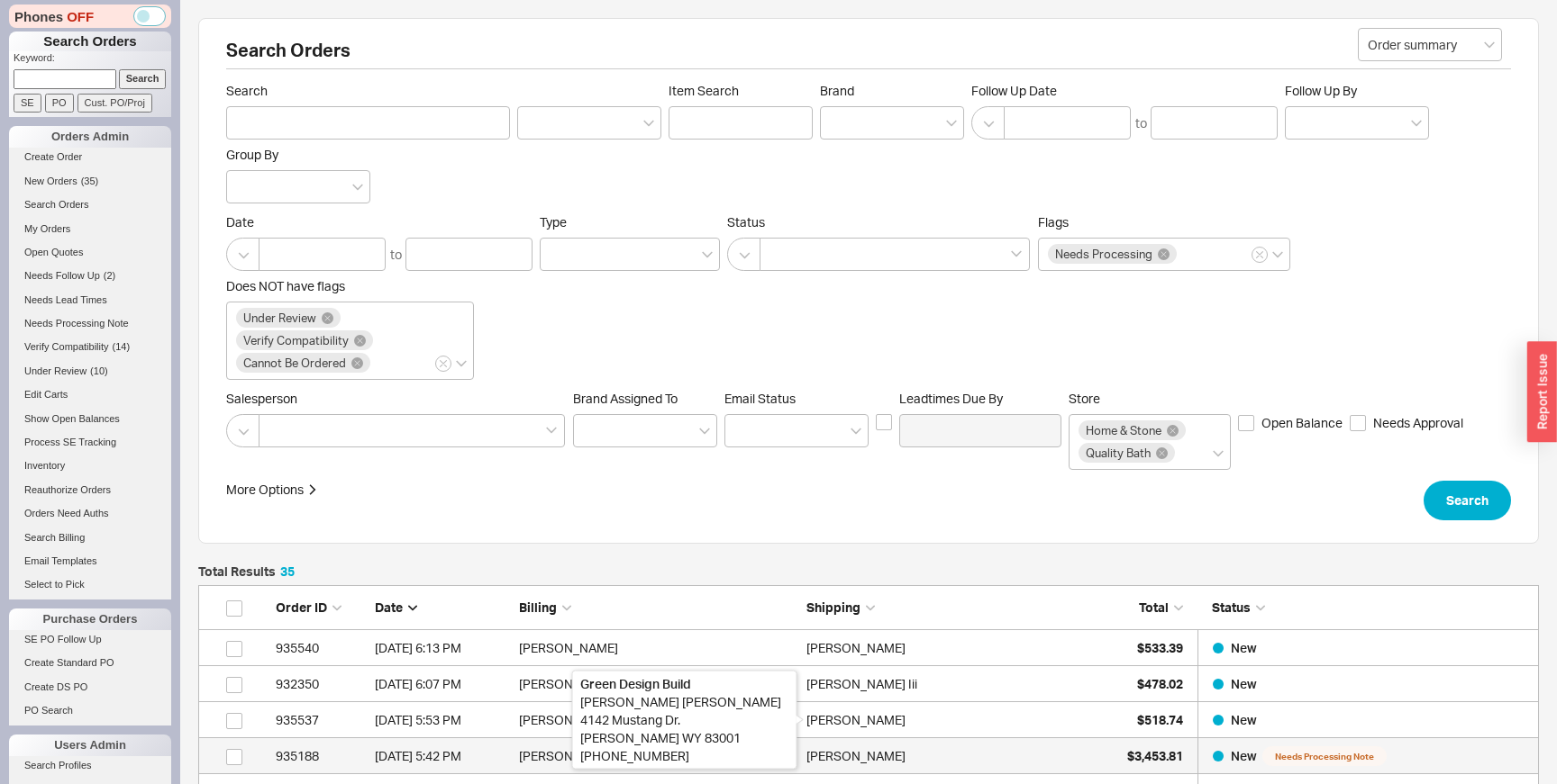
scroll to position [1342, 1340]
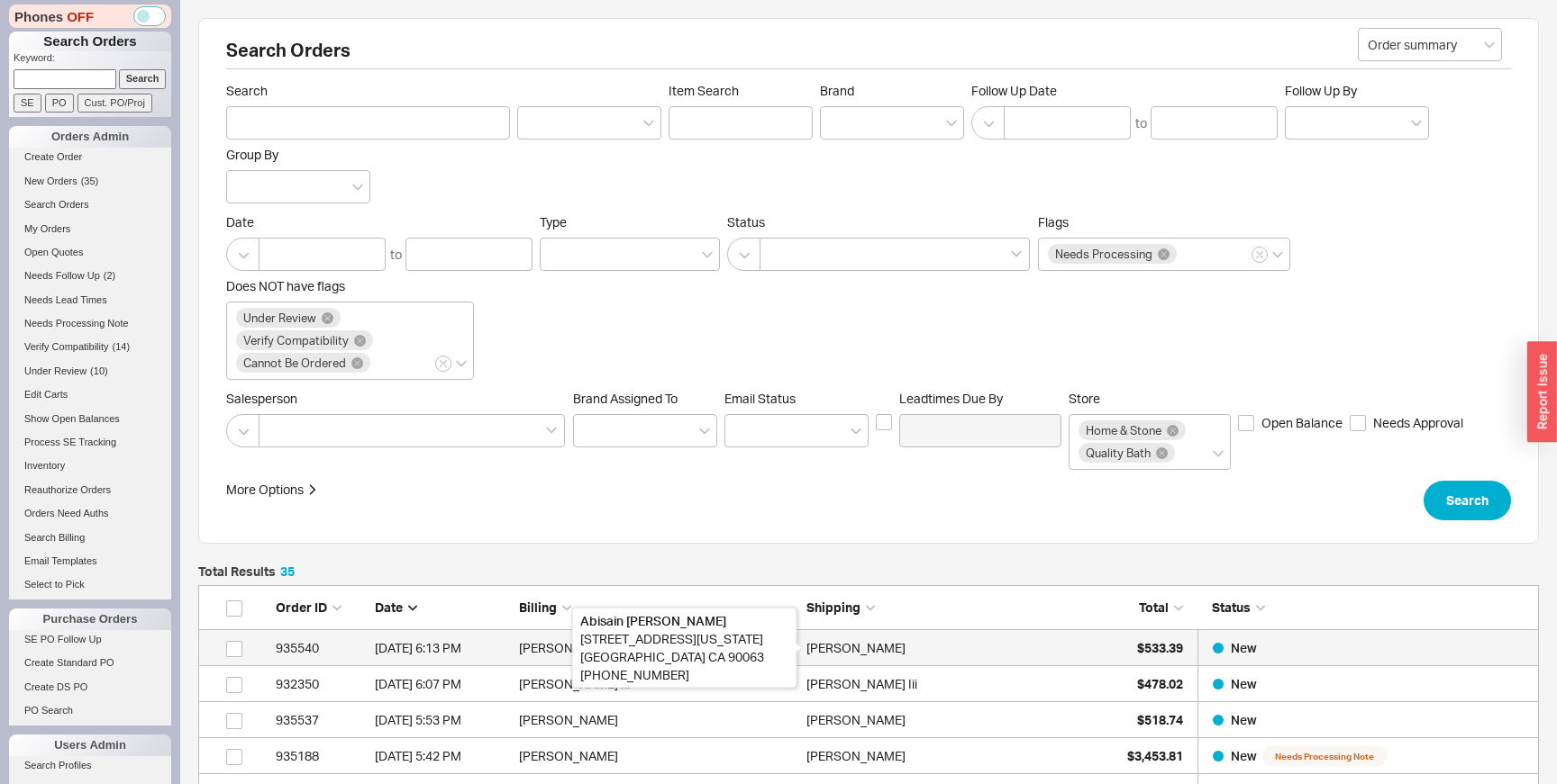
click at [845, 632] on div "Abisain Aguilar Espinoza" at bounding box center [856, 648] width 99 height 36
select select "LOW"
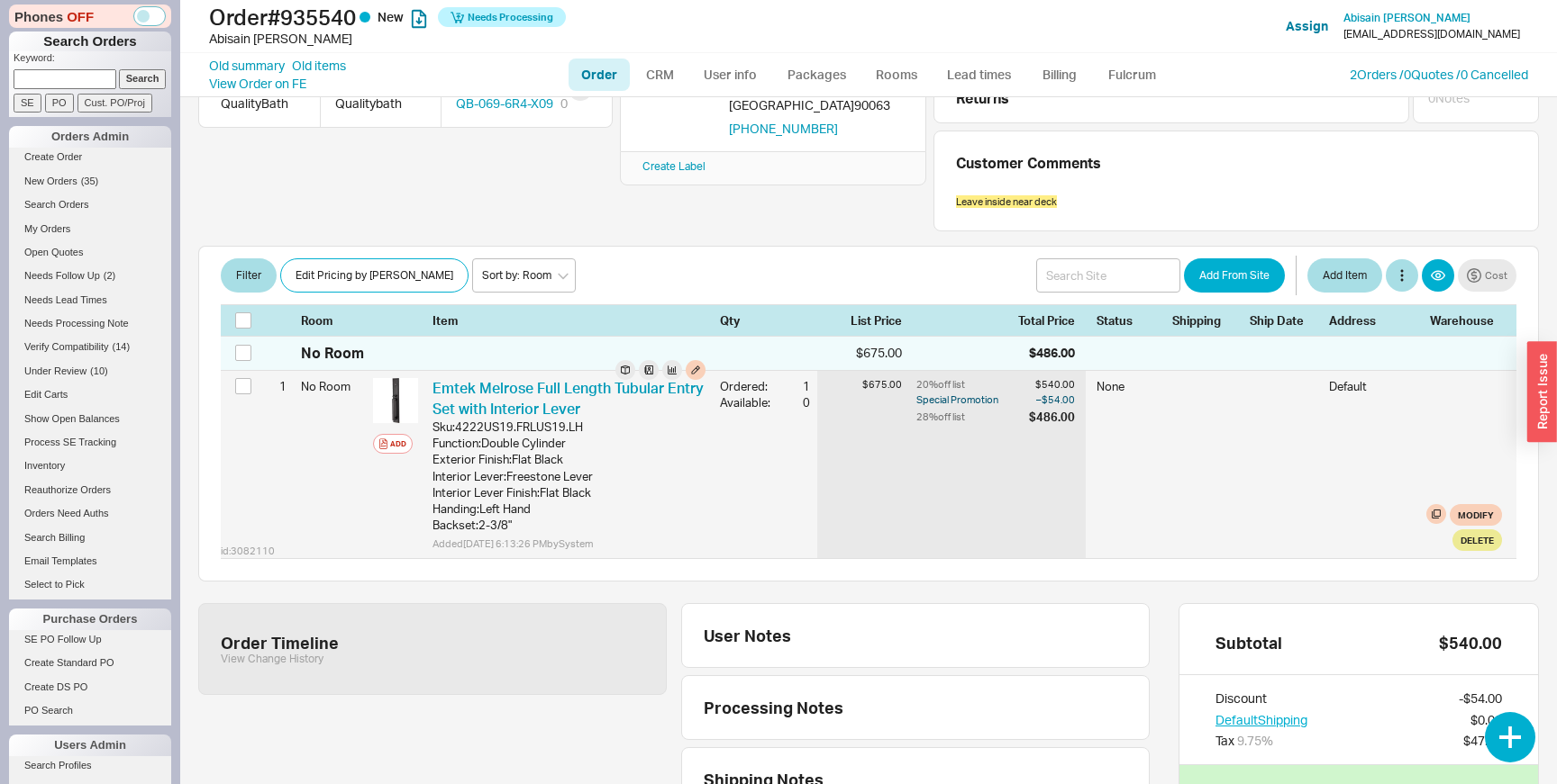
scroll to position [249, 0]
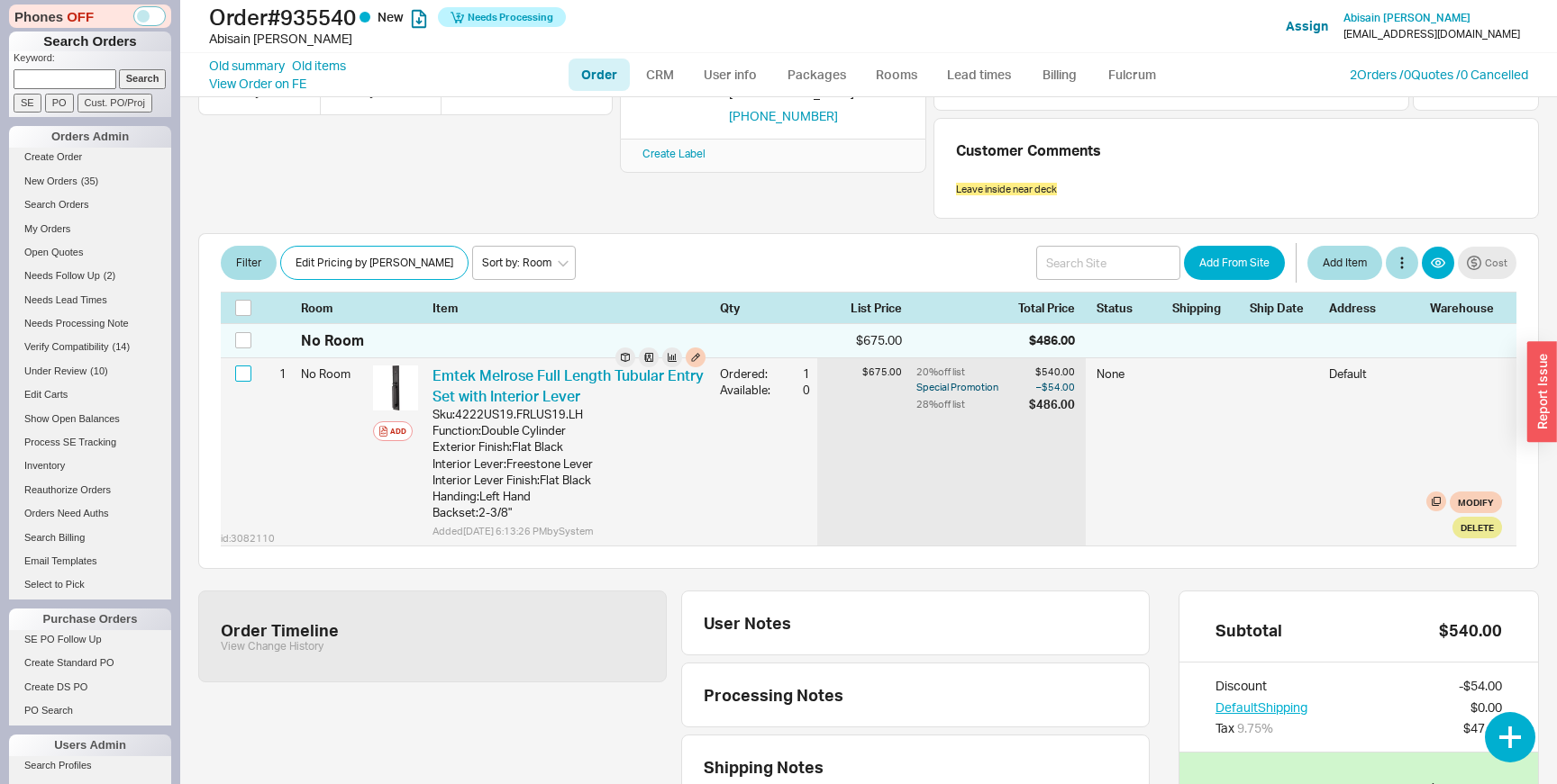
click at [248, 374] on input "checkbox" at bounding box center [243, 374] width 16 height 16
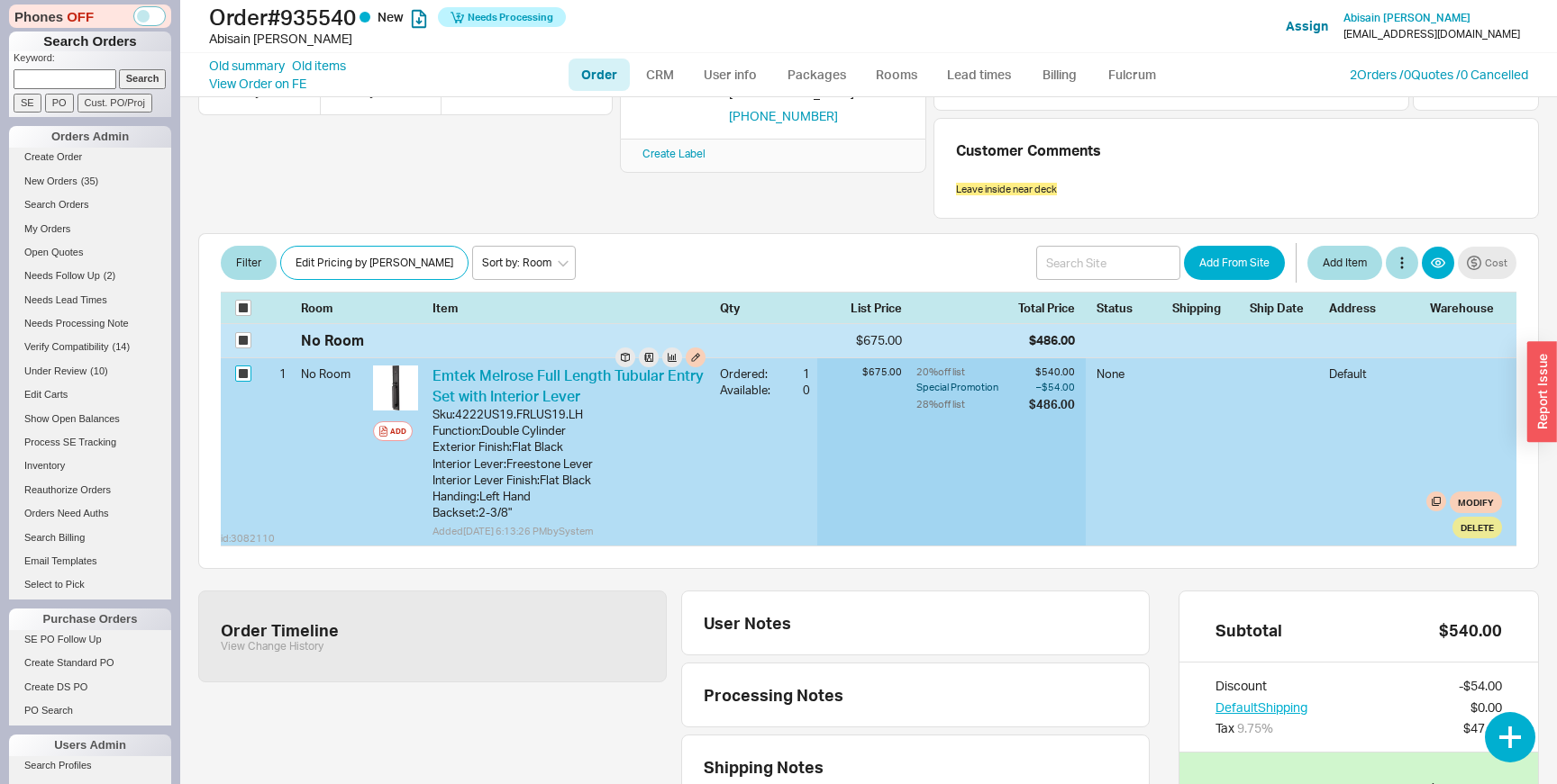
checkbox input "true"
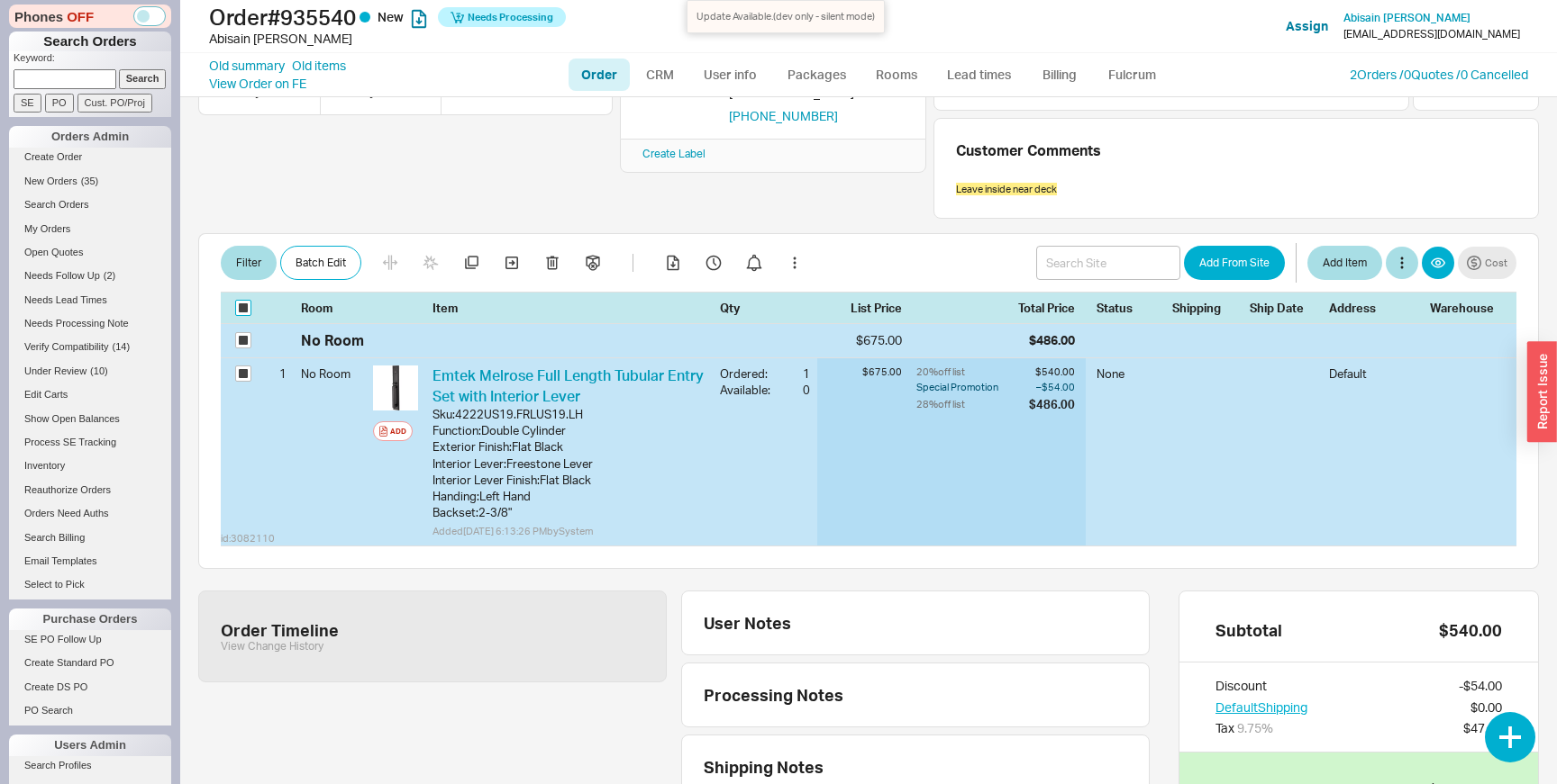
click at [243, 313] on input "checkbox" at bounding box center [243, 308] width 16 height 16
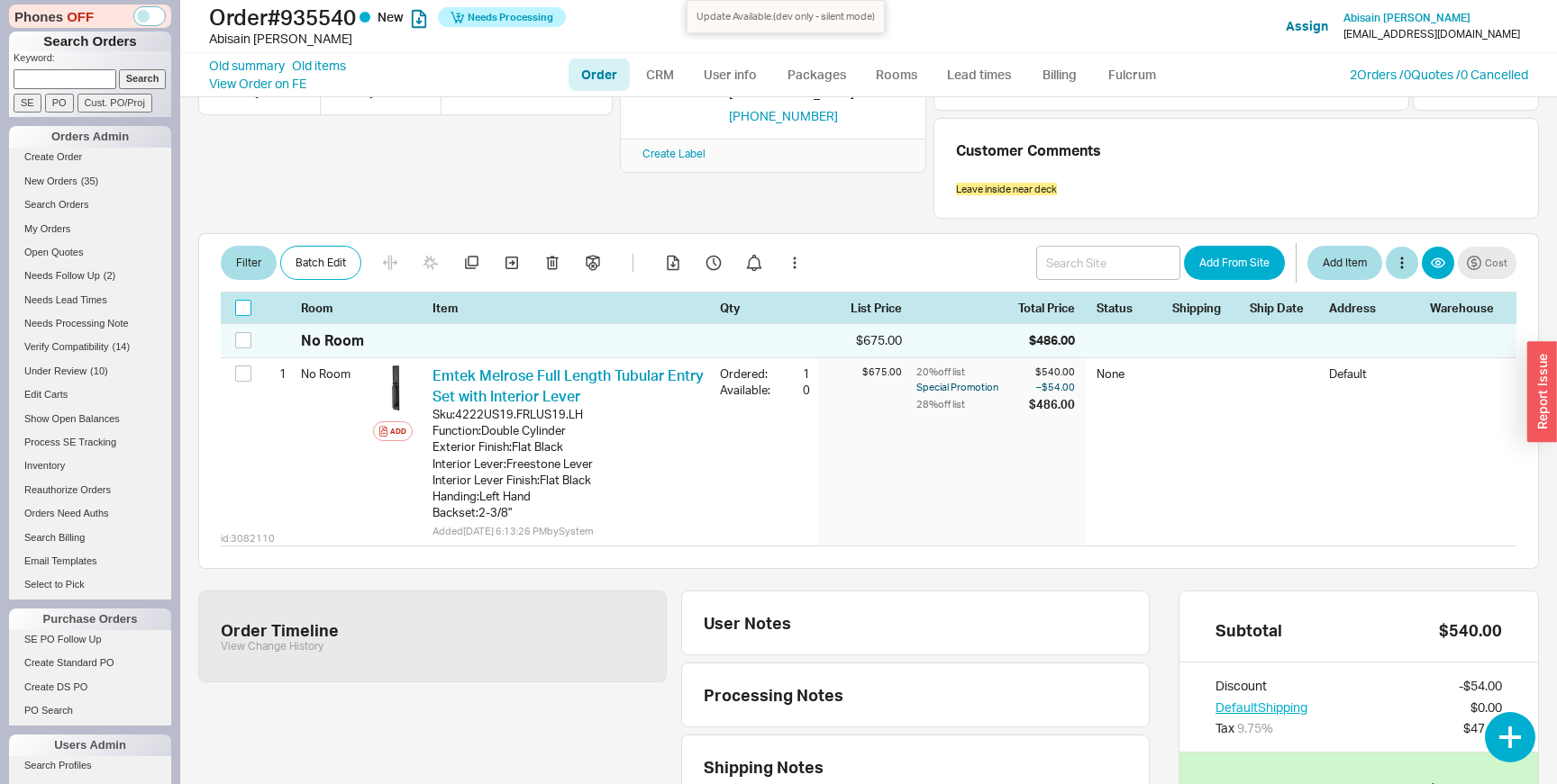
checkbox input "false"
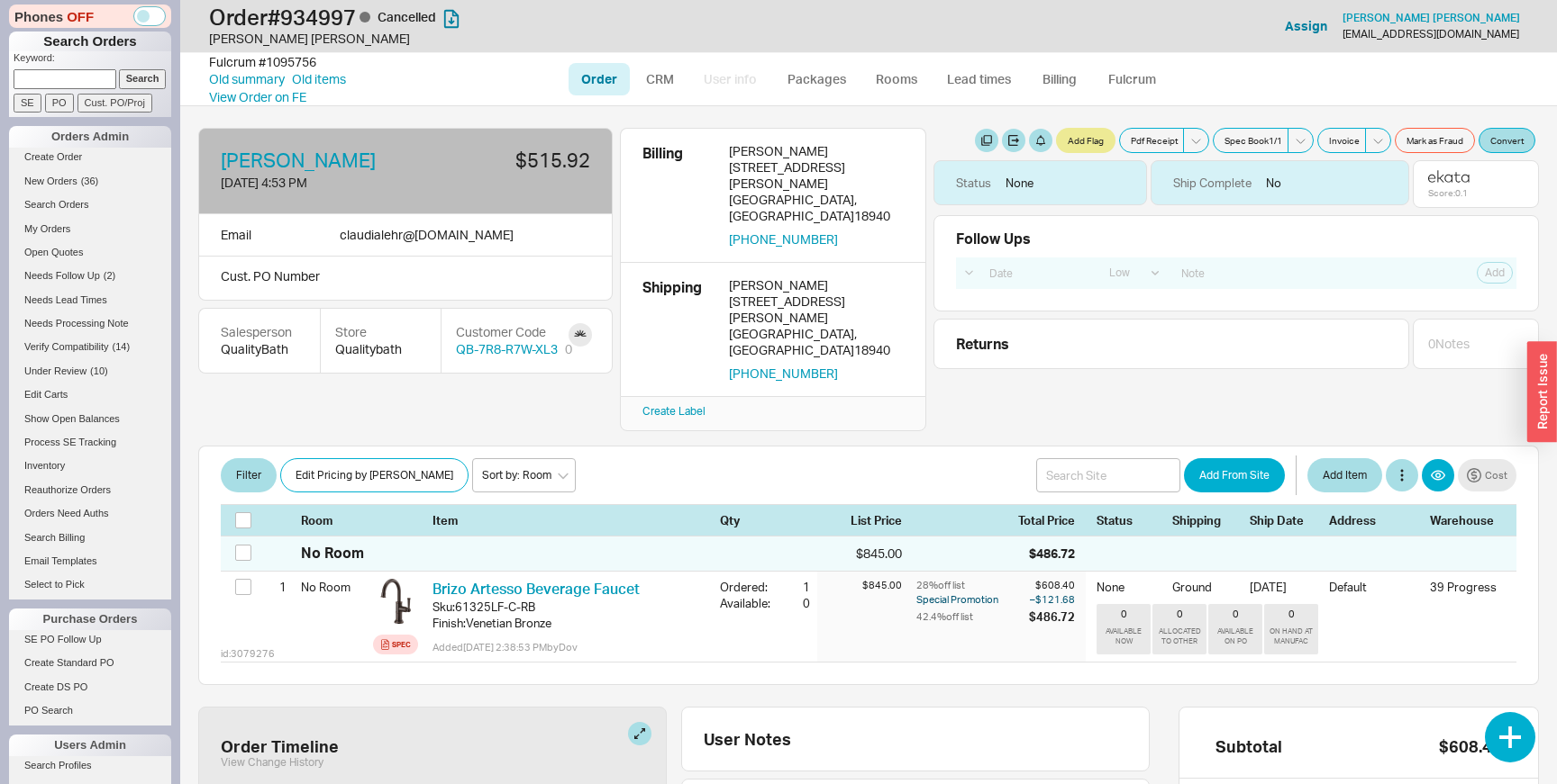
select select "LOW"
